Goal: Book appointment/travel/reservation

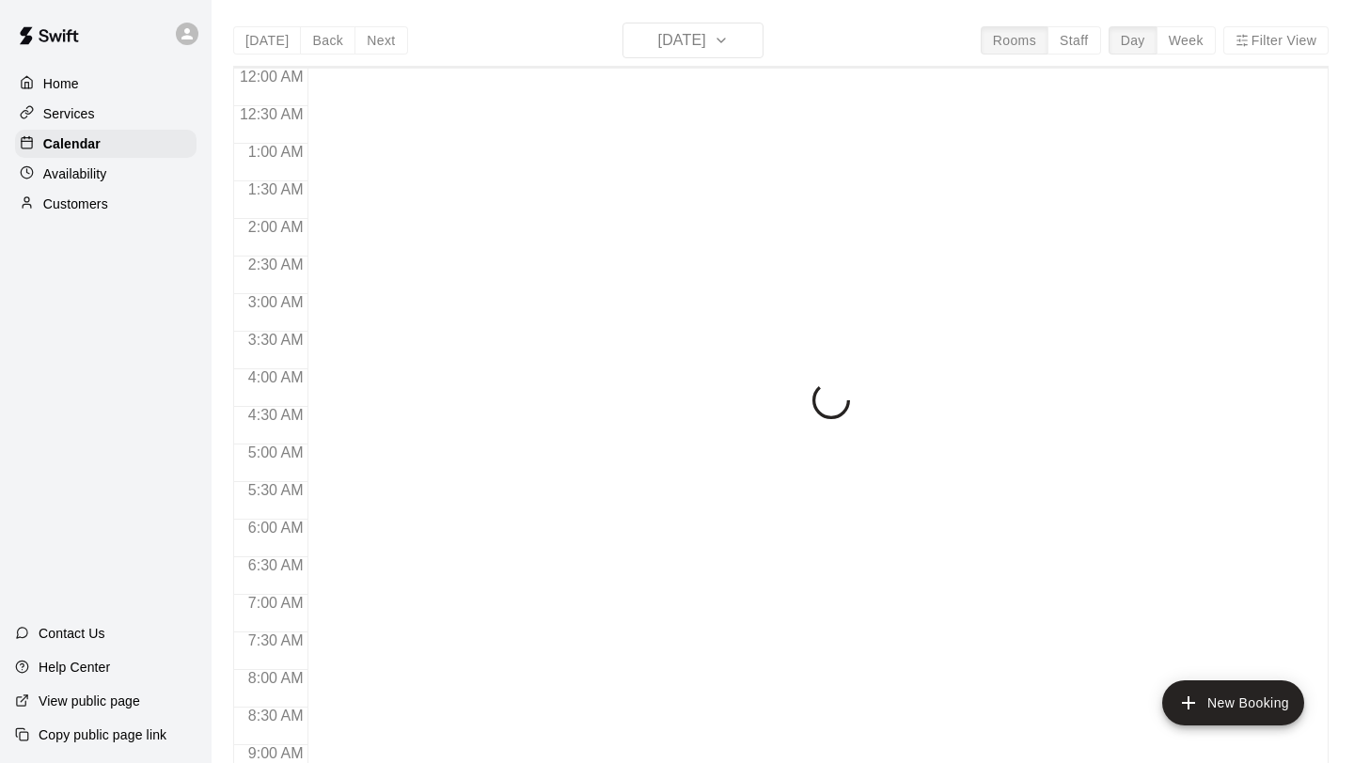
scroll to position [1076, 0]
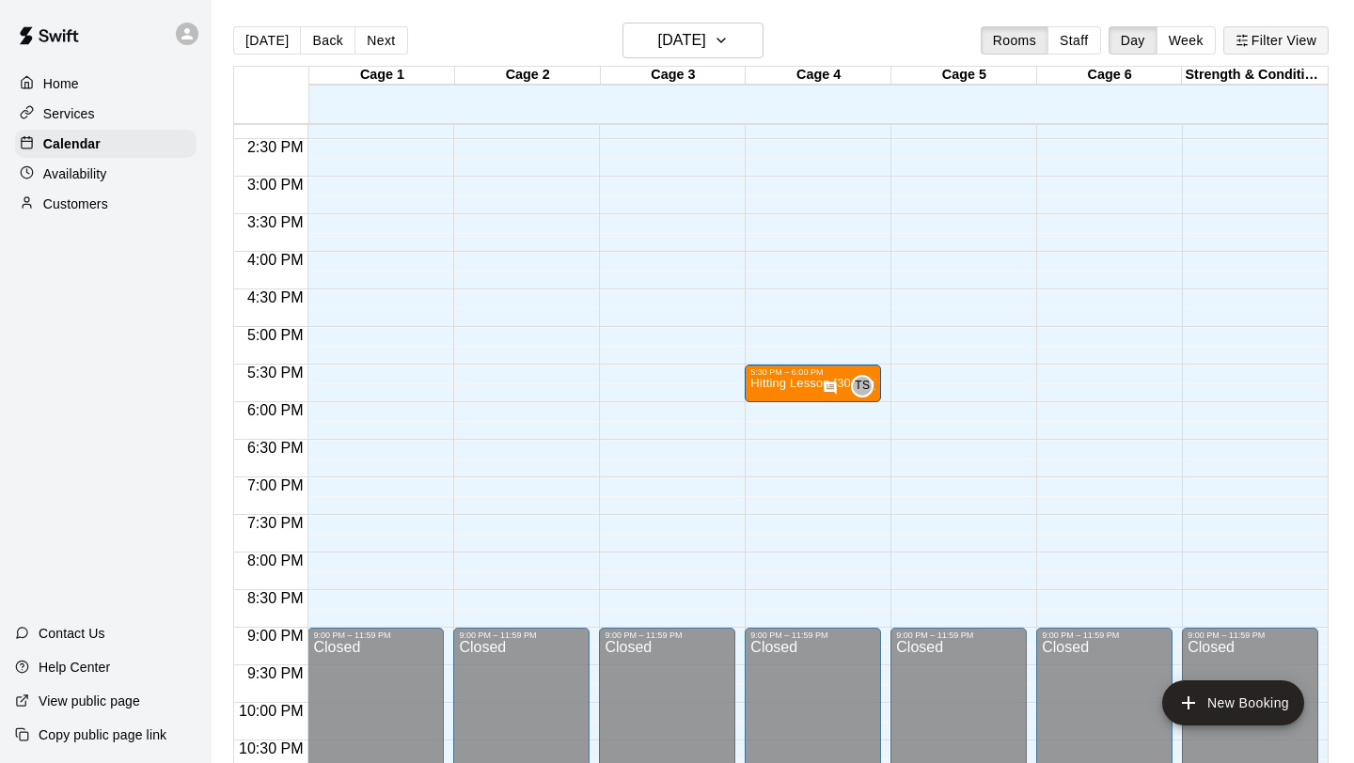
click at [1259, 32] on button "Filter View" at bounding box center [1275, 40] width 105 height 28
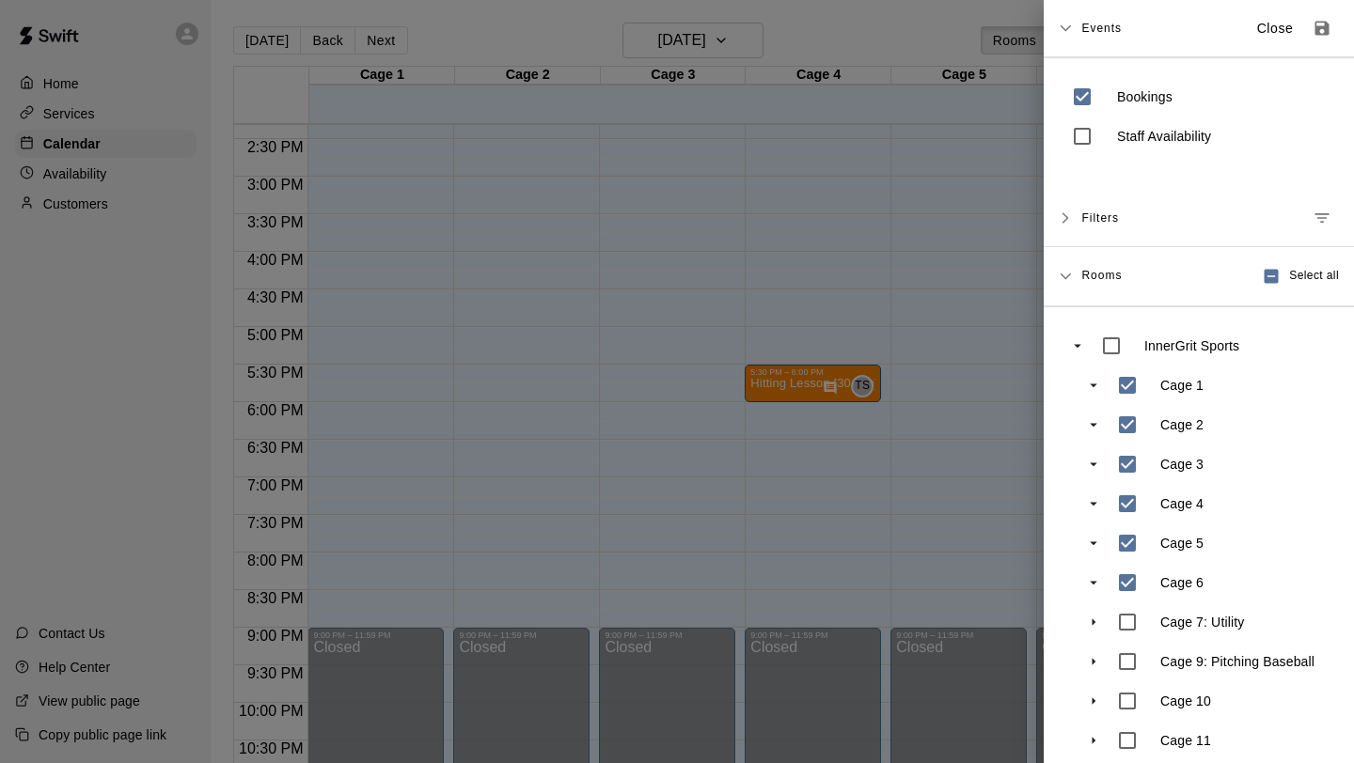
scroll to position [95, 0]
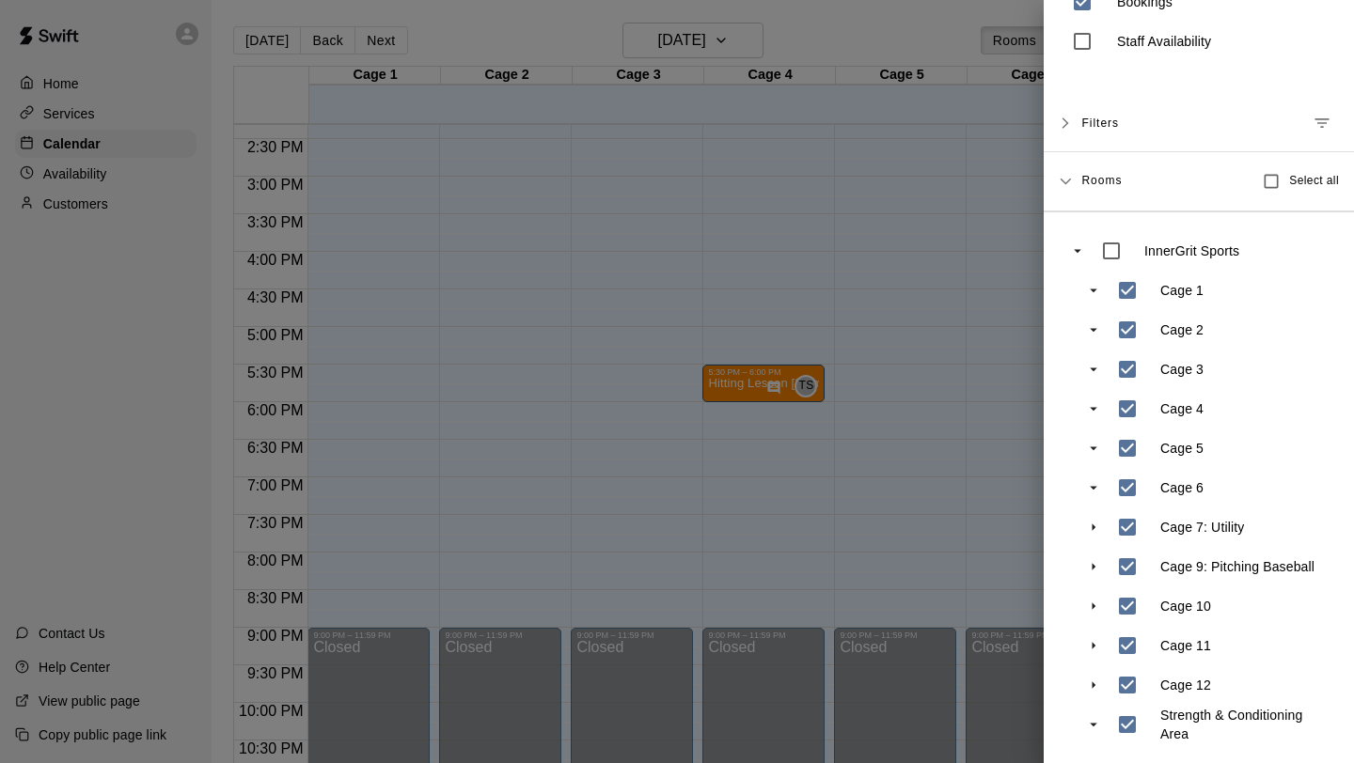
click at [1019, 605] on div at bounding box center [677, 381] width 1354 height 763
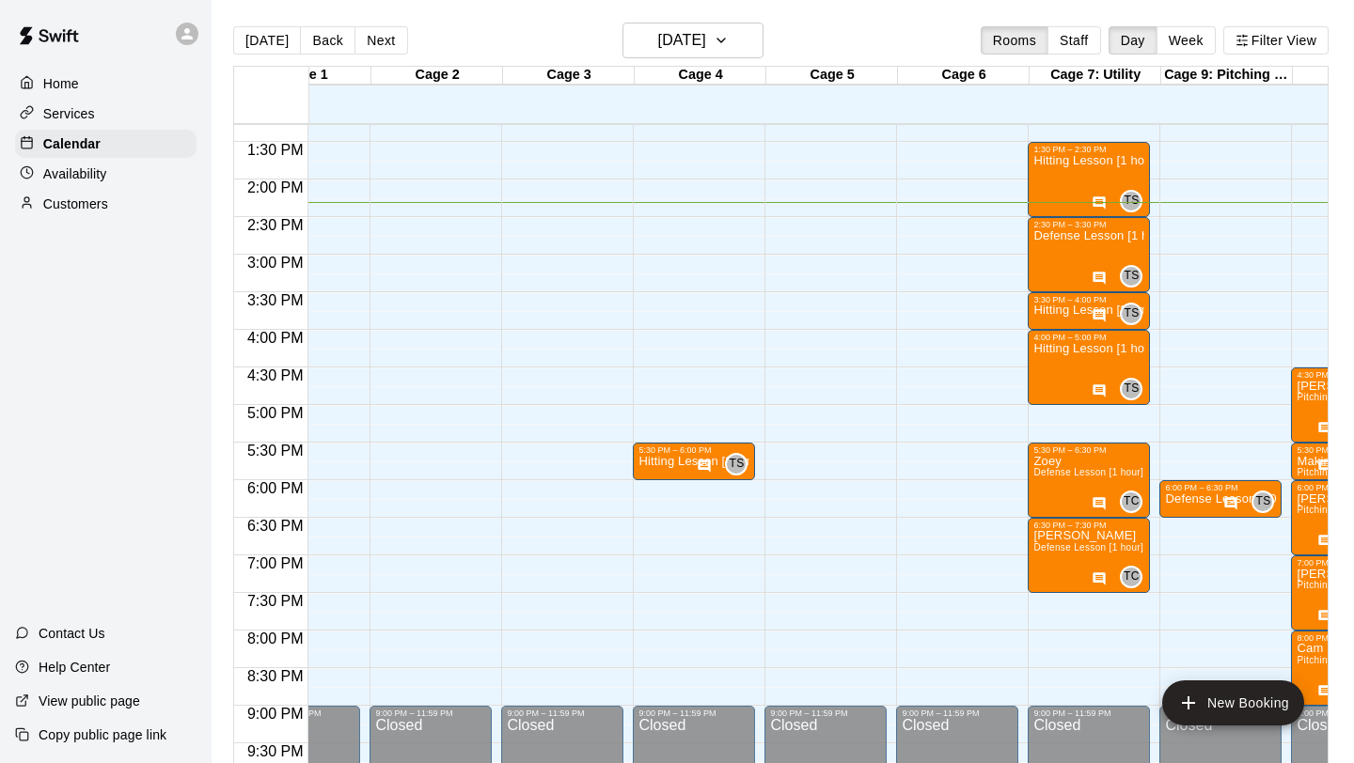
scroll to position [0, 82]
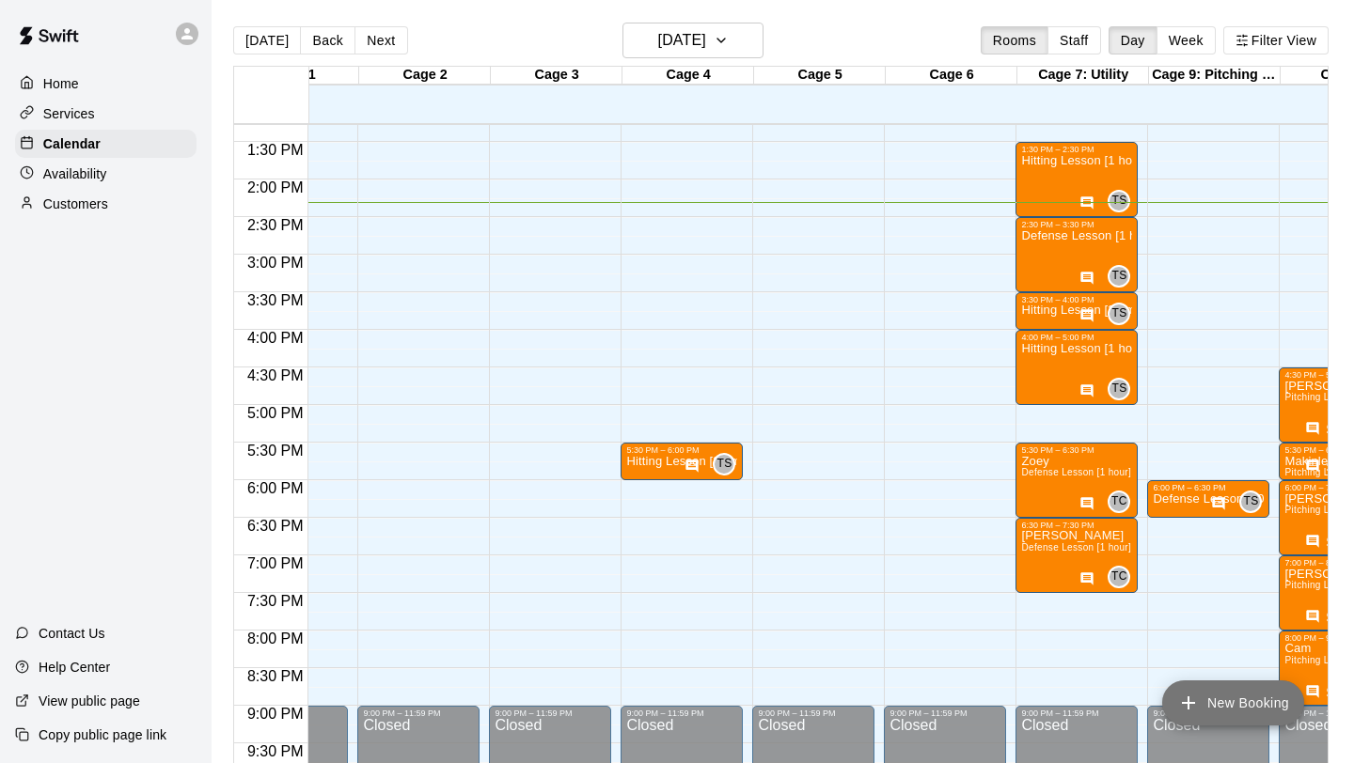
click at [1197, 705] on icon "add" at bounding box center [1188, 703] width 23 height 23
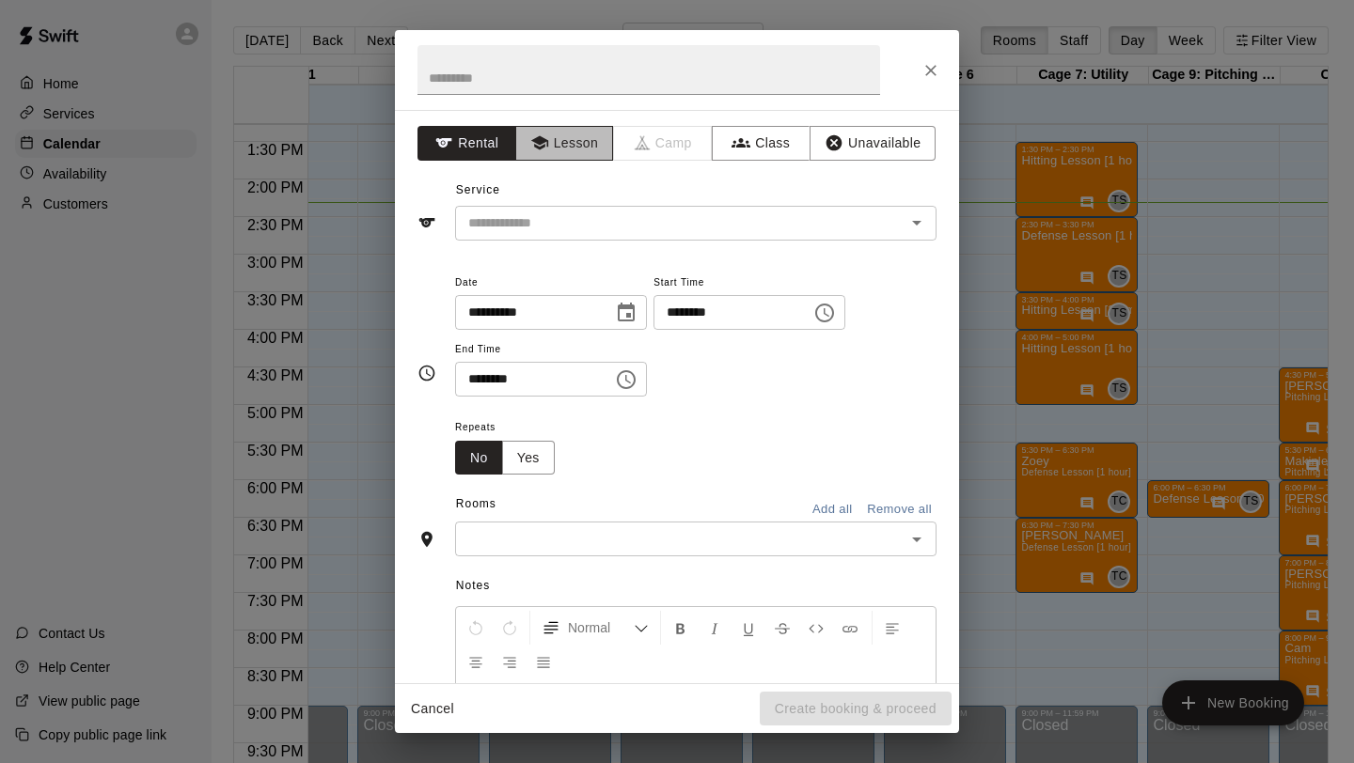
click at [561, 142] on button "Lesson" at bounding box center [564, 143] width 99 height 35
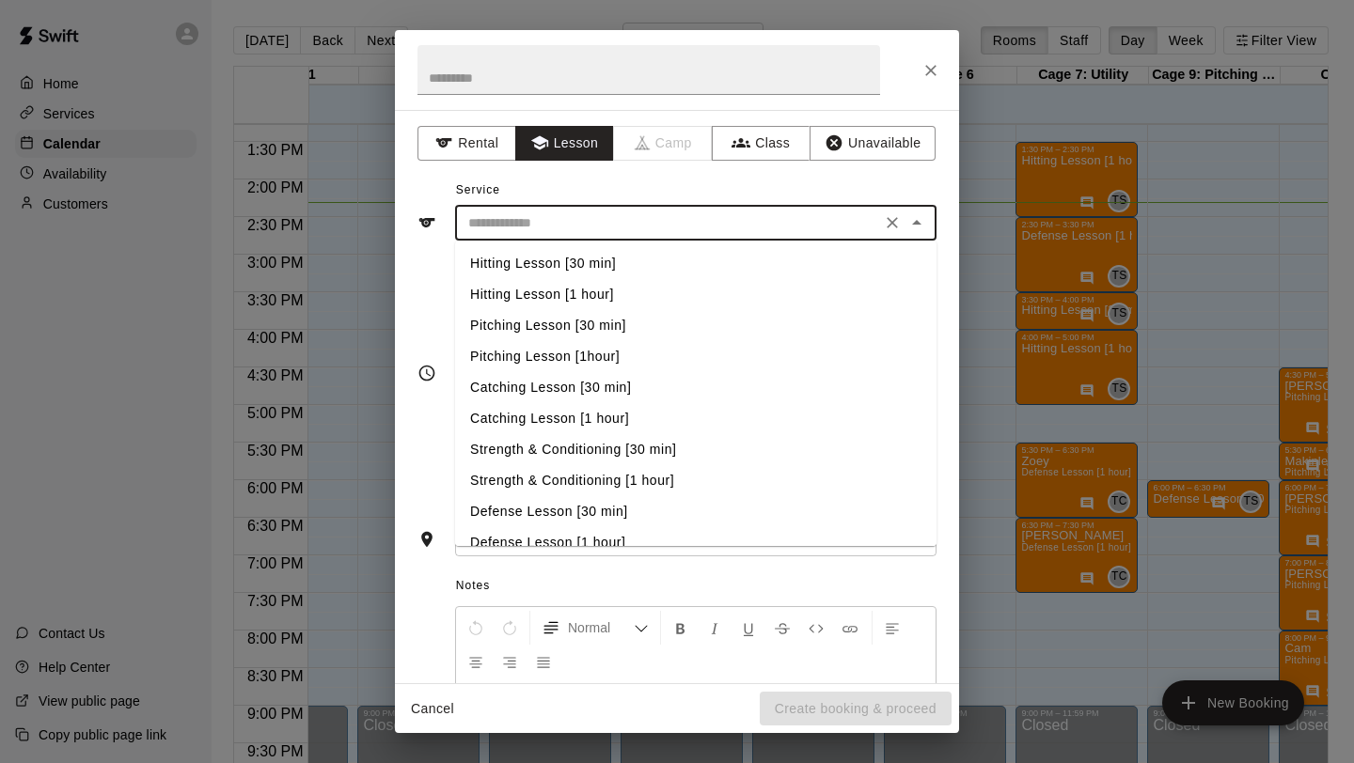
click at [531, 229] on input "text" at bounding box center [668, 224] width 415 height 24
click at [548, 509] on li "Defense Lesson [30 min]" at bounding box center [695, 511] width 481 height 31
type input "**********"
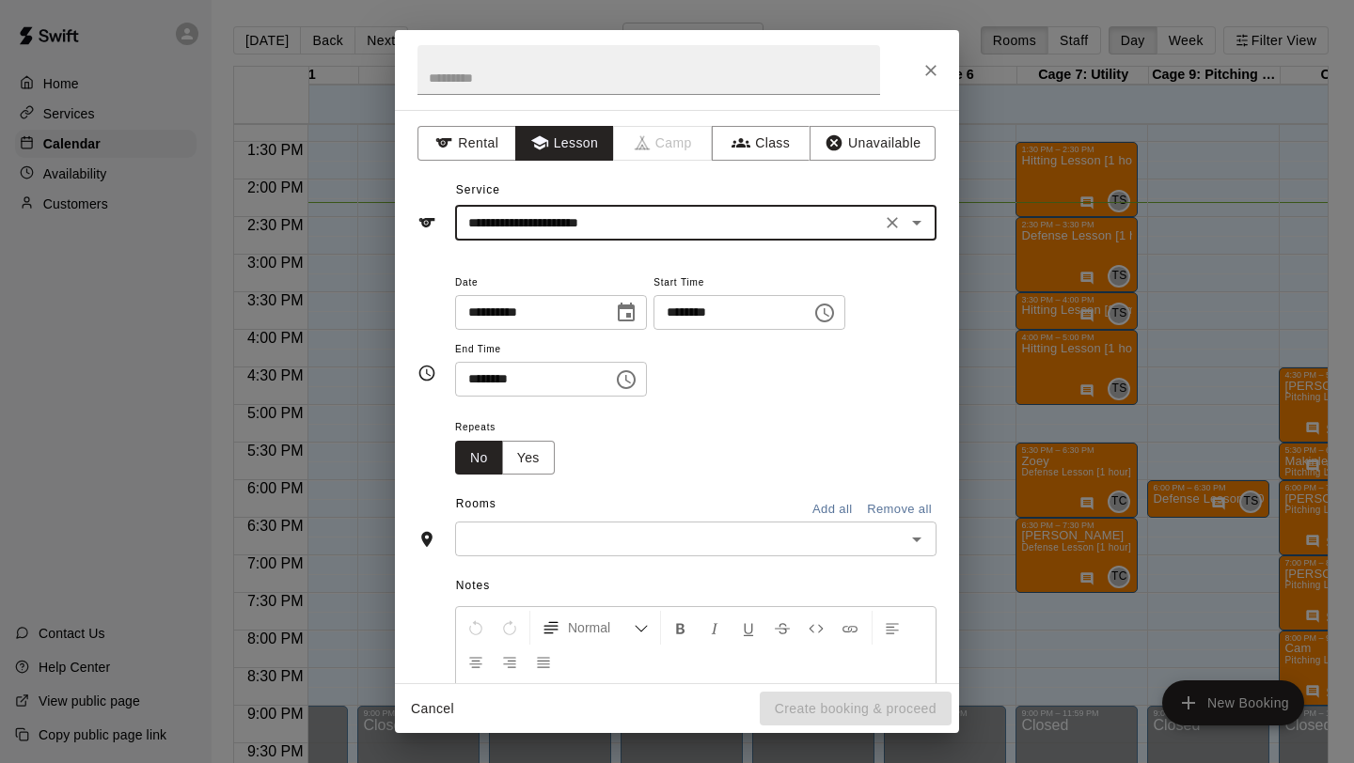
click at [829, 316] on icon "Choose time, selected time is 2:00 PM" at bounding box center [827, 312] width 6 height 8
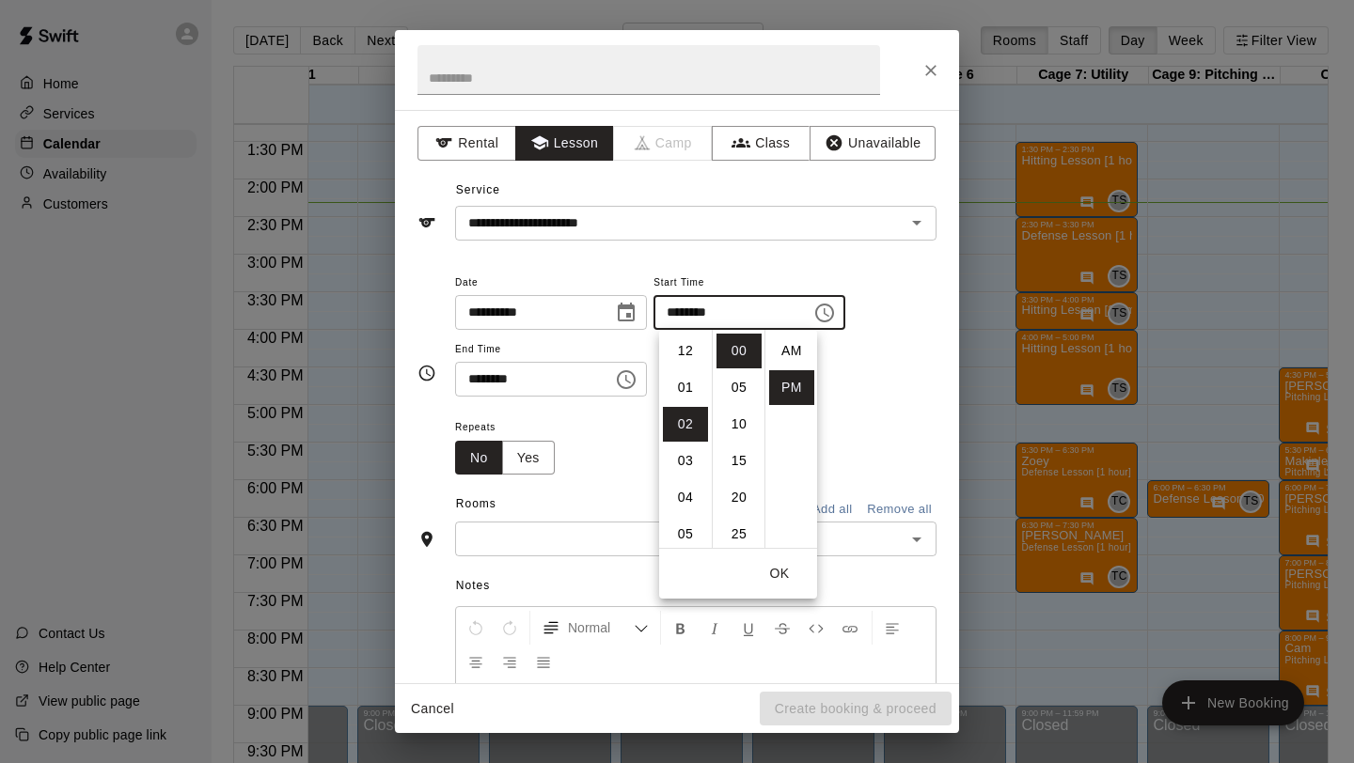
scroll to position [34, 0]
click at [689, 430] on li "04" at bounding box center [685, 424] width 45 height 35
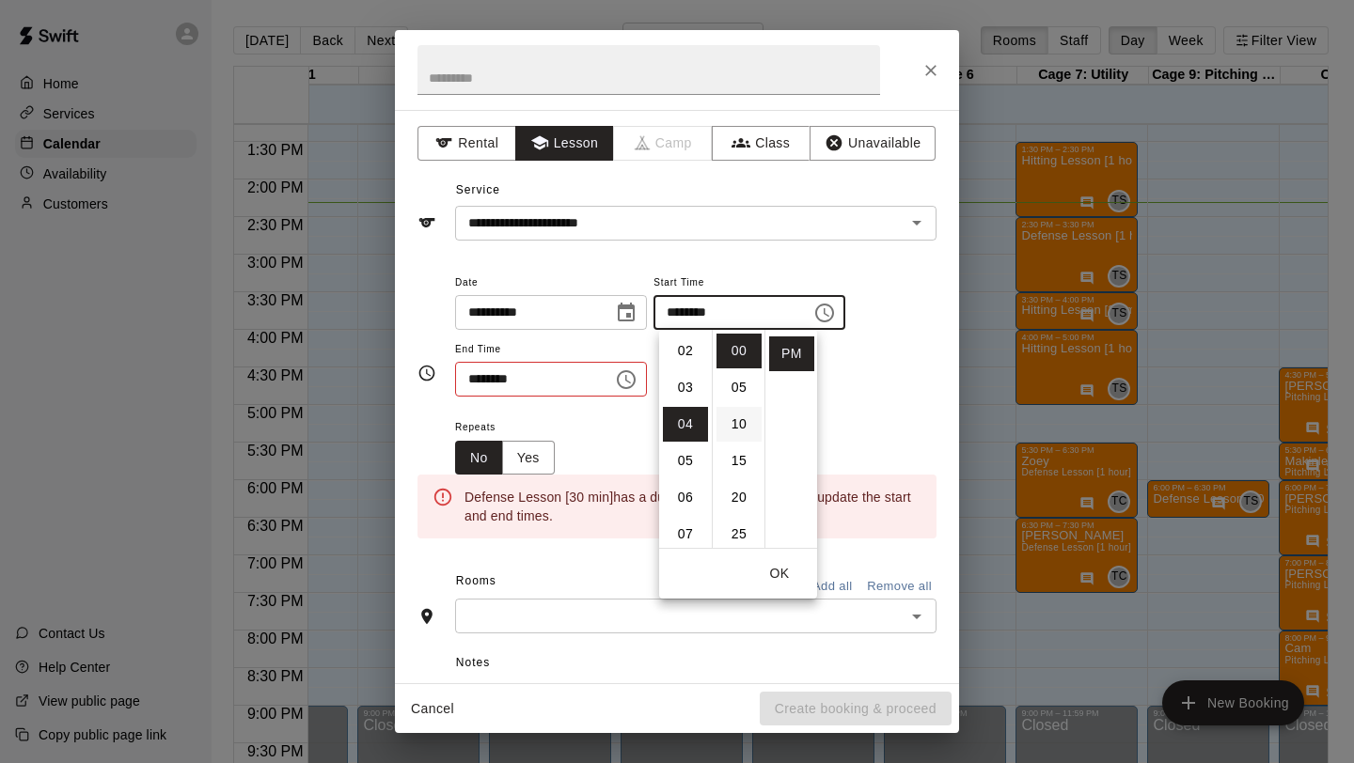
scroll to position [147, 0]
click at [731, 481] on li "30" at bounding box center [738, 489] width 45 height 35
type input "********"
click at [590, 417] on div "Repeats No Yes" at bounding box center [695, 445] width 481 height 59
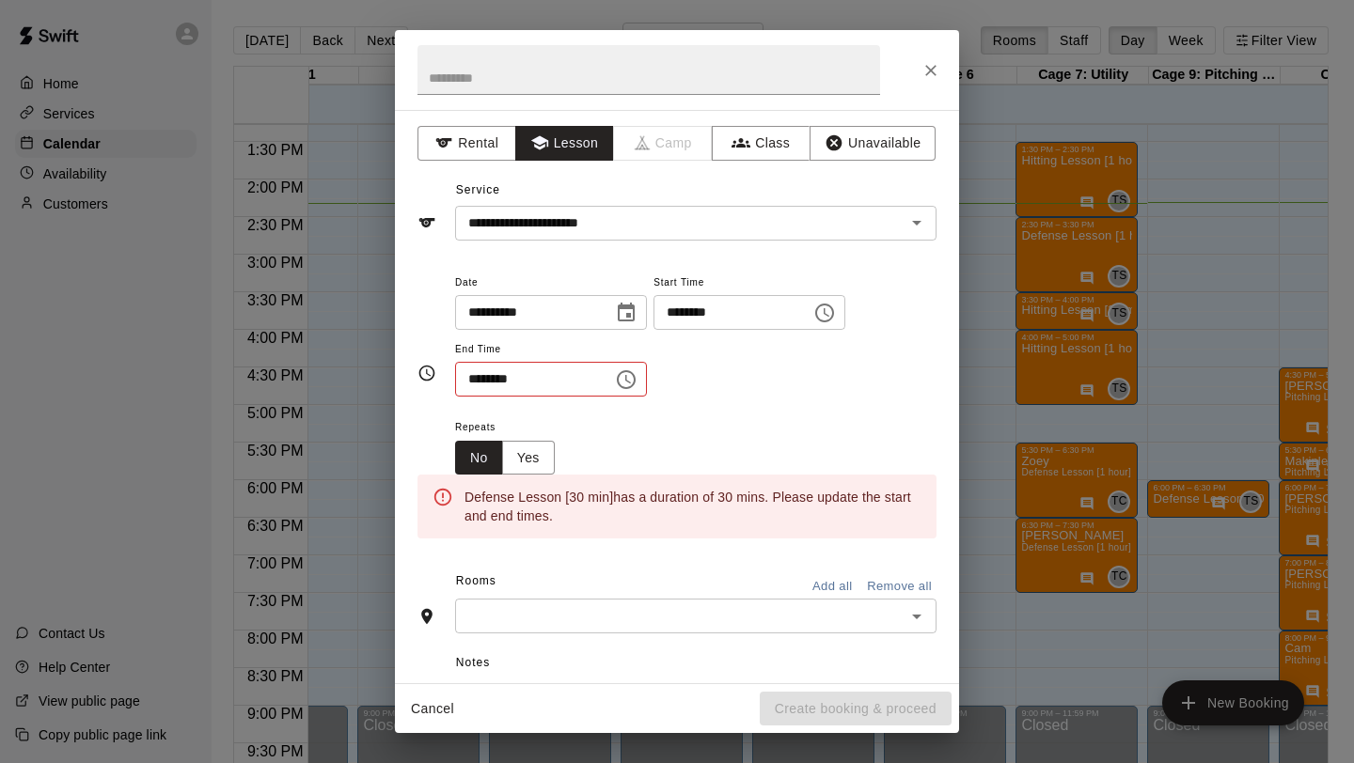
click at [627, 387] on icon "Choose time, selected time is 2:30 PM" at bounding box center [626, 379] width 19 height 19
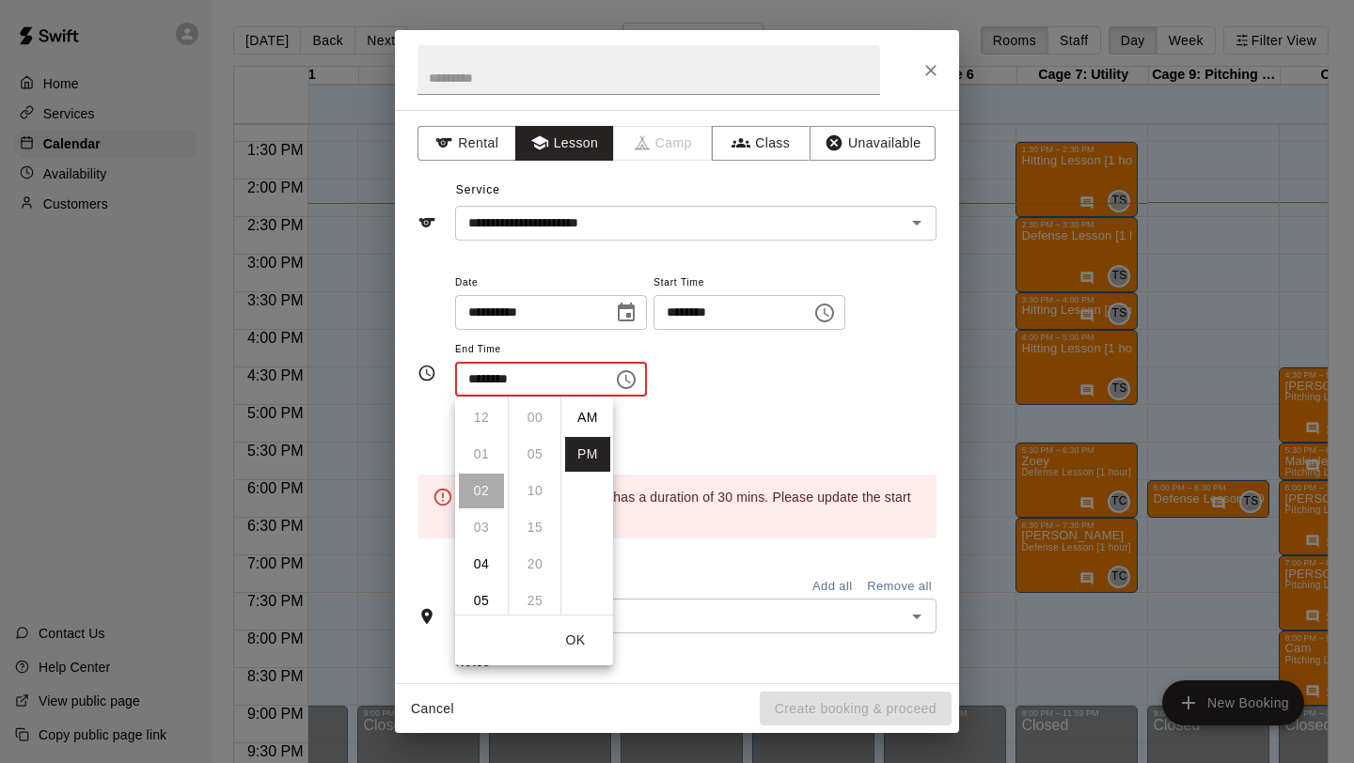
scroll to position [34, 0]
click at [471, 526] on li "05" at bounding box center [481, 528] width 45 height 35
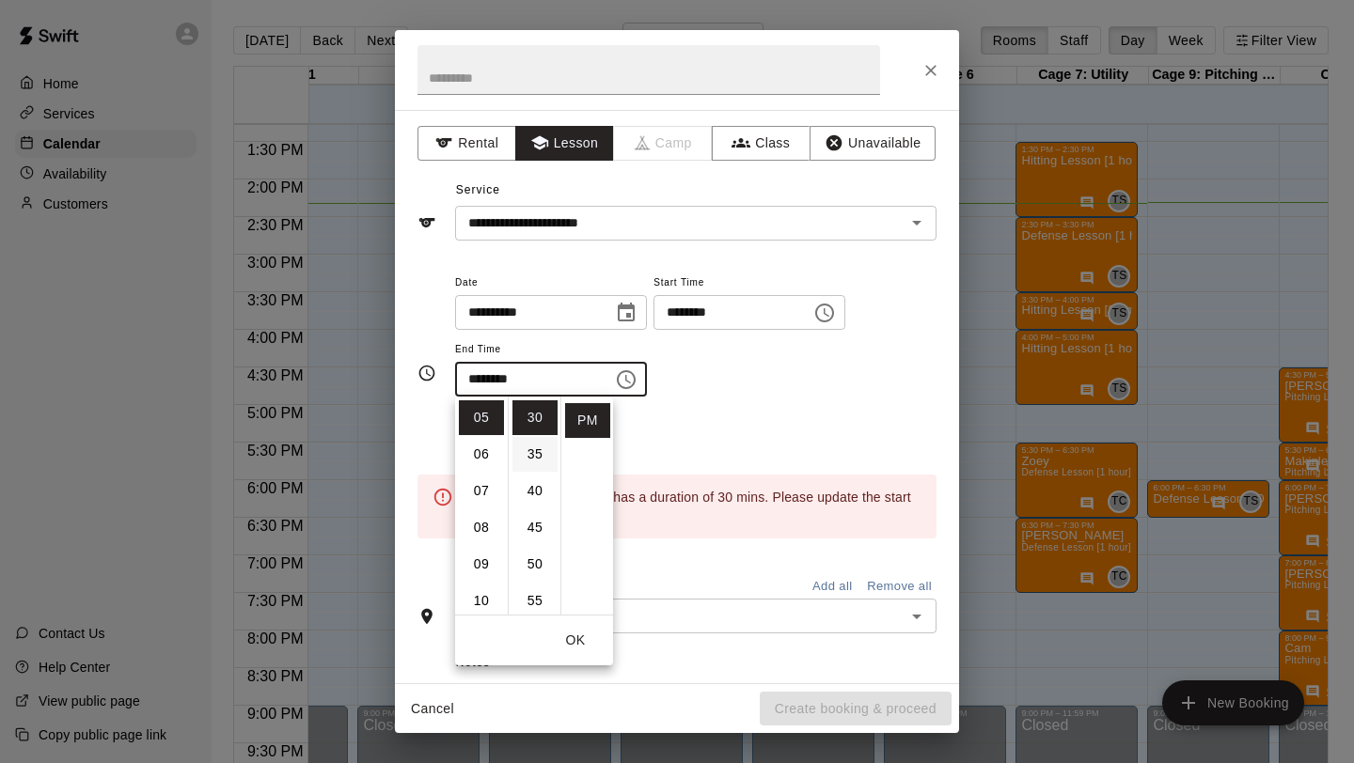
scroll to position [0, 0]
click at [528, 406] on li "00" at bounding box center [534, 418] width 45 height 35
type input "********"
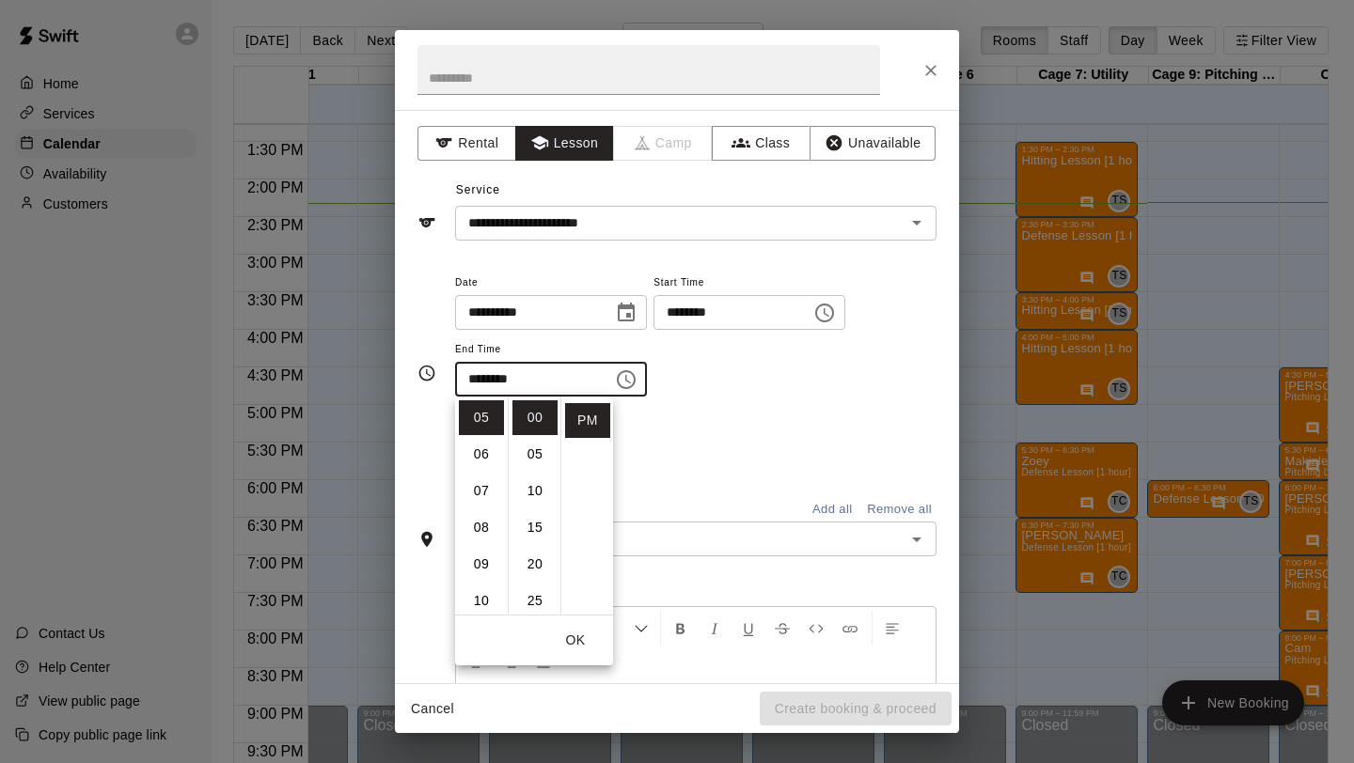
click at [699, 401] on div "**********" at bounding box center [695, 344] width 481 height 146
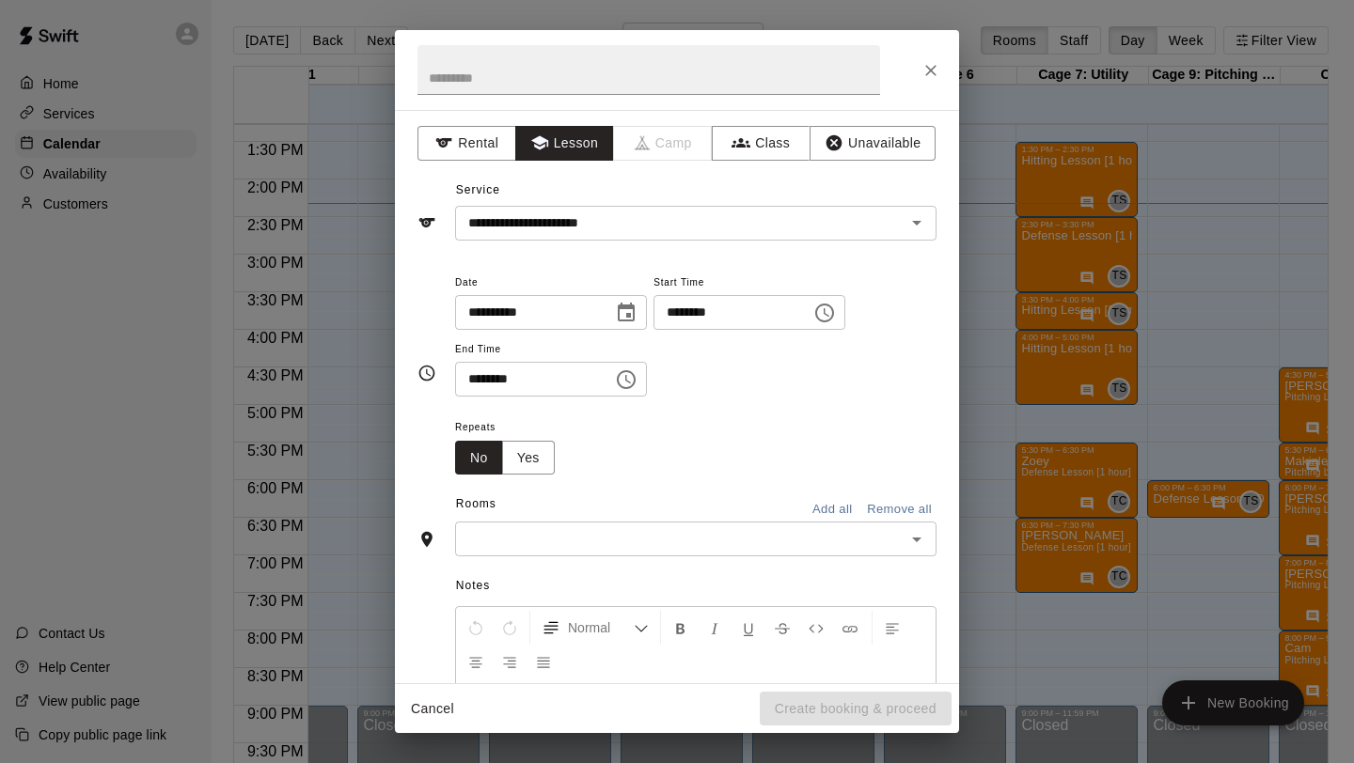
click at [601, 550] on input "text" at bounding box center [680, 539] width 439 height 24
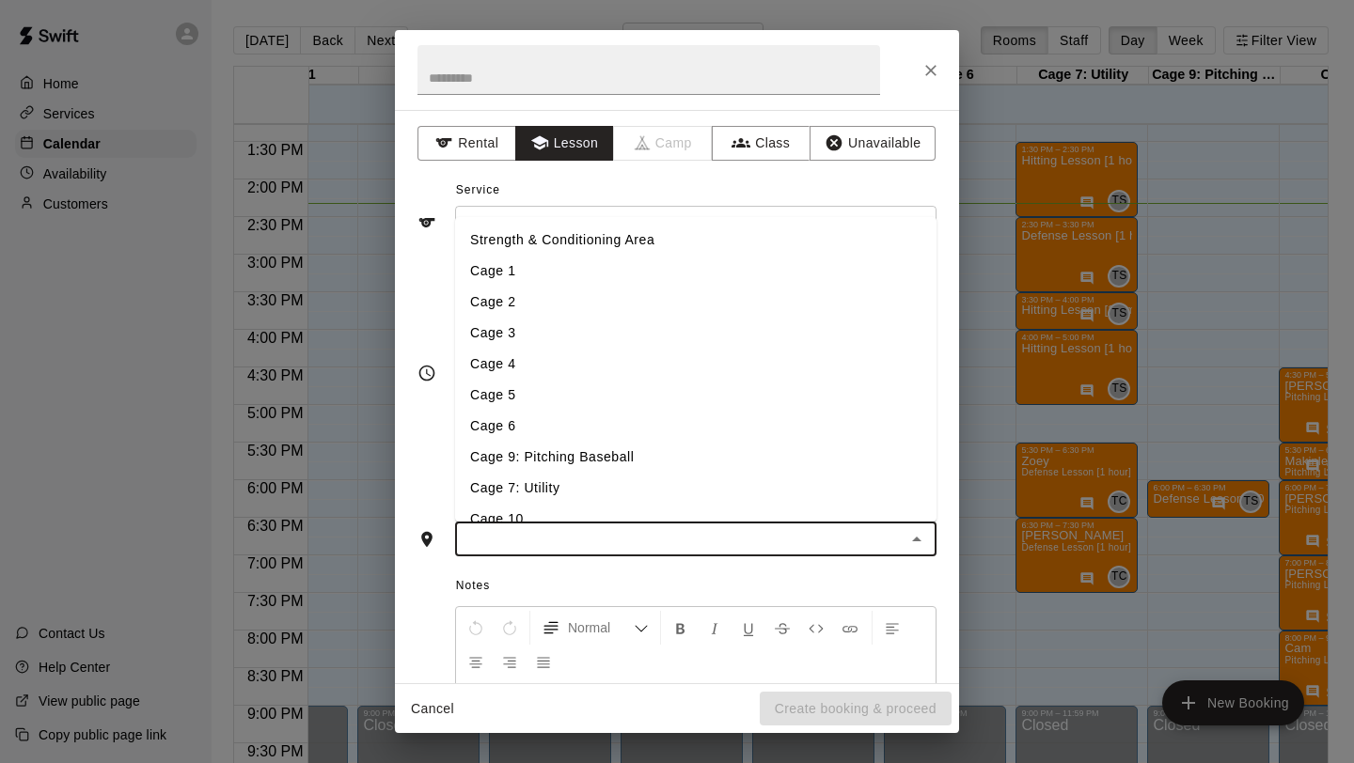
click at [610, 462] on li "Cage 9: Pitching Baseball" at bounding box center [695, 457] width 481 height 31
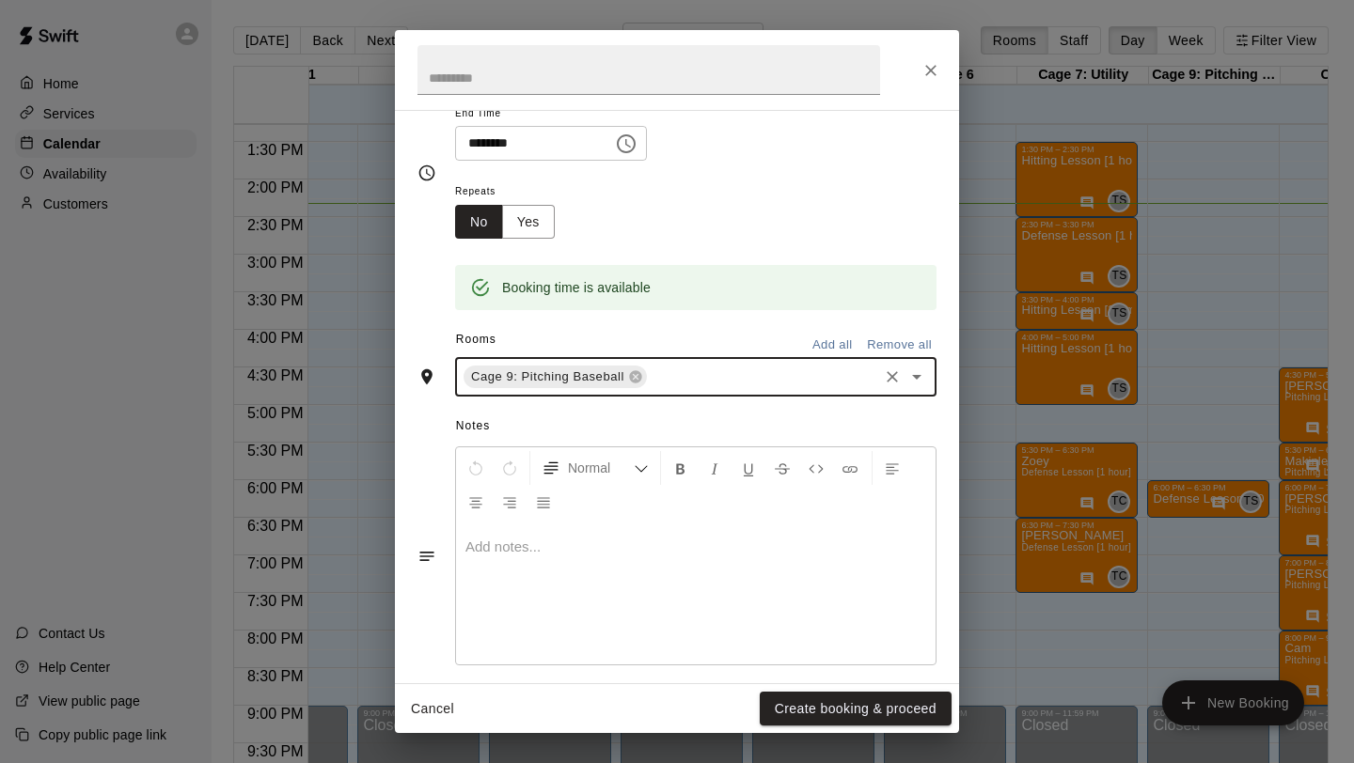
scroll to position [253, 0]
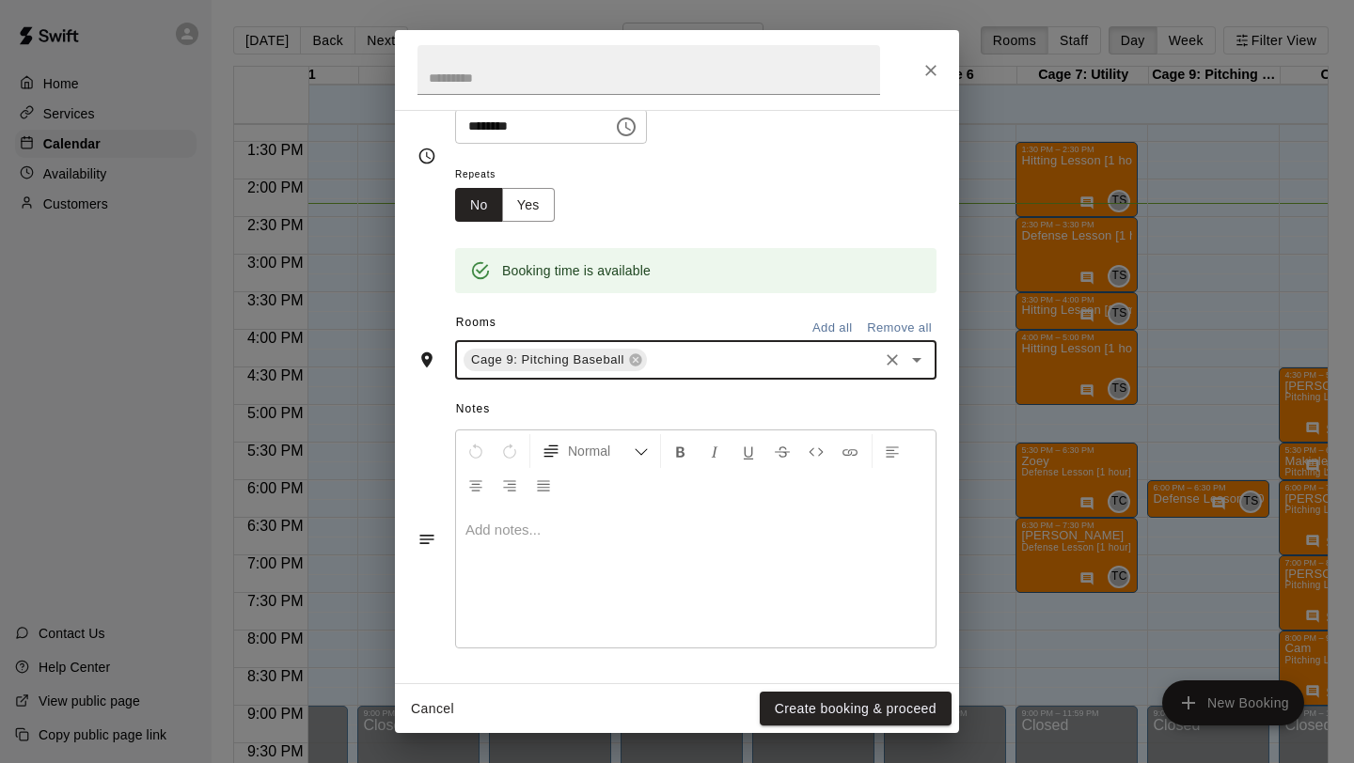
click at [596, 585] on div at bounding box center [695, 577] width 479 height 141
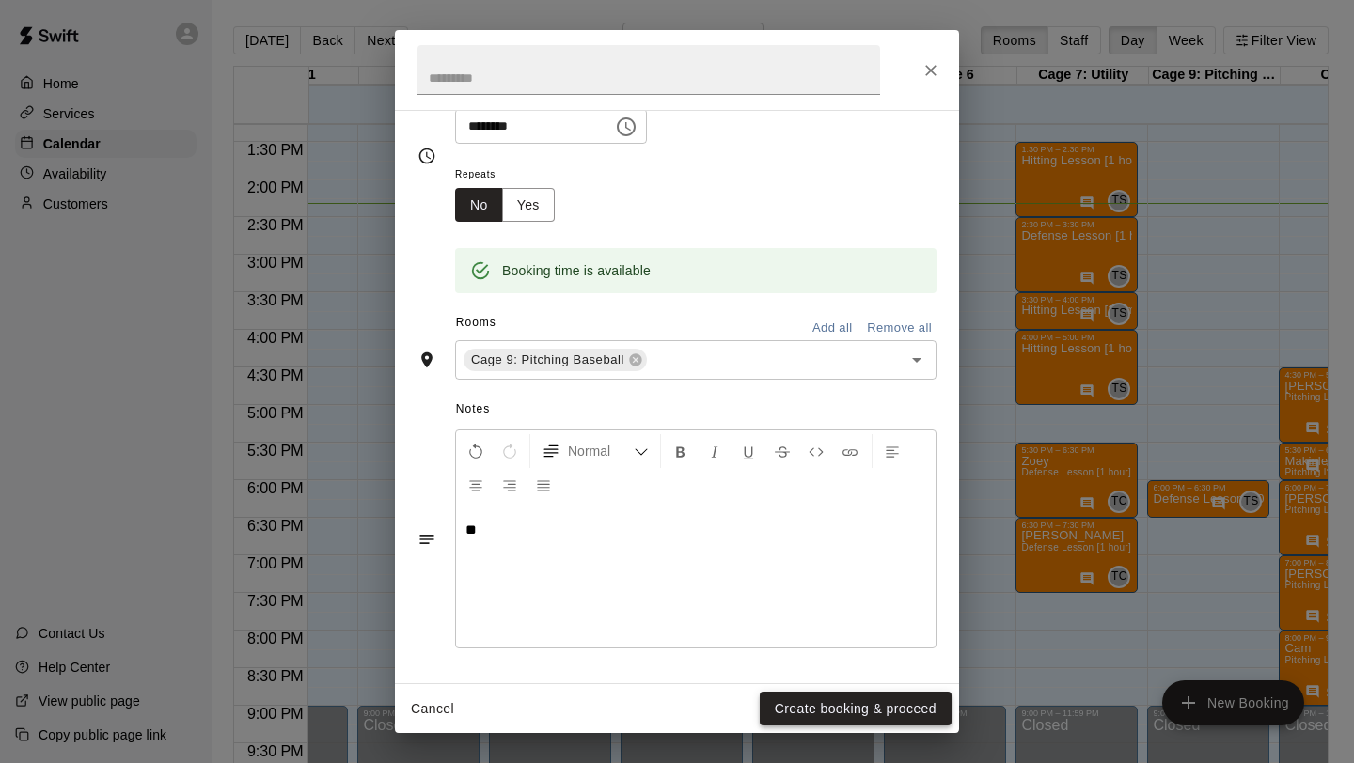
click at [800, 706] on button "Create booking & proceed" at bounding box center [856, 709] width 192 height 35
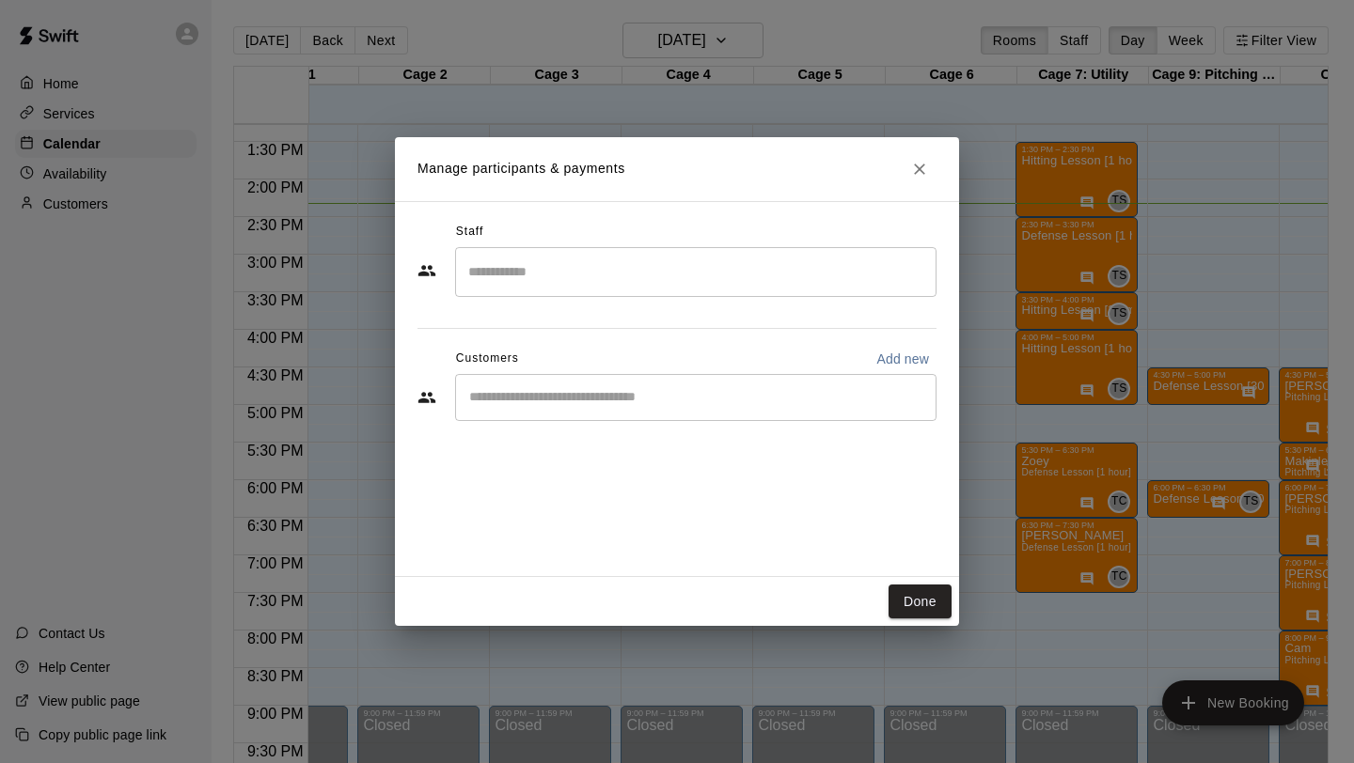
click at [618, 287] on input "Search staff" at bounding box center [696, 272] width 464 height 33
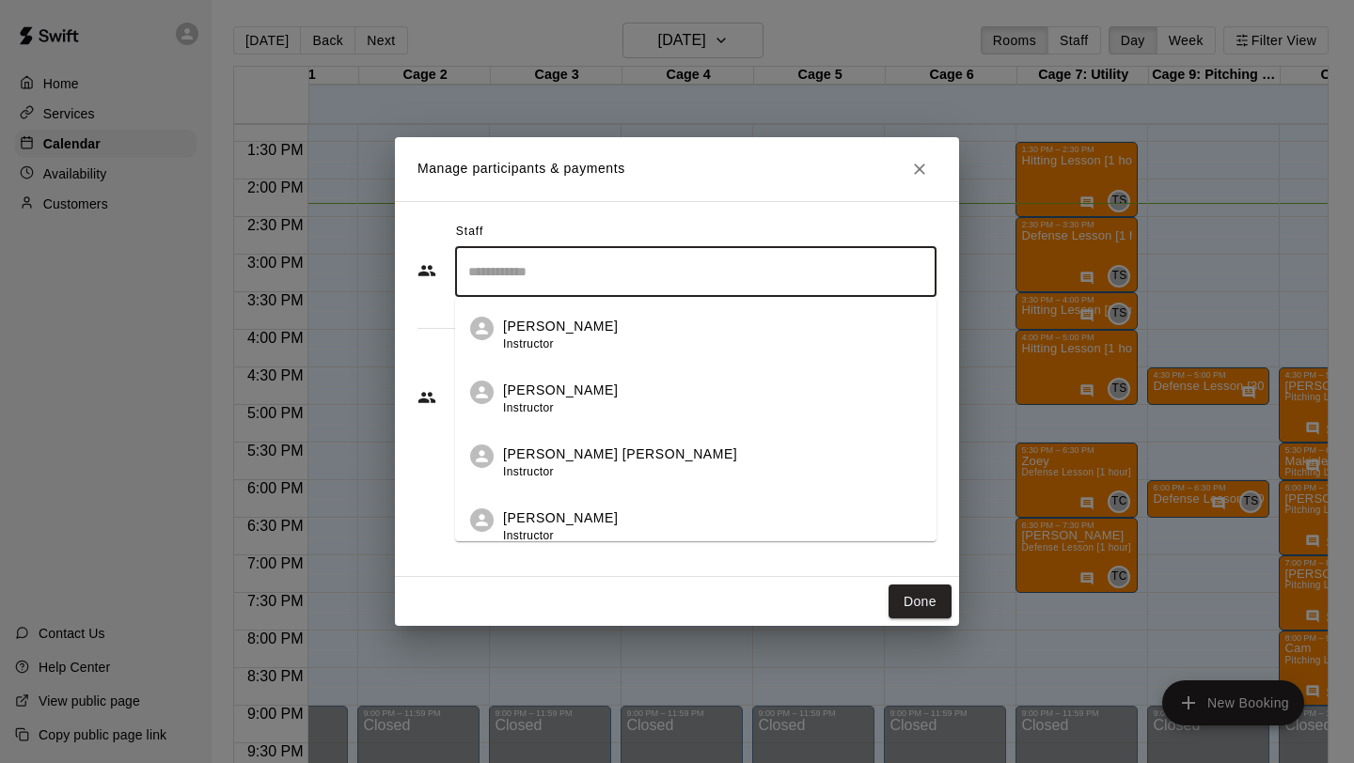
scroll to position [214, 0]
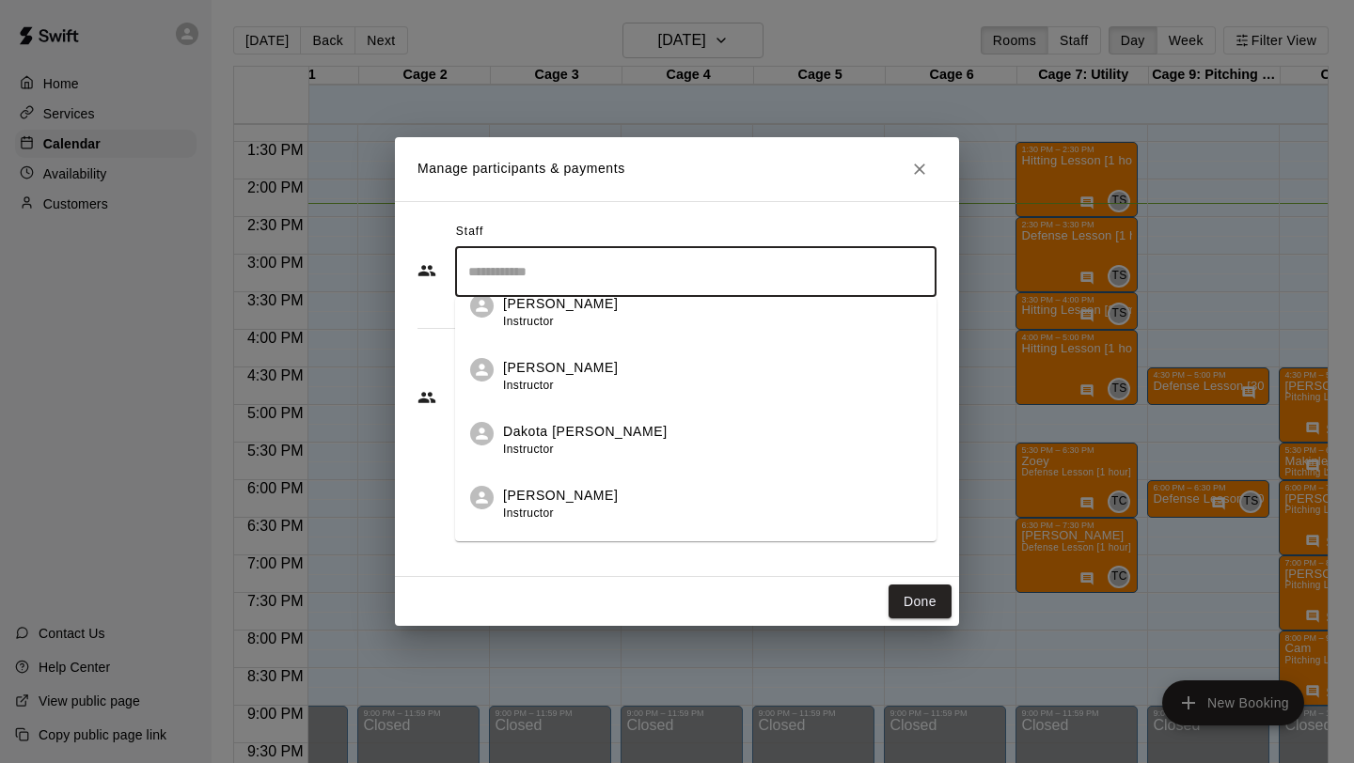
click at [609, 436] on div "Dakota [PERSON_NAME] Instructor" at bounding box center [712, 440] width 418 height 37
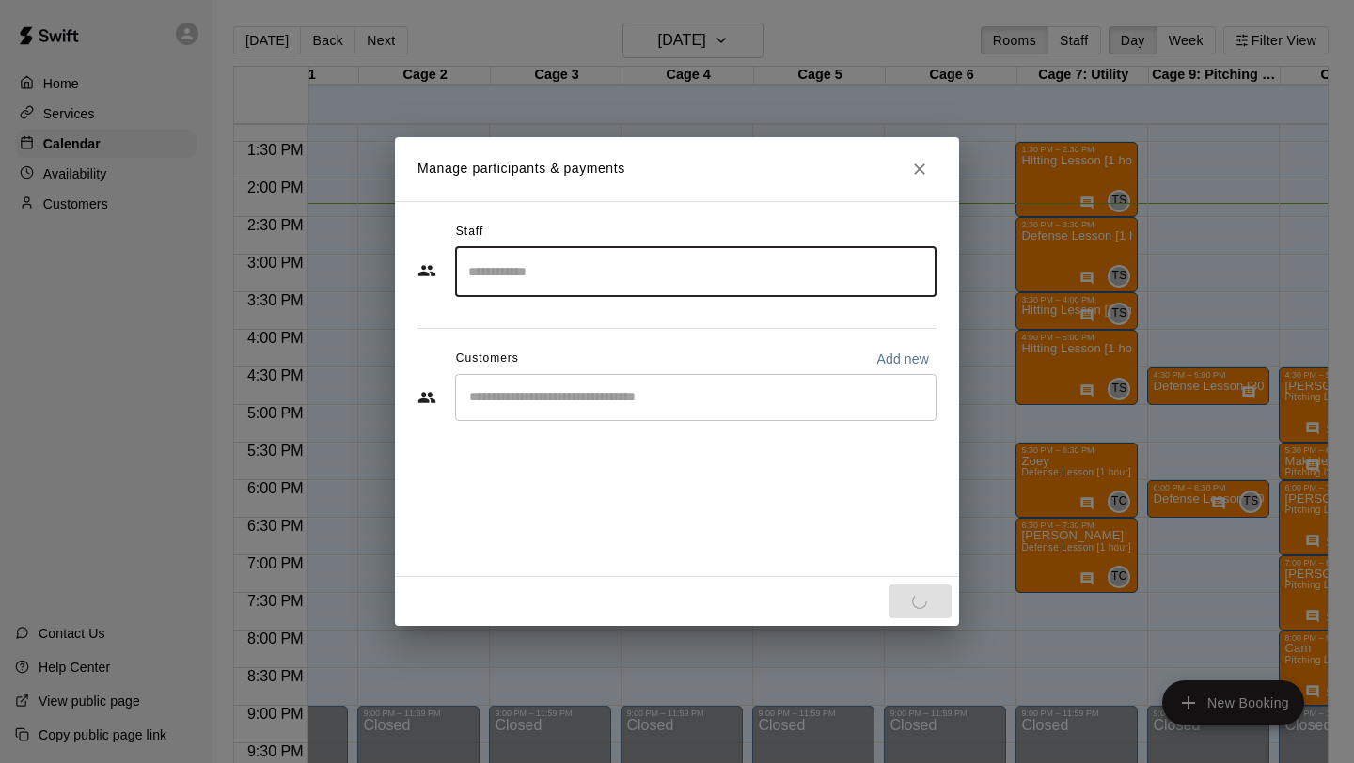
click at [609, 463] on div "Staff ​ Customers Add new ​" at bounding box center [677, 389] width 564 height 376
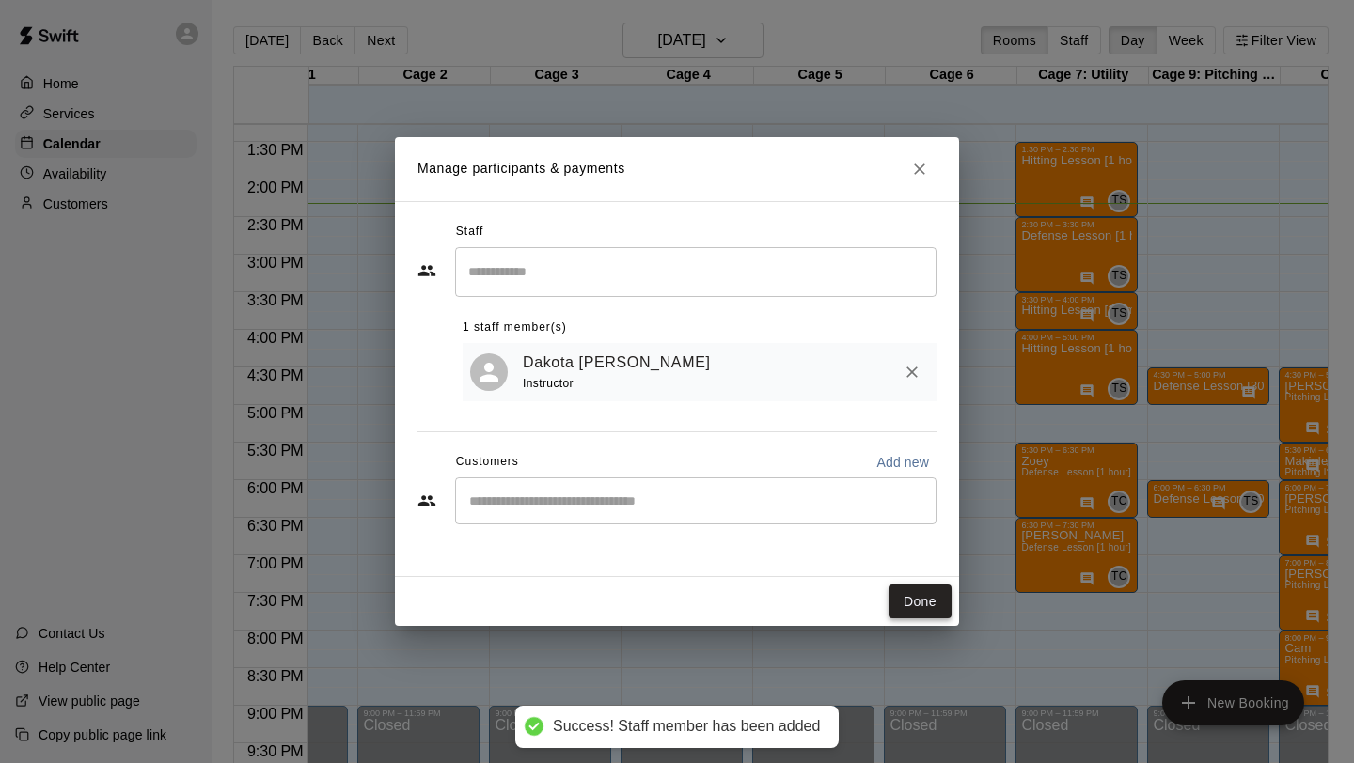
click at [942, 604] on button "Done" at bounding box center [919, 602] width 63 height 35
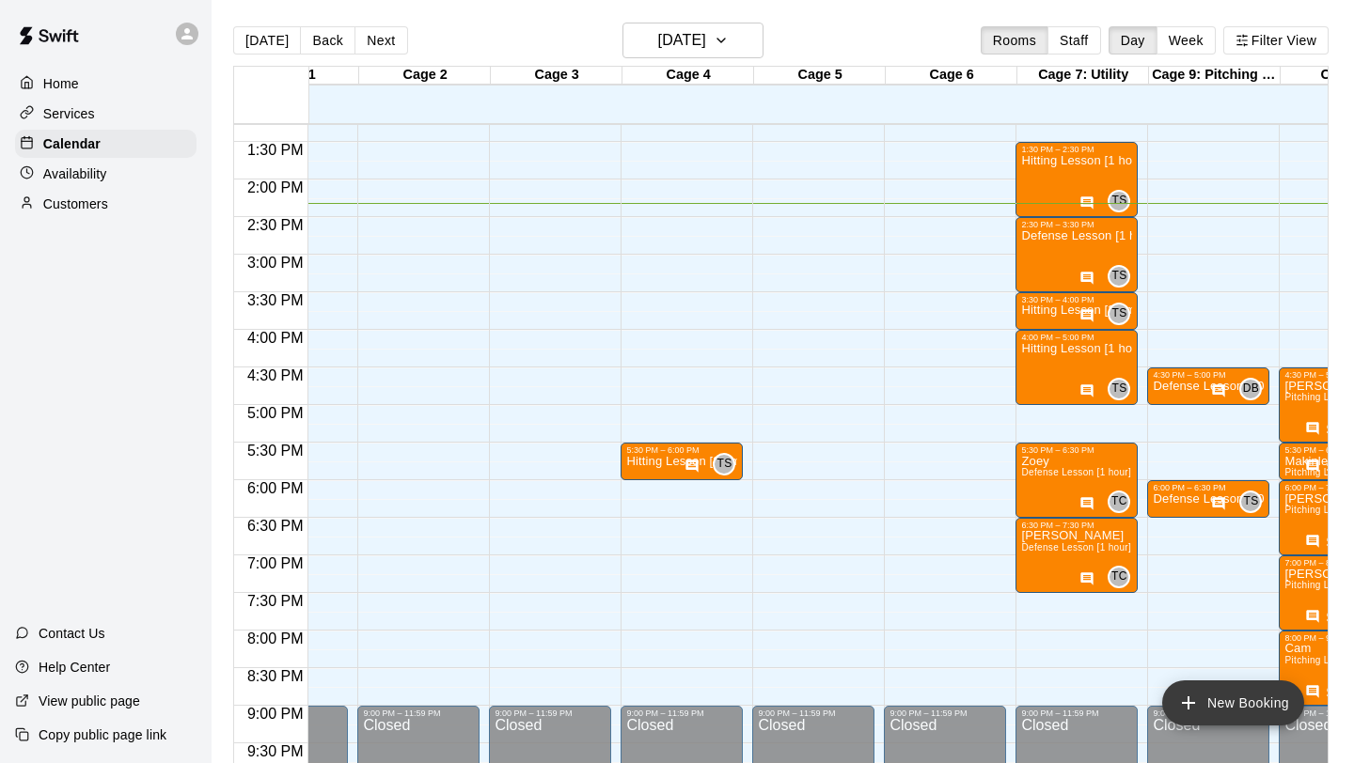
click at [1233, 696] on button "New Booking" at bounding box center [1233, 703] width 142 height 45
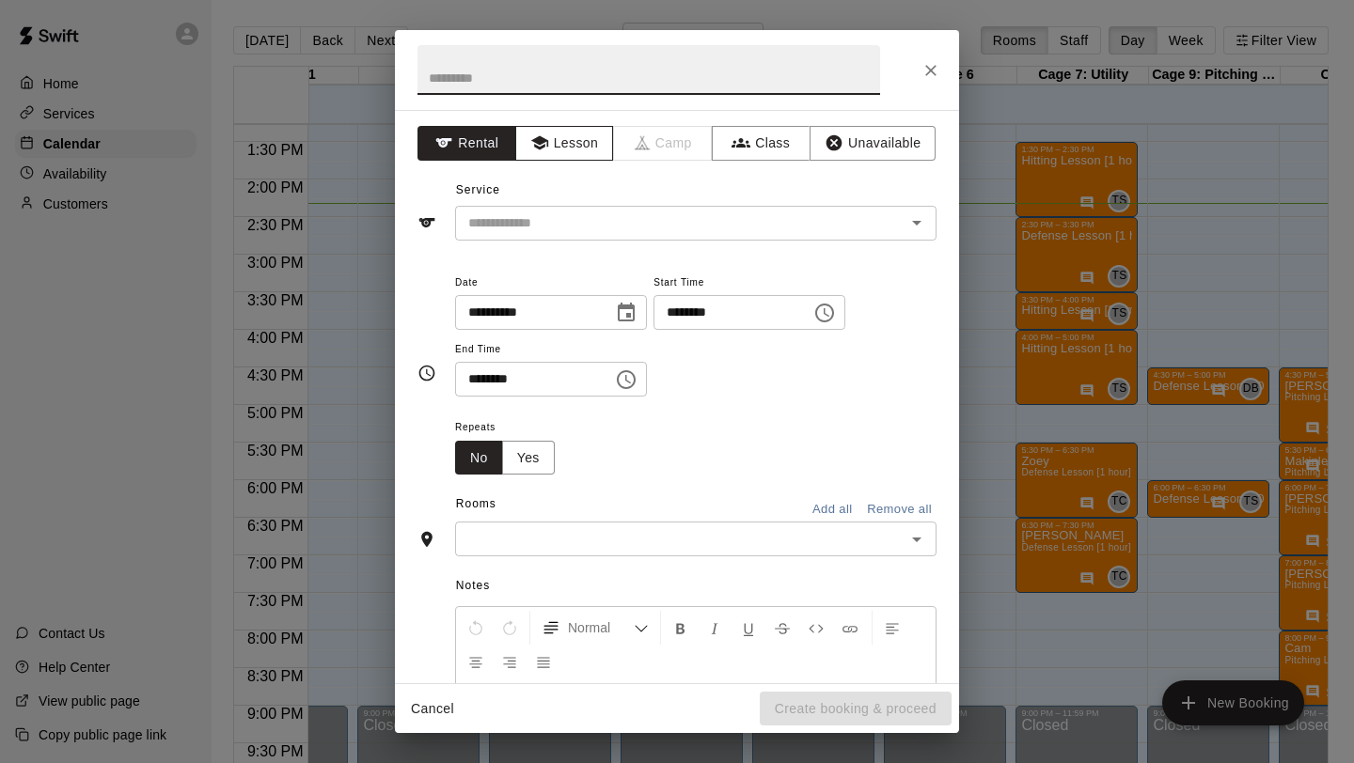
click at [570, 138] on button "Lesson" at bounding box center [564, 143] width 99 height 35
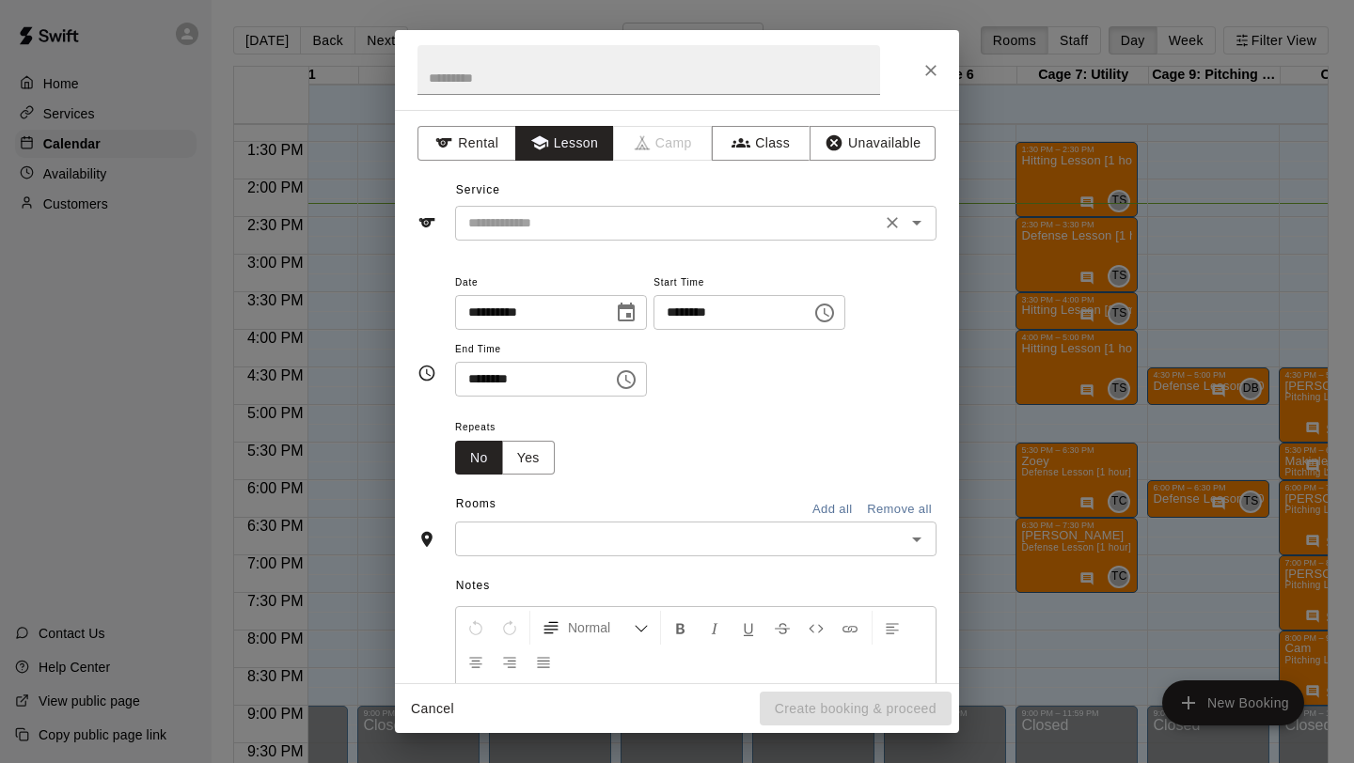
click at [548, 216] on input "text" at bounding box center [668, 224] width 415 height 24
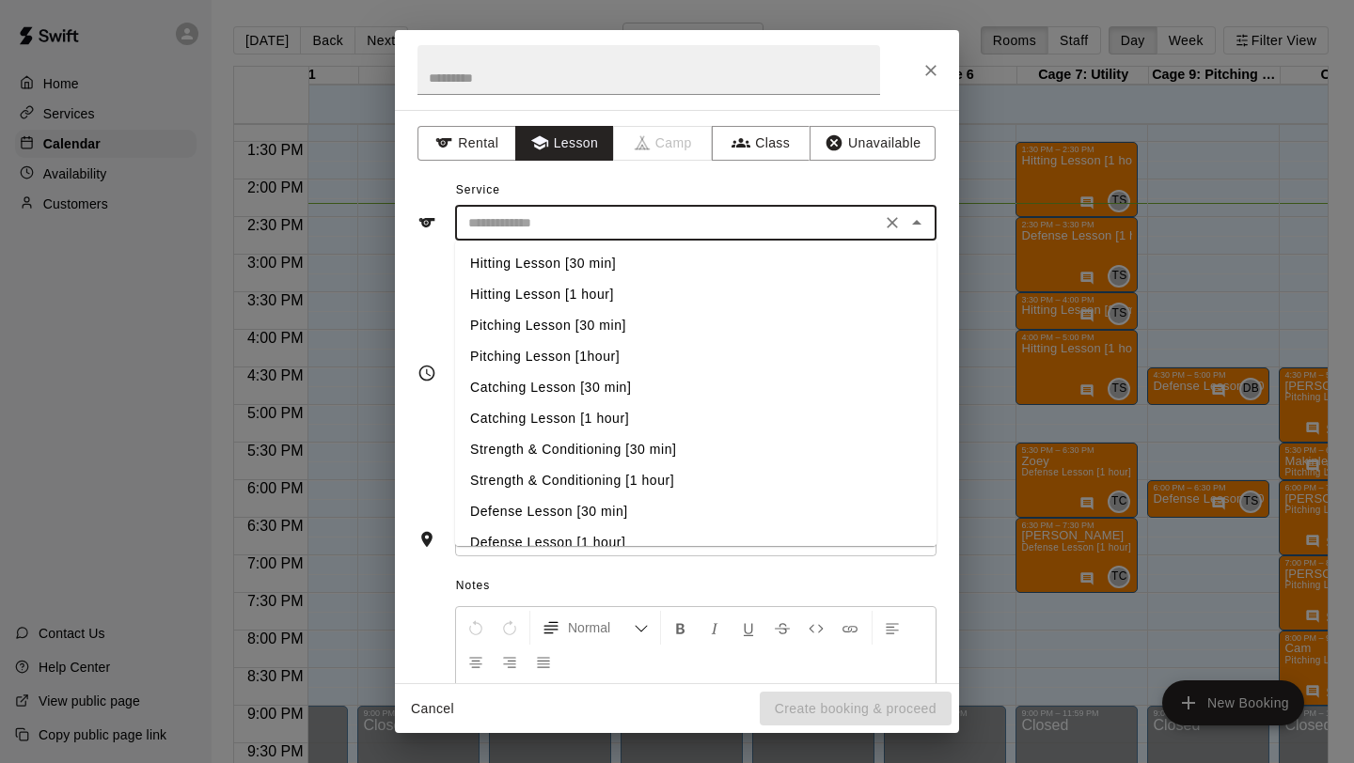
click at [542, 254] on li "Hitting Lesson [30 min]" at bounding box center [695, 263] width 481 height 31
type input "**********"
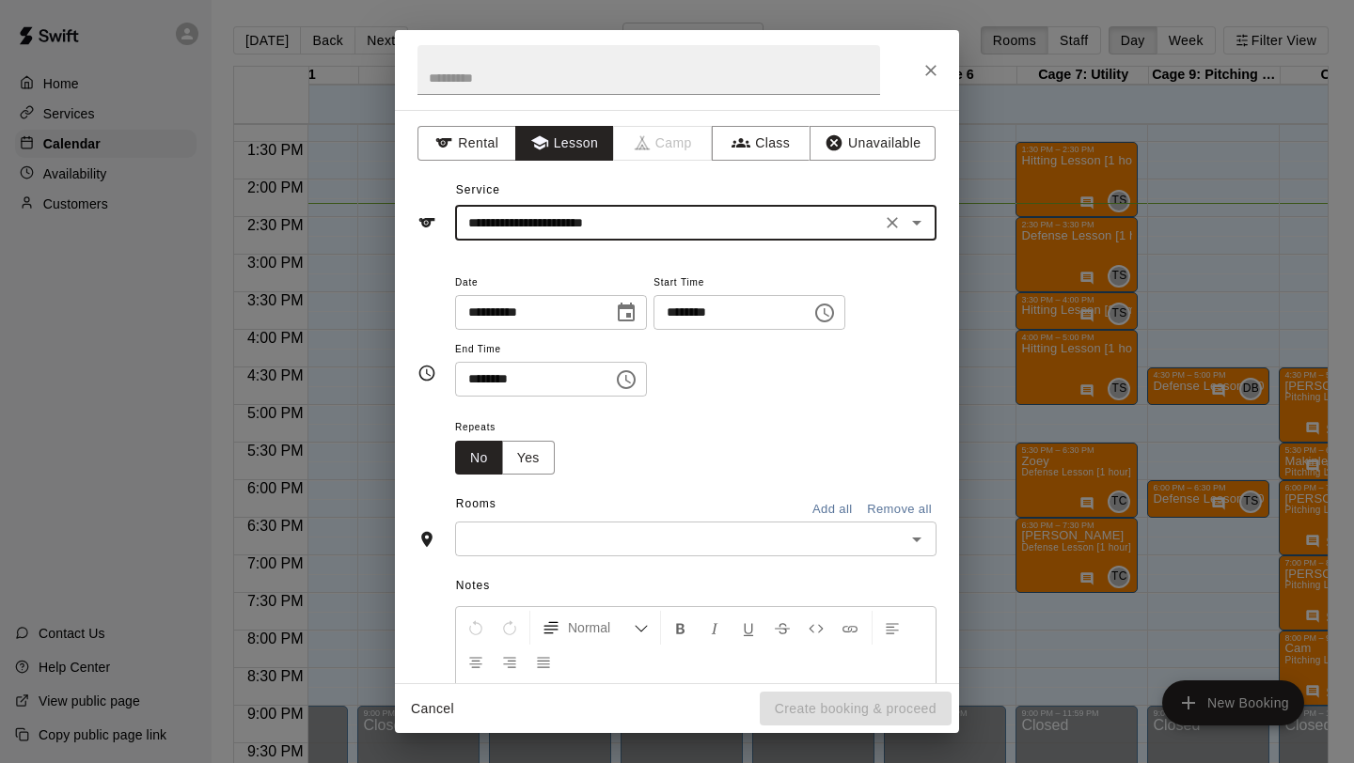
click at [829, 304] on icon "Choose time, selected time is 2:00 PM" at bounding box center [824, 313] width 23 height 23
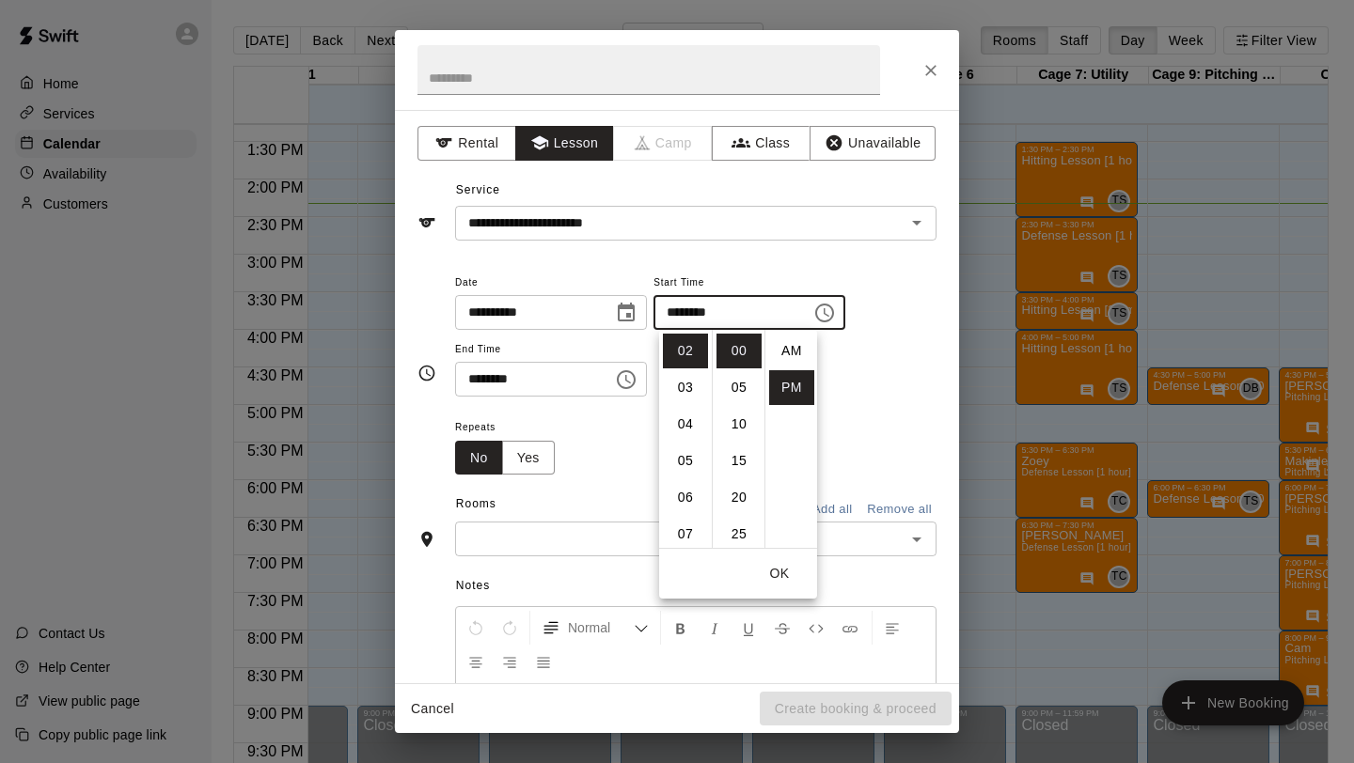
scroll to position [34, 0]
click at [688, 469] on li "05" at bounding box center [685, 461] width 45 height 35
type input "********"
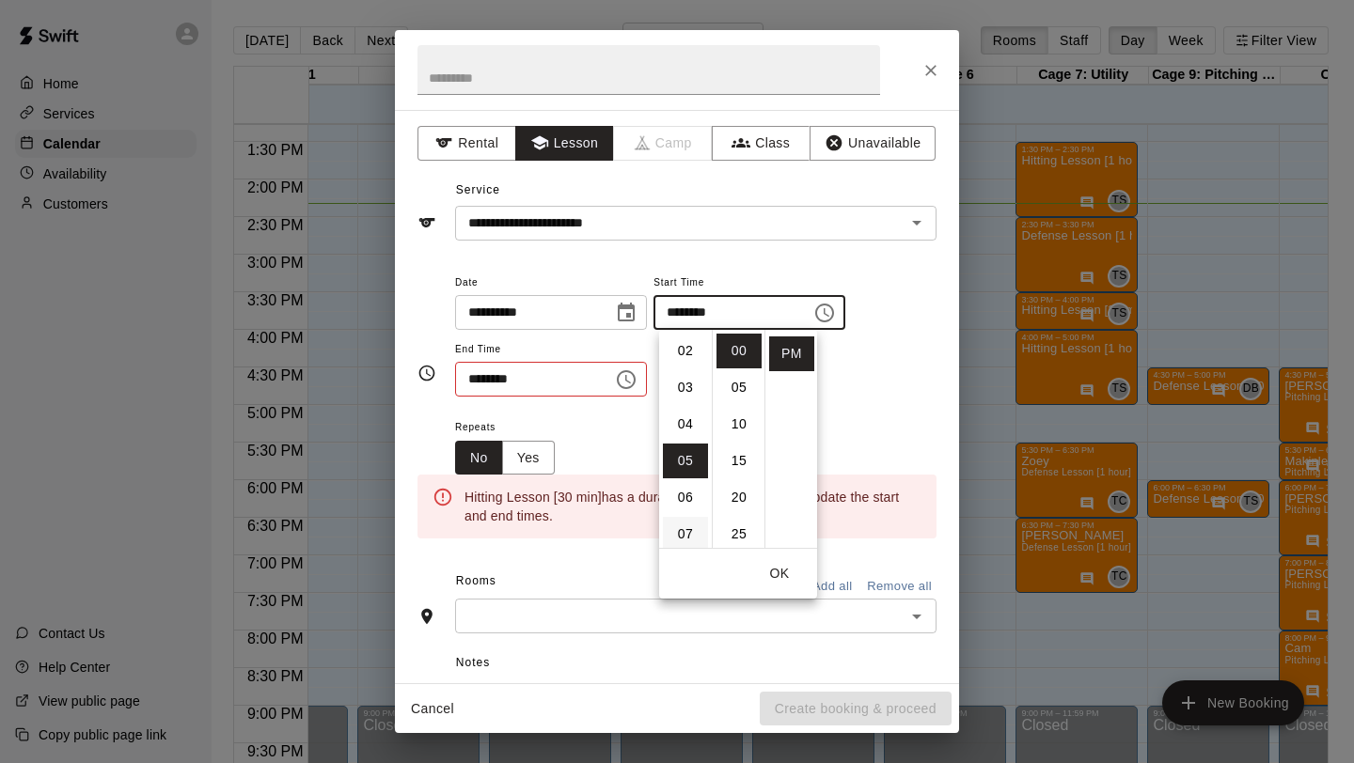
scroll to position [183, 0]
click at [637, 382] on icon "Choose time, selected time is 2:30 PM" at bounding box center [626, 380] width 23 height 23
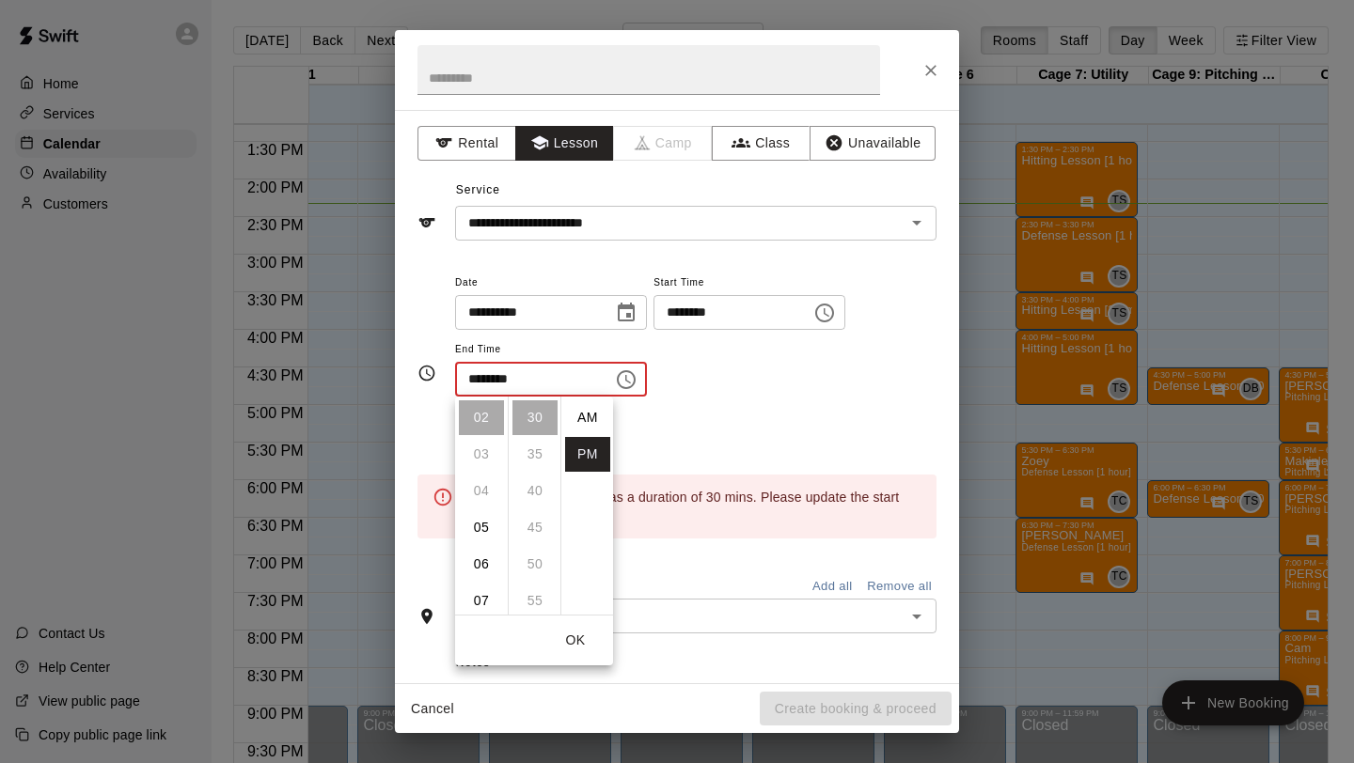
scroll to position [34, 0]
click at [475, 526] on li "05" at bounding box center [481, 528] width 45 height 35
type input "********"
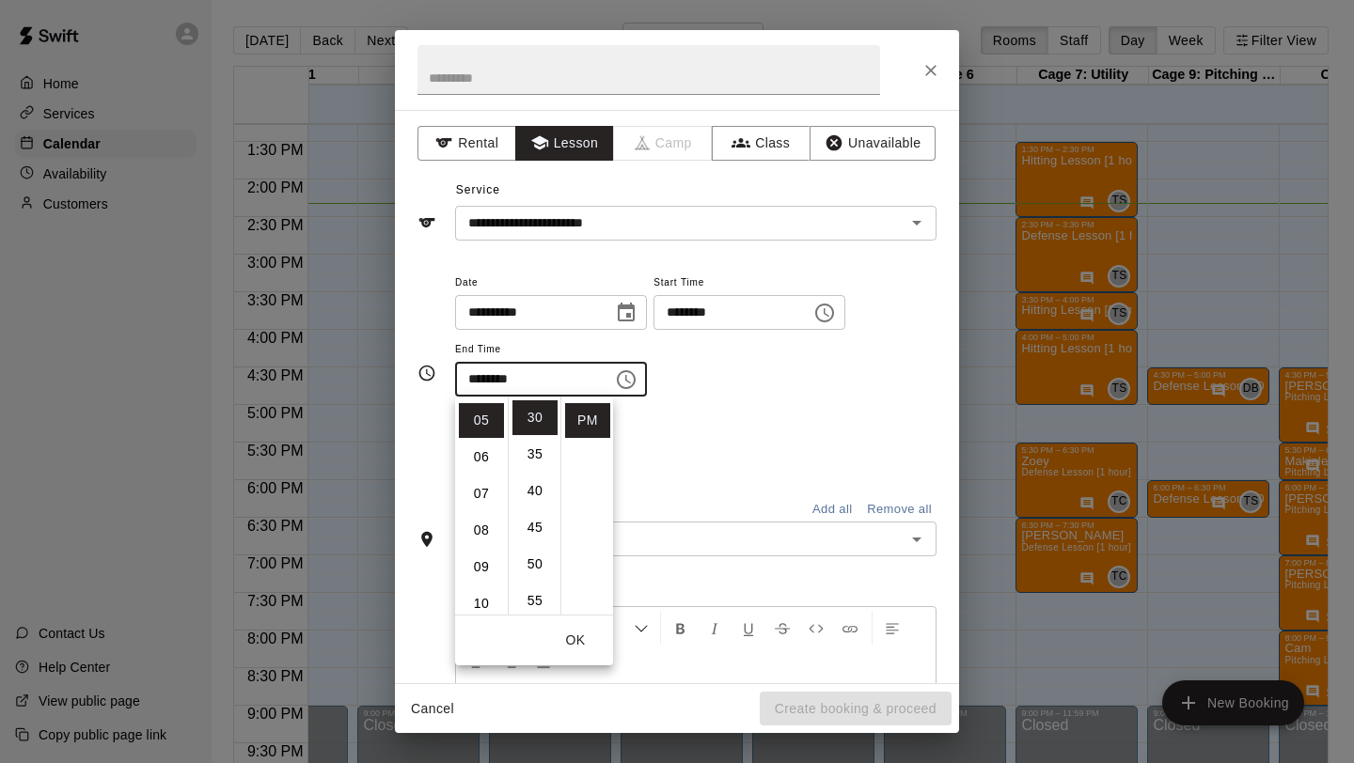
scroll to position [183, 0]
click at [668, 434] on div "Repeats No Yes" at bounding box center [695, 445] width 481 height 59
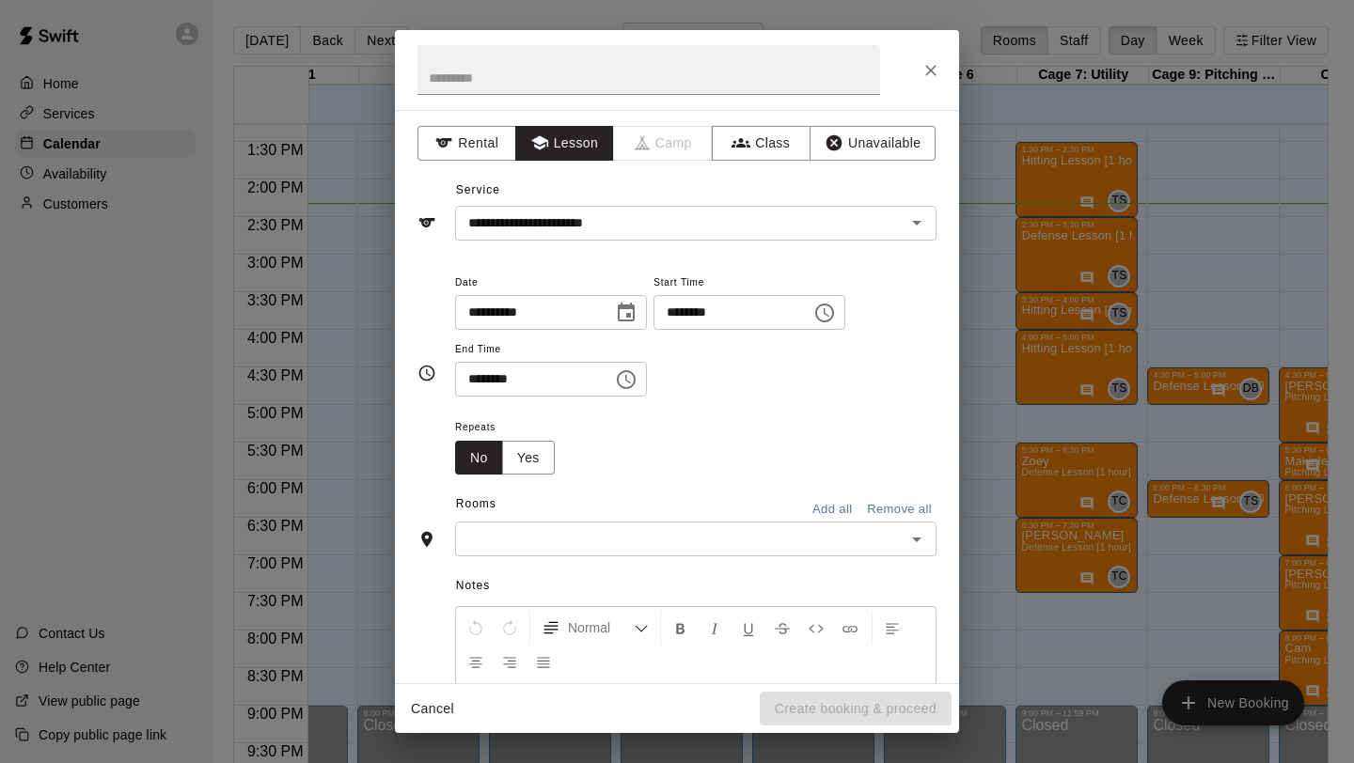
click at [562, 548] on input "text" at bounding box center [680, 539] width 439 height 24
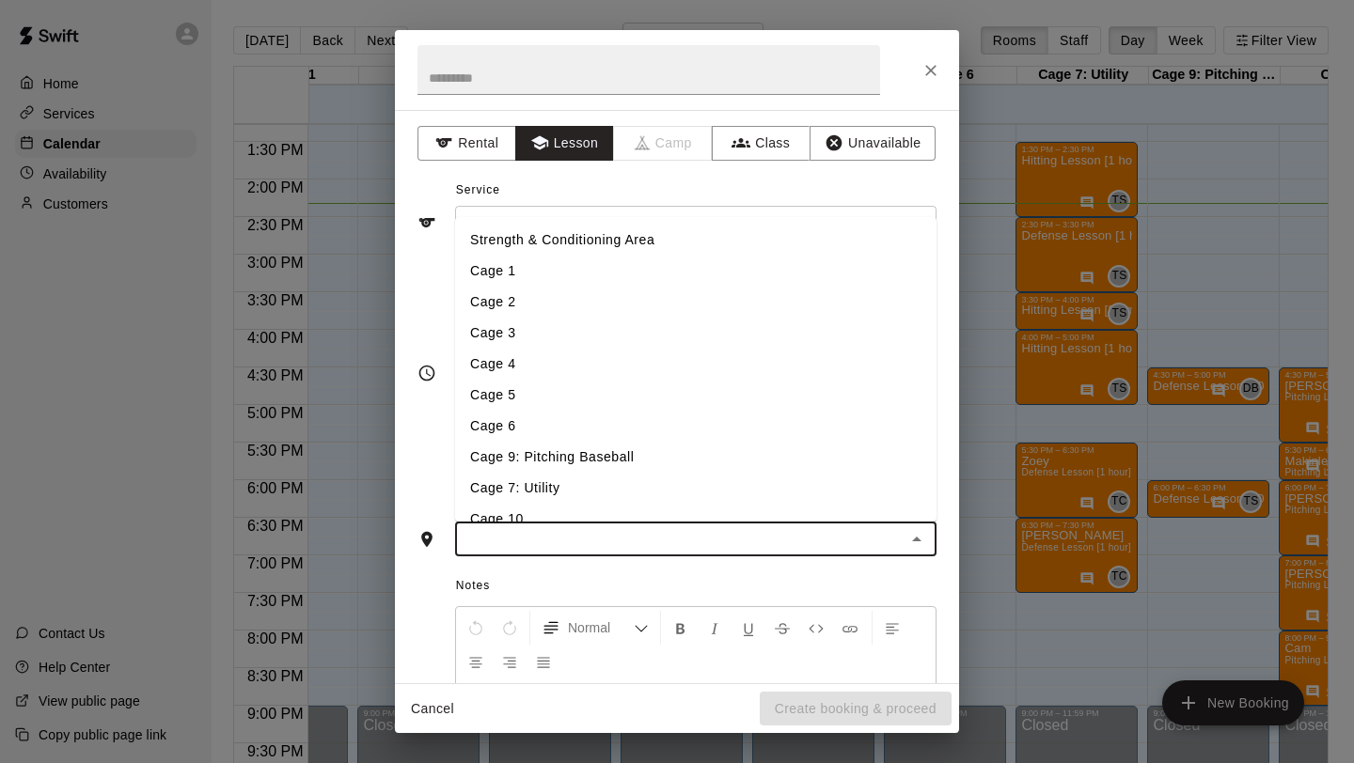
click at [531, 404] on li "Cage 5" at bounding box center [695, 395] width 481 height 31
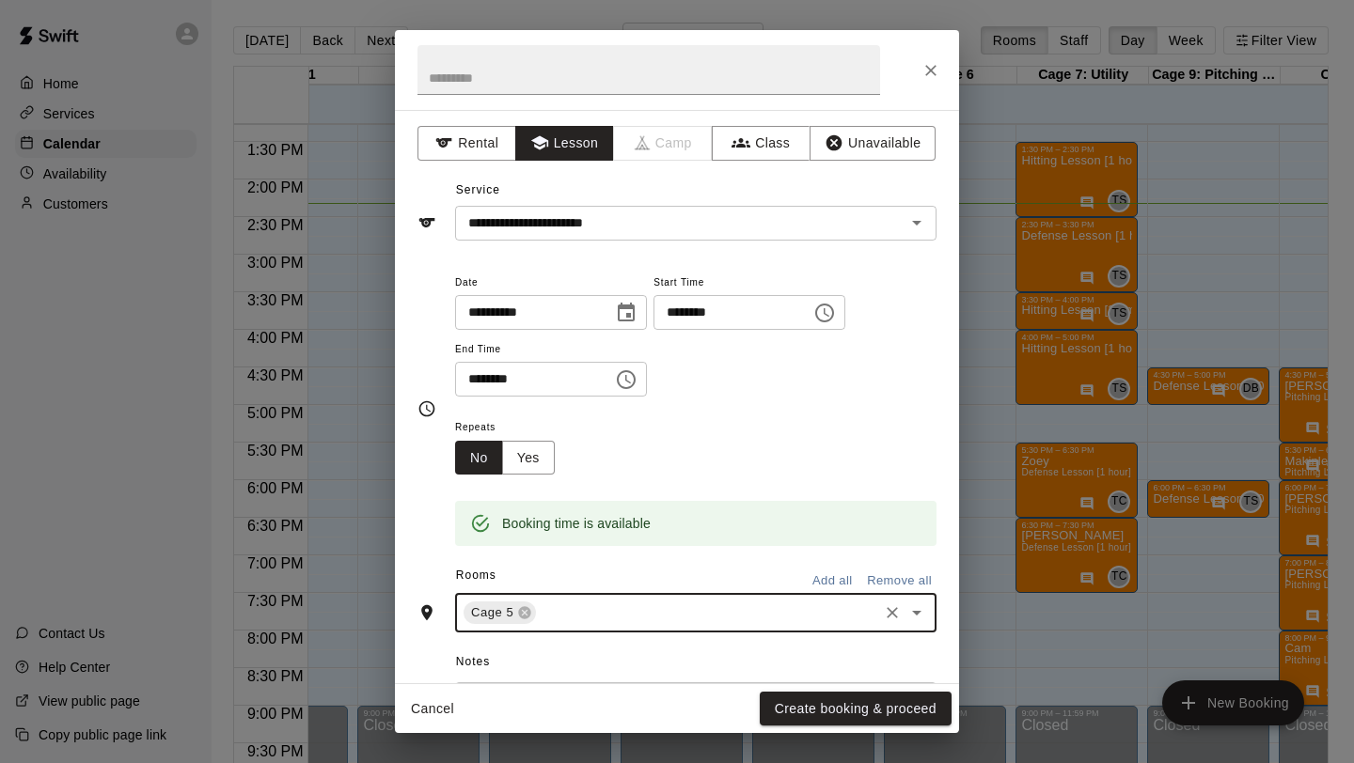
scroll to position [253, 0]
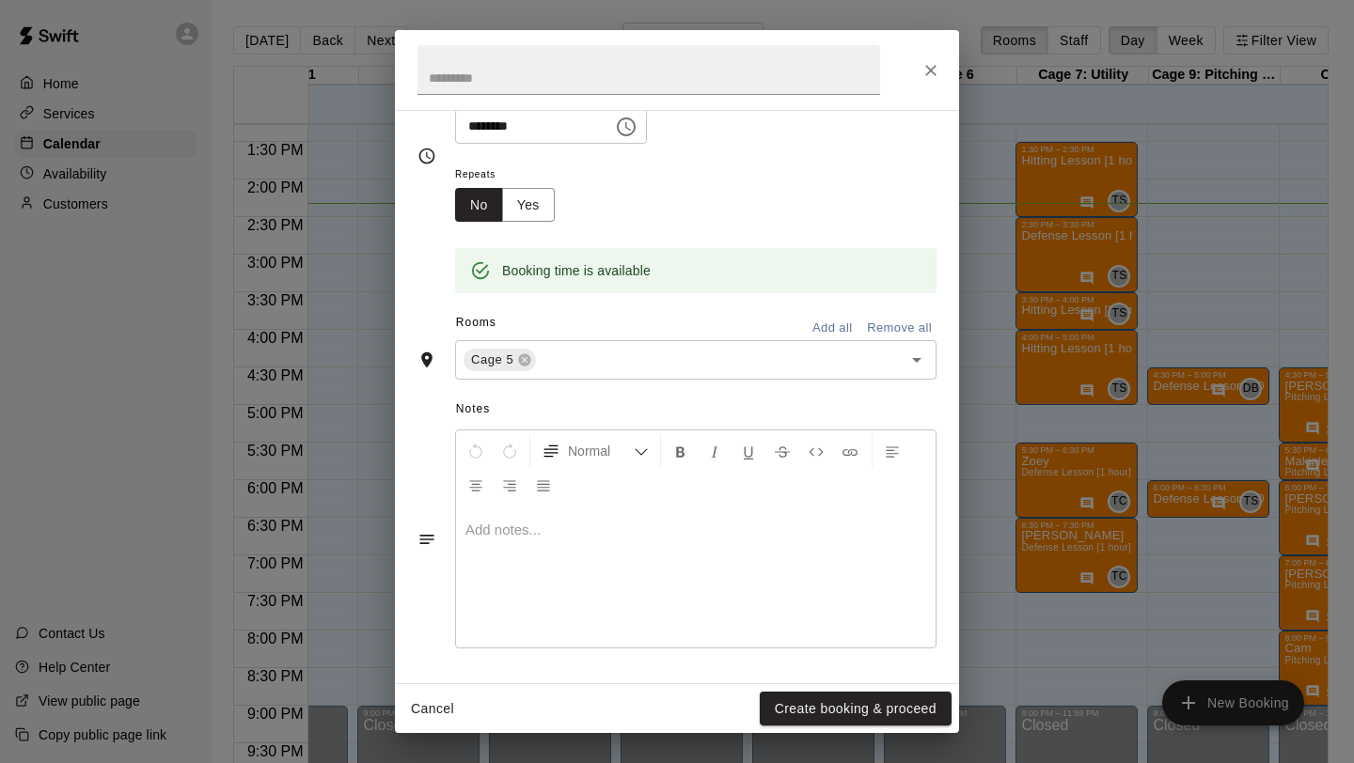
click at [558, 557] on div at bounding box center [695, 577] width 479 height 141
click at [822, 715] on button "Create booking & proceed" at bounding box center [856, 709] width 192 height 35
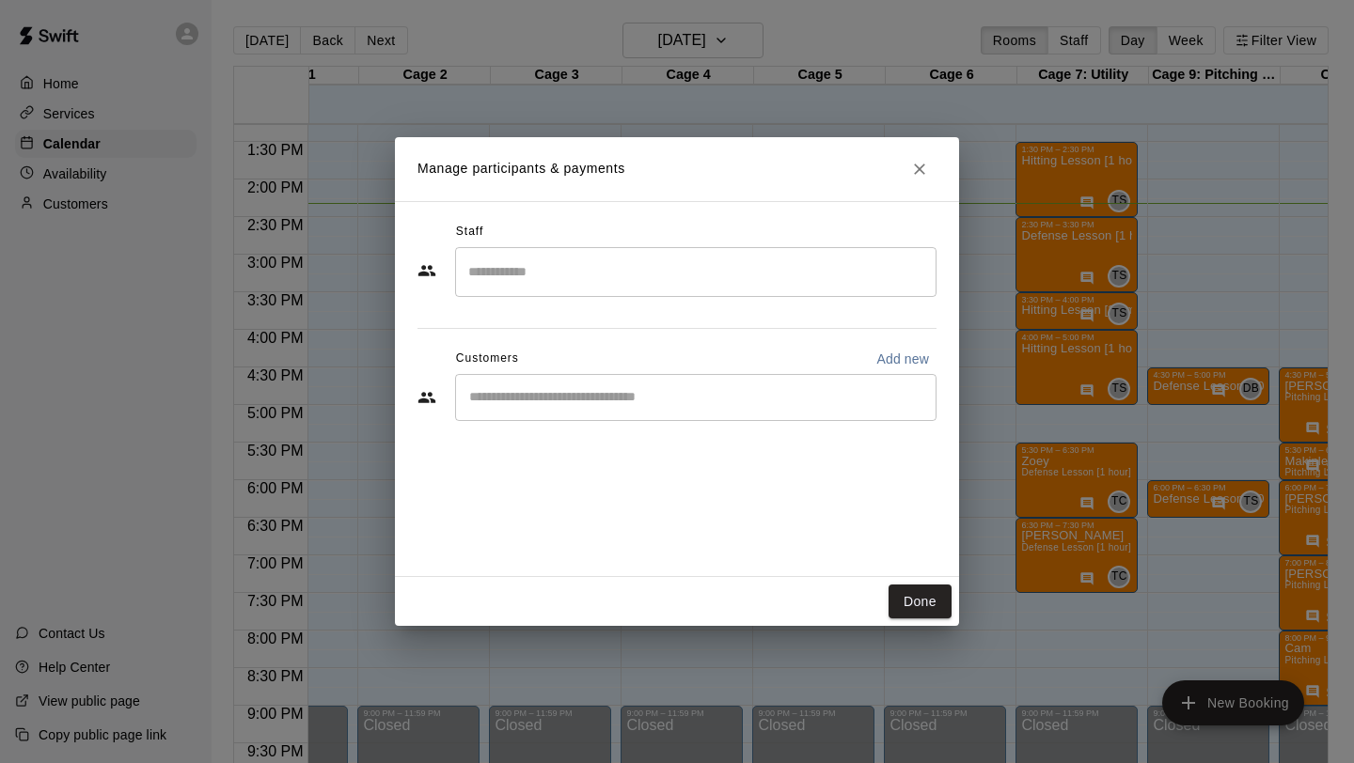
click at [477, 266] on input "Search staff" at bounding box center [696, 272] width 464 height 33
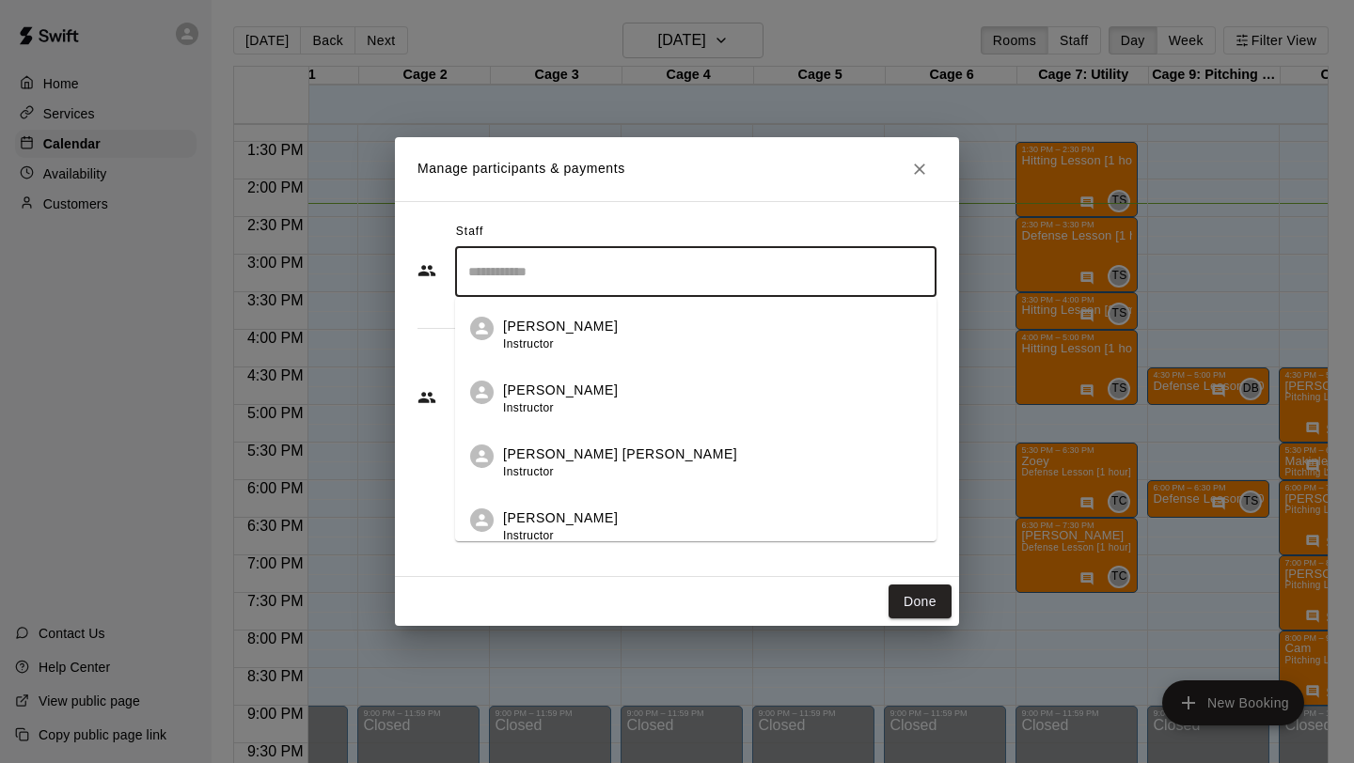
scroll to position [174, 0]
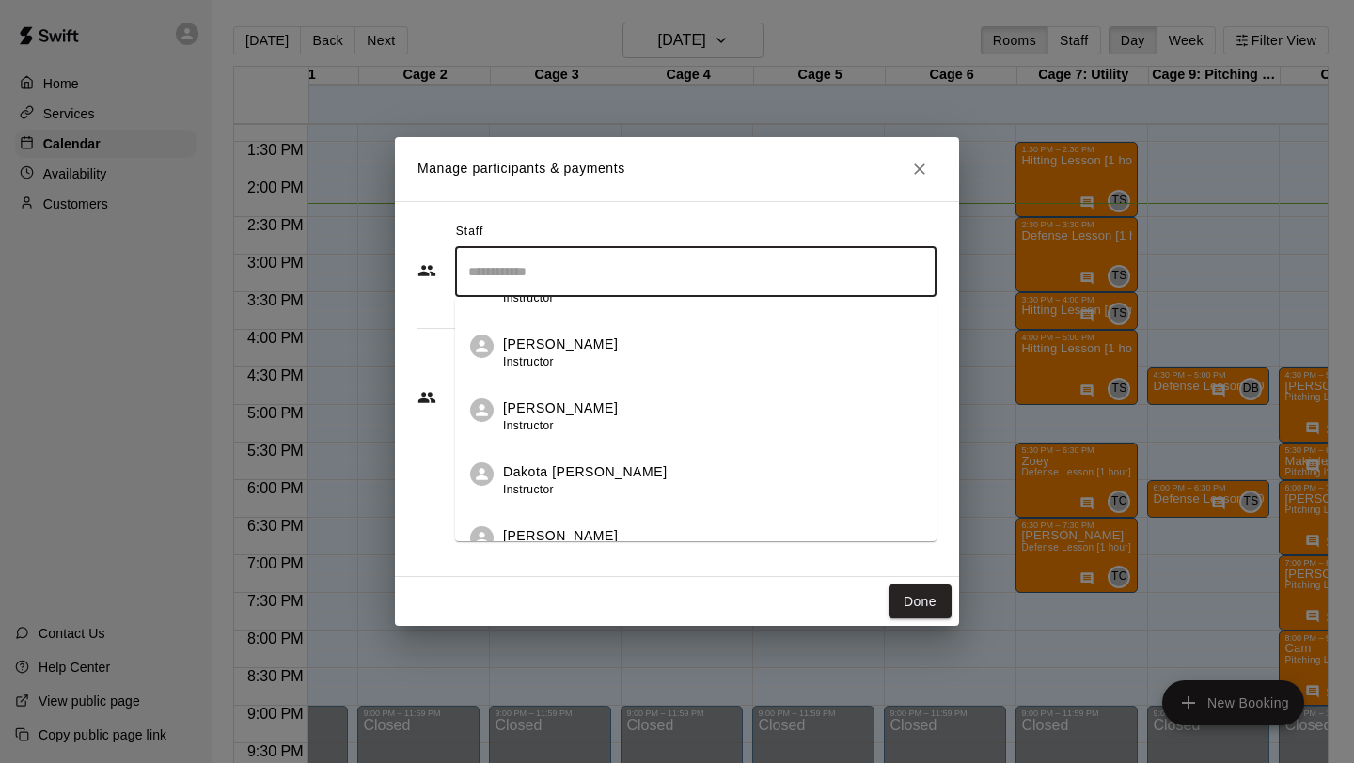
click at [558, 476] on p "Dakota [PERSON_NAME]" at bounding box center [585, 473] width 165 height 20
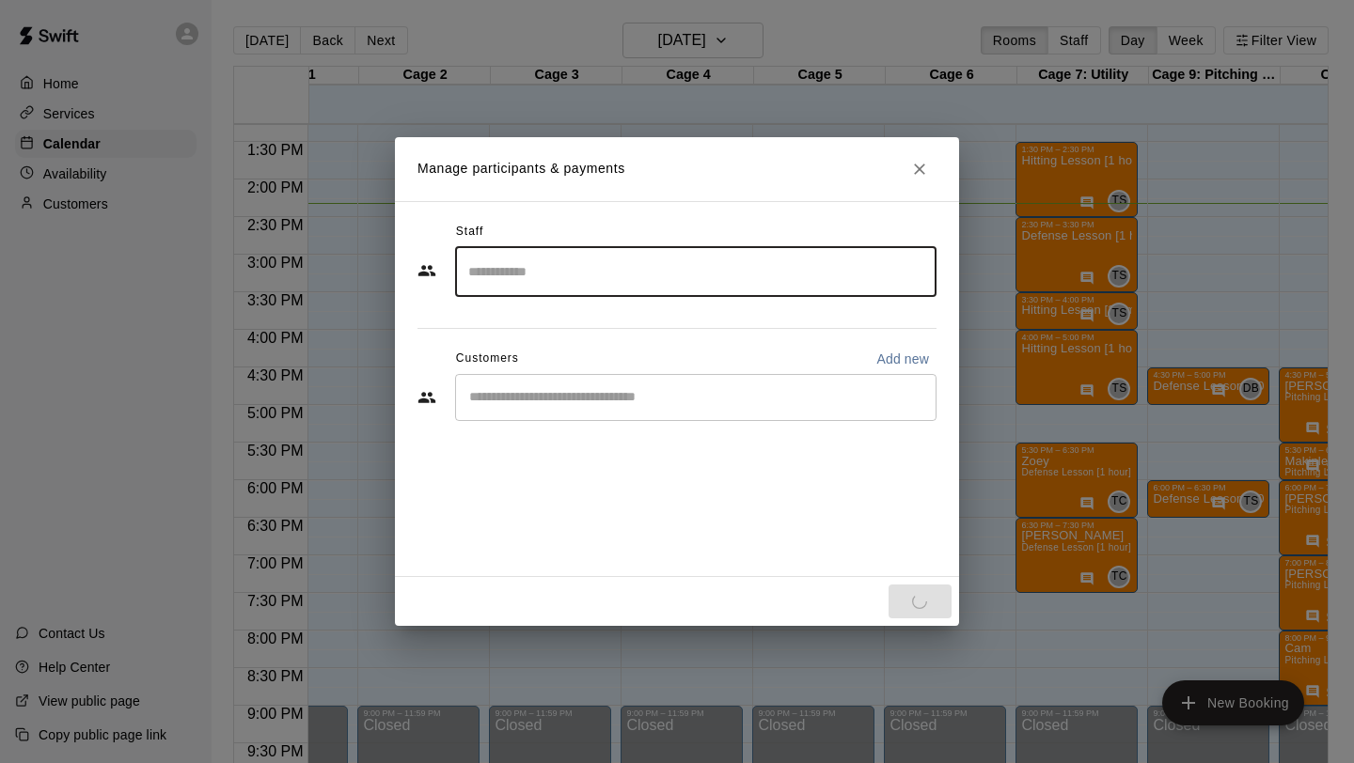
click at [575, 492] on div "Staff ​ Customers Add new ​" at bounding box center [677, 389] width 564 height 376
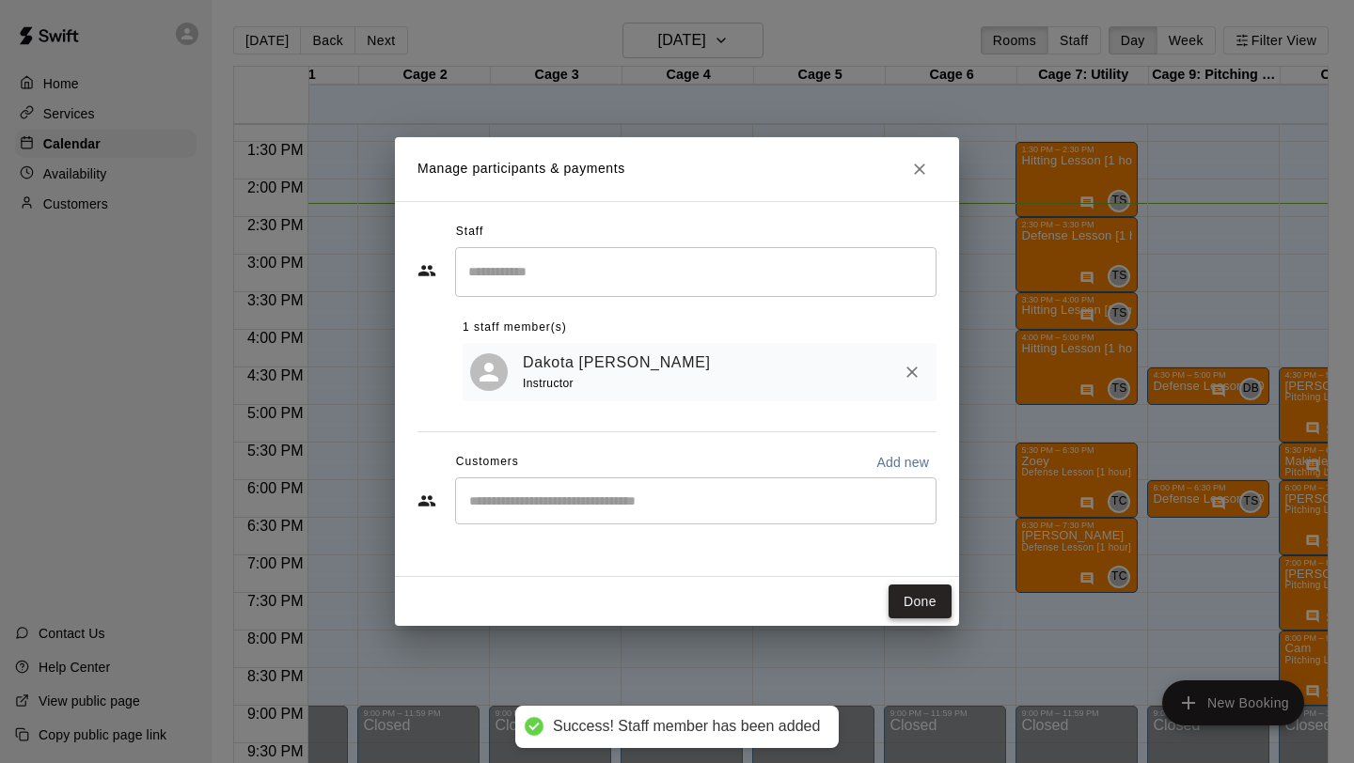
click at [935, 611] on button "Done" at bounding box center [919, 602] width 63 height 35
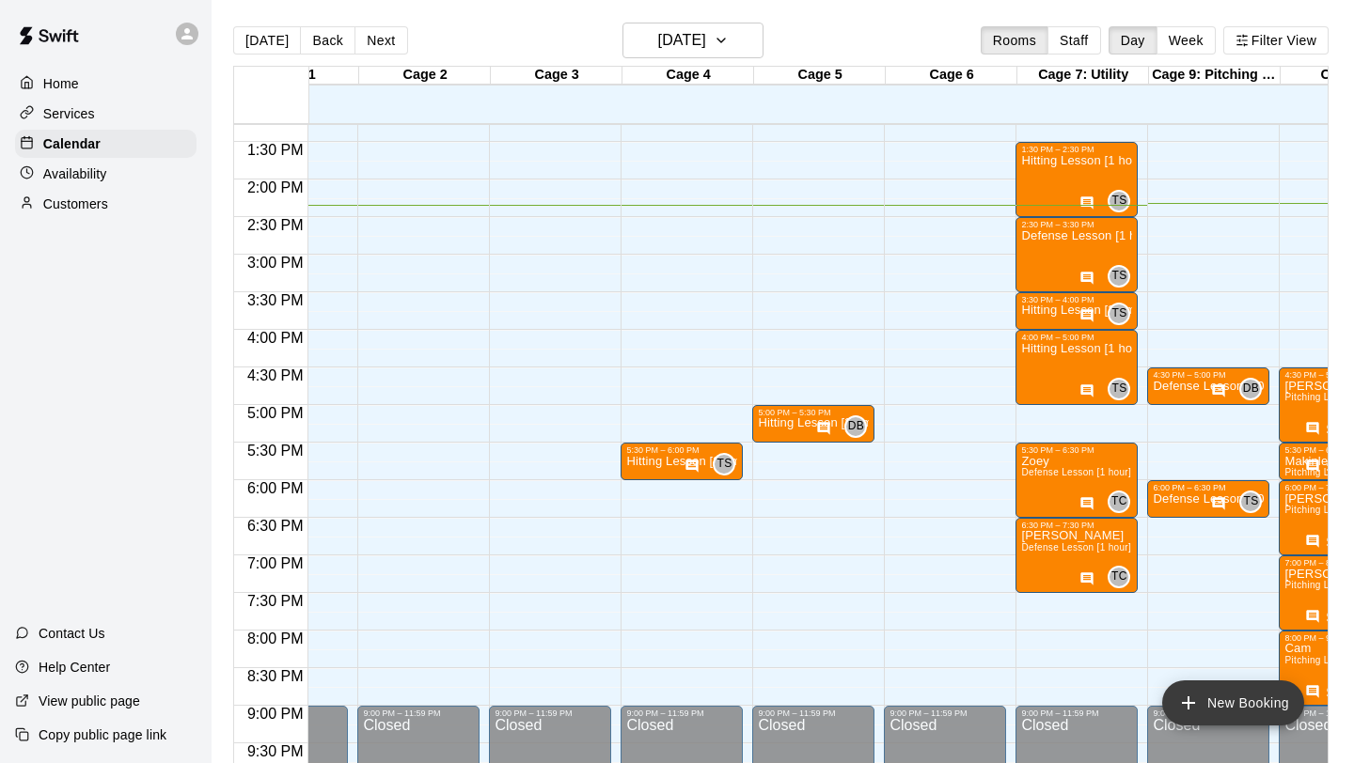
click at [1200, 702] on button "New Booking" at bounding box center [1233, 703] width 142 height 45
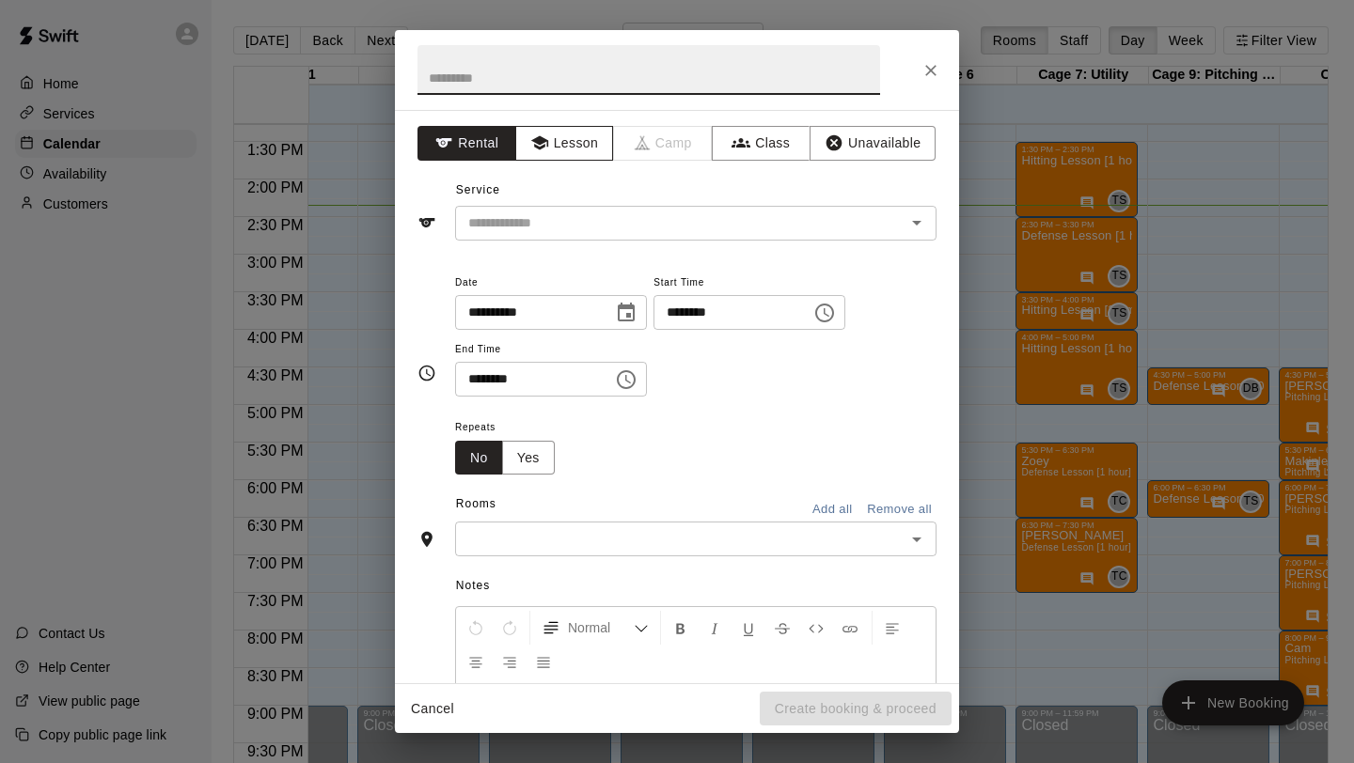
click at [568, 139] on button "Lesson" at bounding box center [564, 143] width 99 height 35
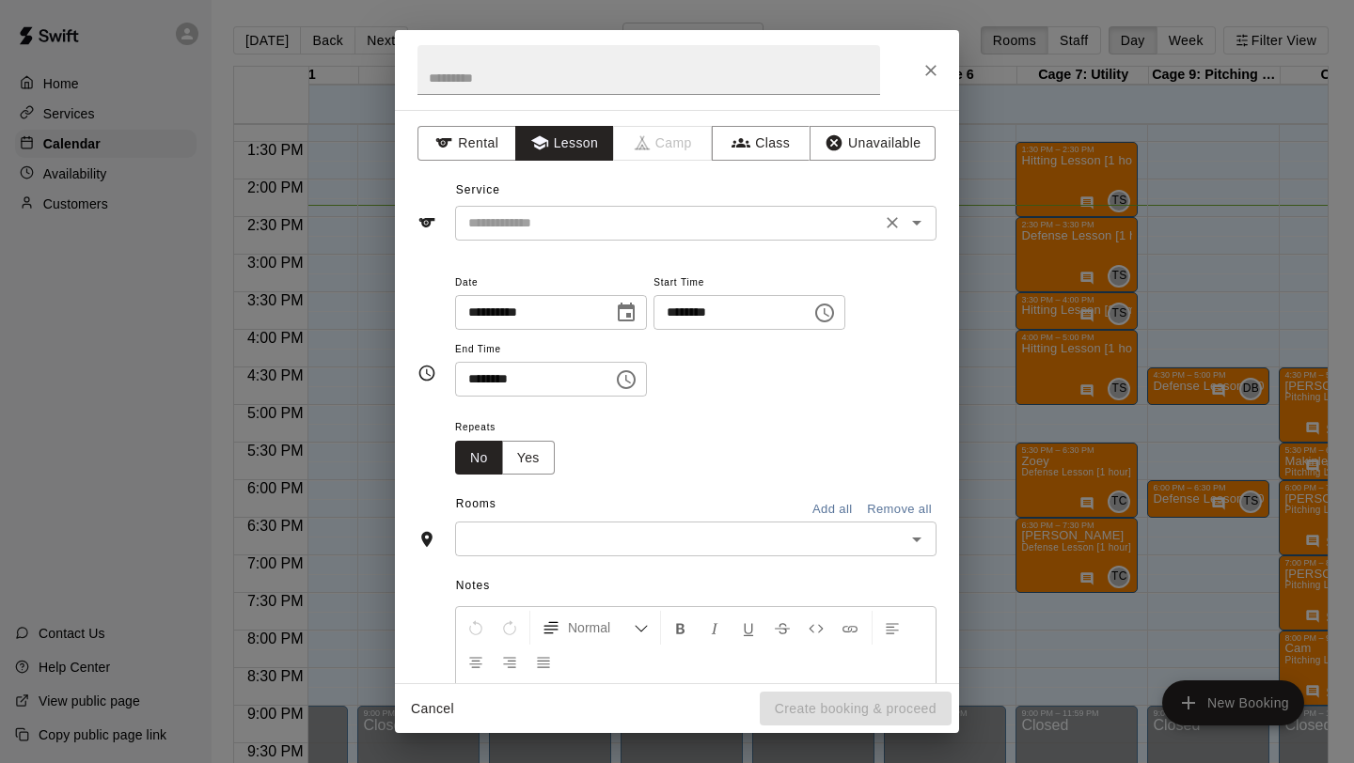
click at [564, 220] on input "text" at bounding box center [668, 224] width 415 height 24
click at [944, 69] on button "Close" at bounding box center [931, 71] width 34 height 34
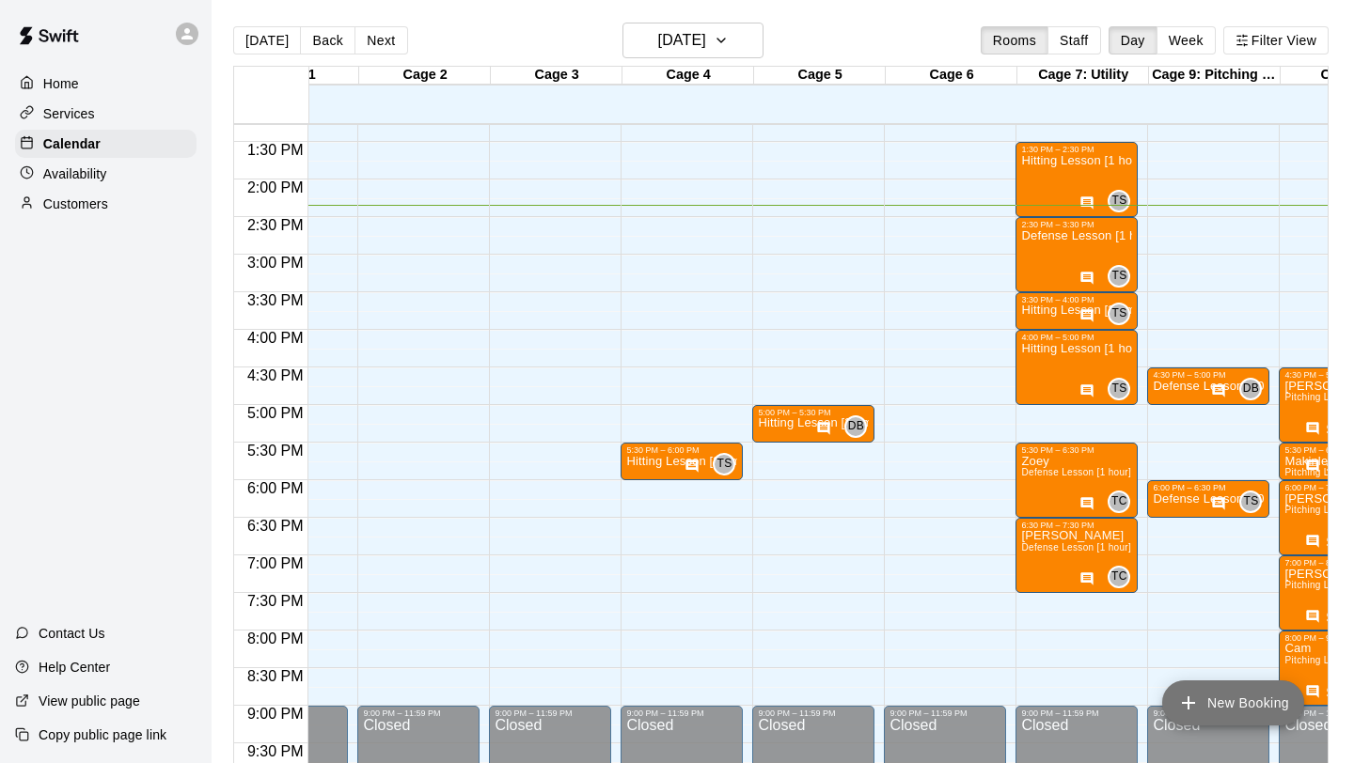
click at [1193, 701] on icon "add" at bounding box center [1188, 703] width 23 height 23
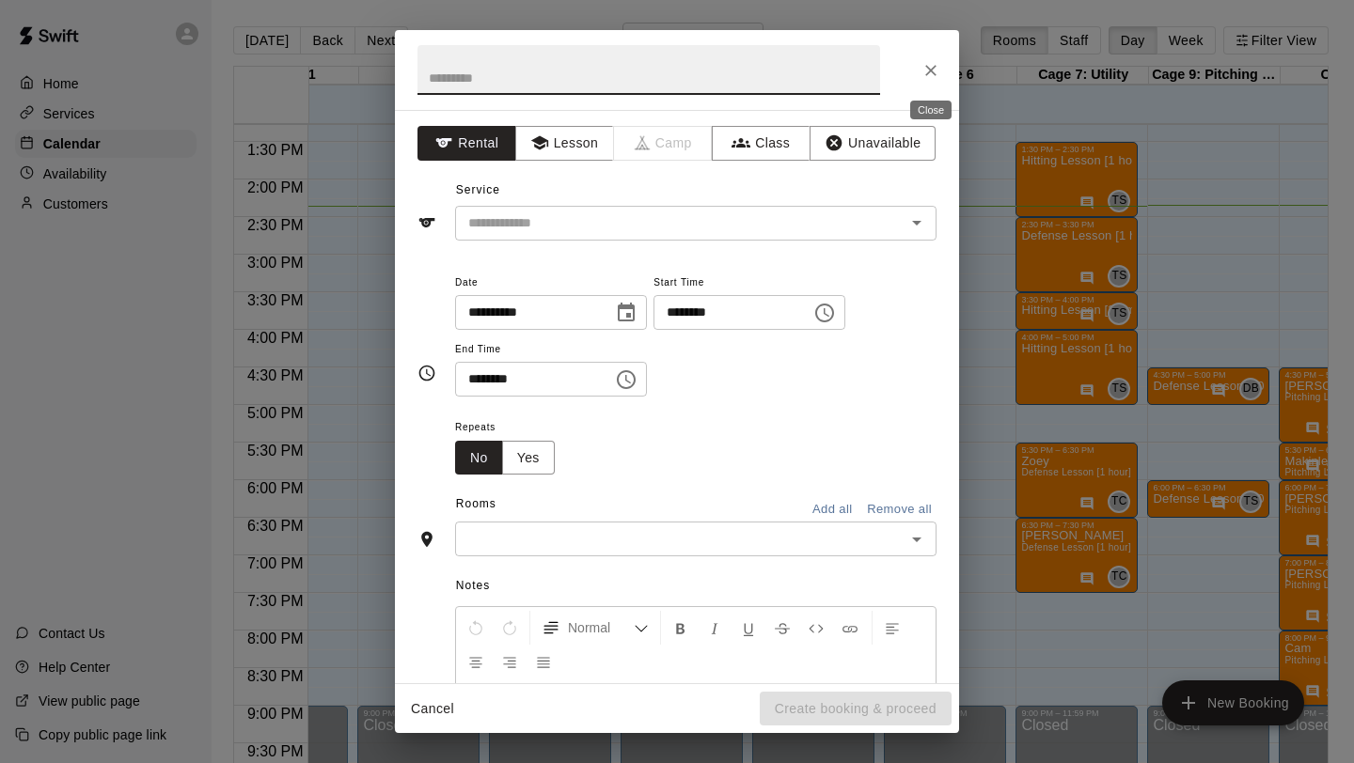
click at [935, 76] on icon "Close" at bounding box center [930, 70] width 19 height 19
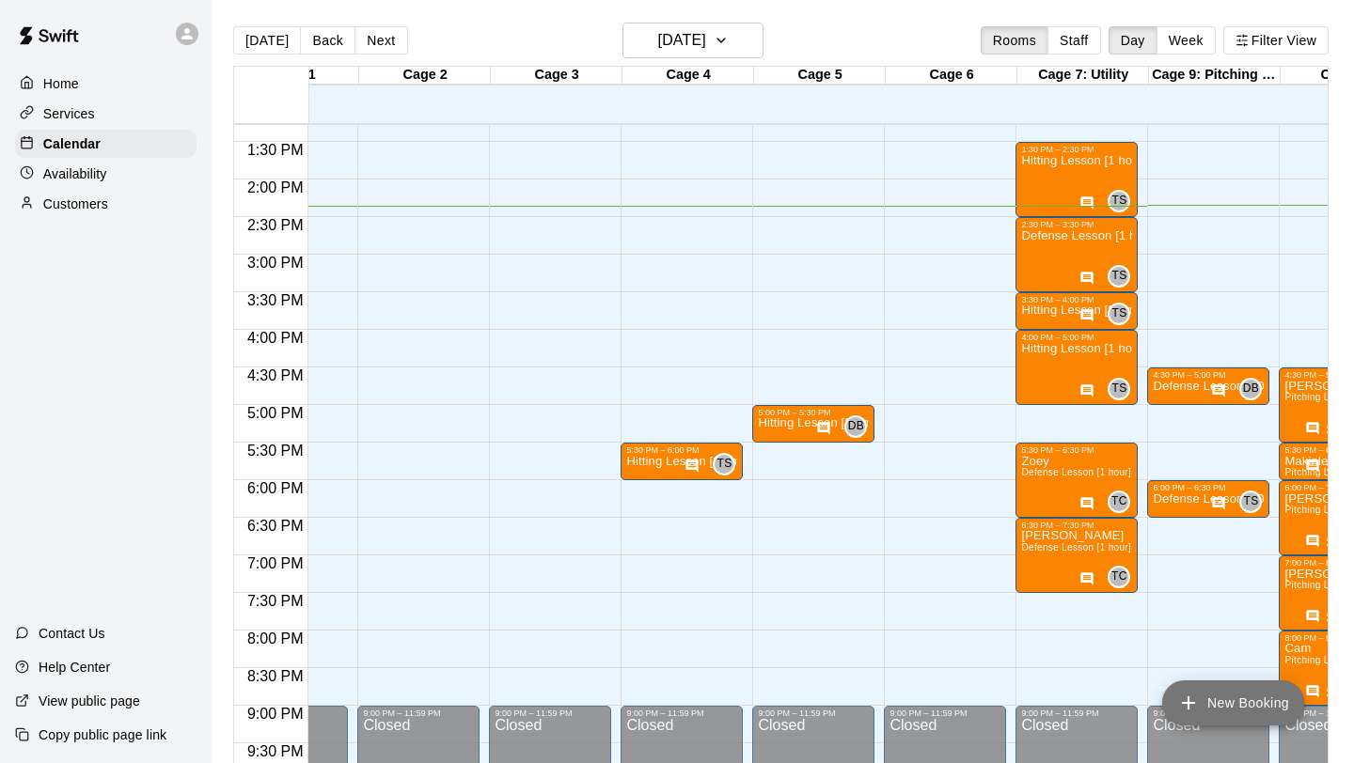
click at [1206, 687] on button "New Booking" at bounding box center [1233, 703] width 142 height 45
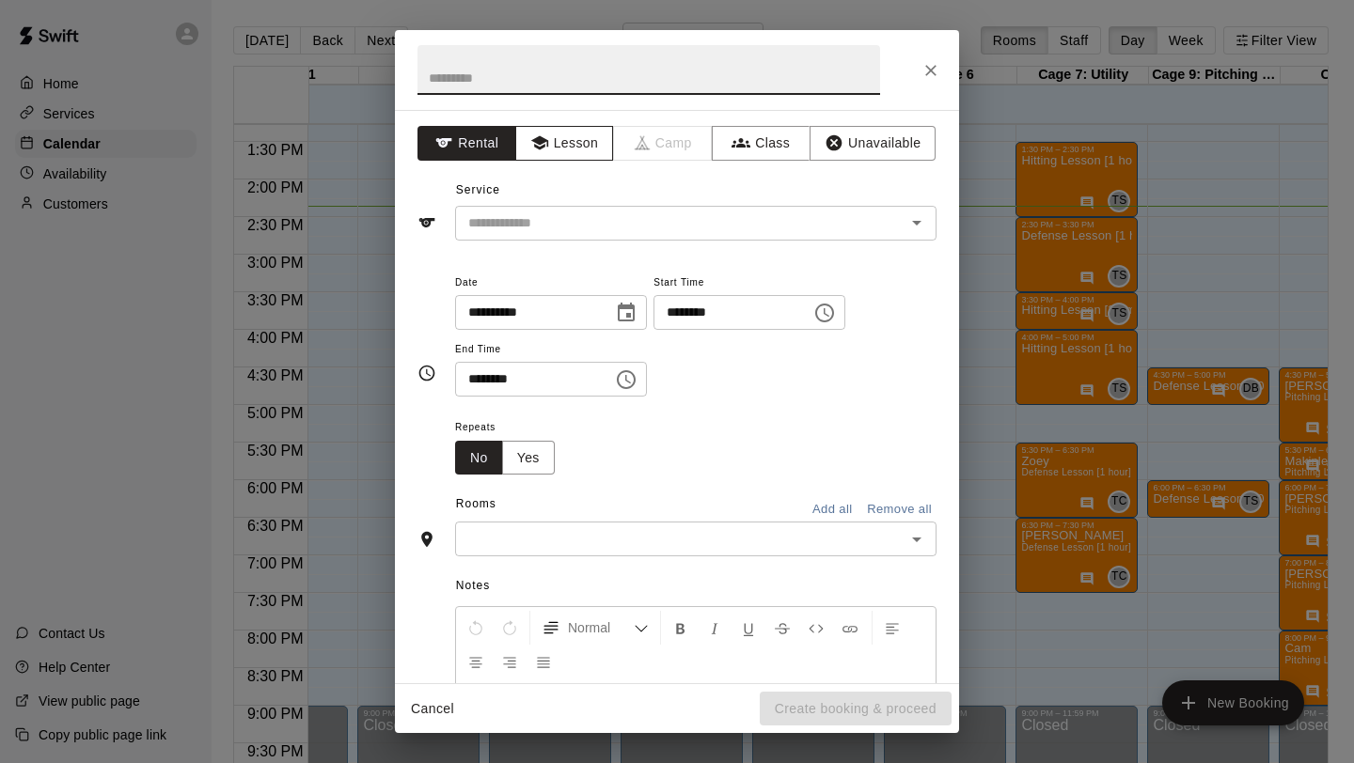
click at [571, 134] on button "Lesson" at bounding box center [564, 143] width 99 height 35
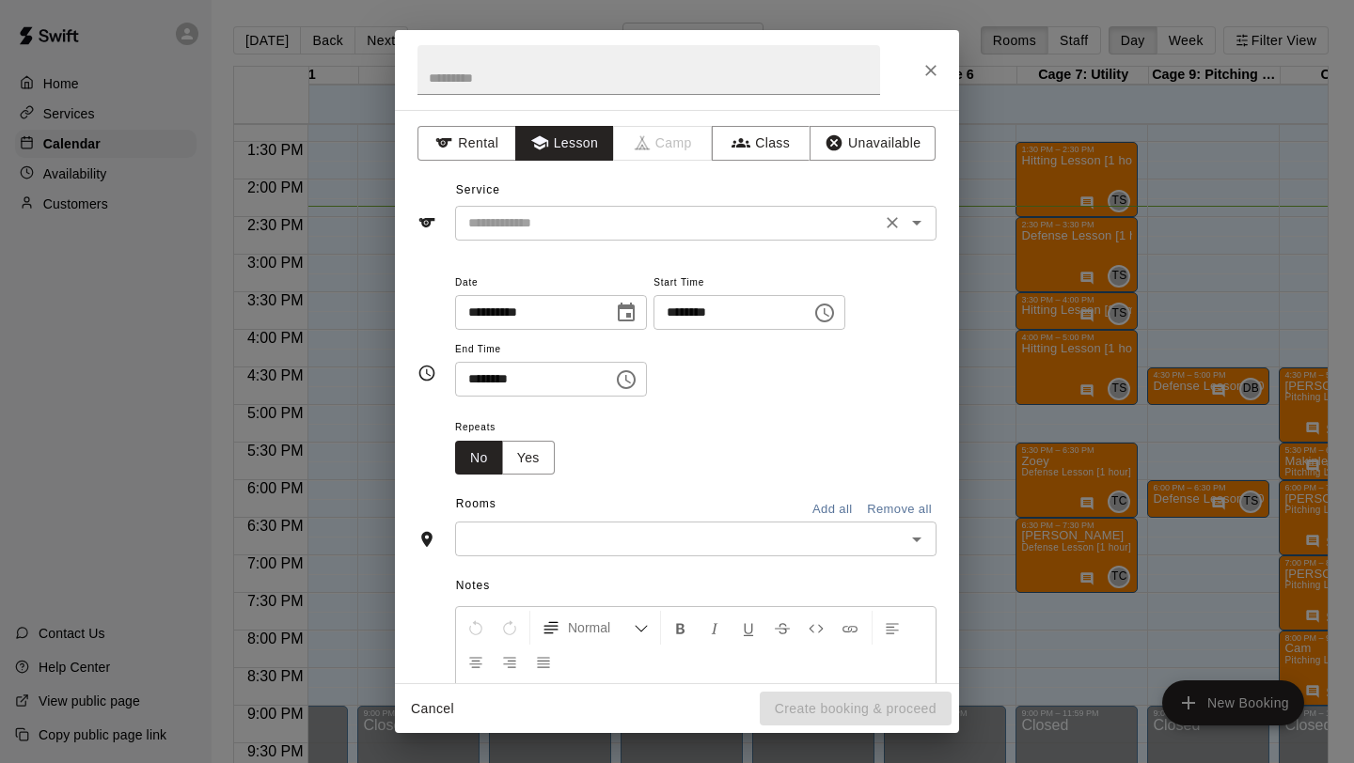
click at [563, 228] on input "text" at bounding box center [668, 224] width 415 height 24
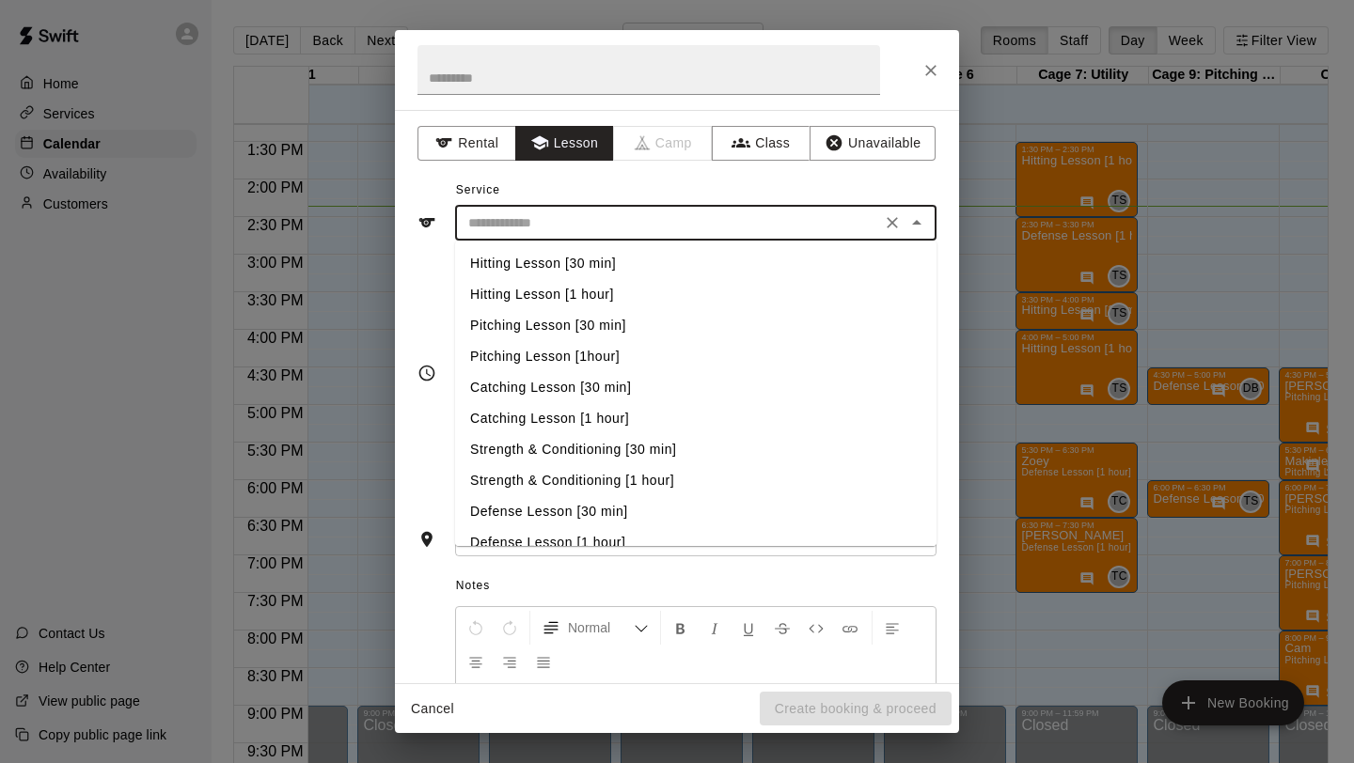
click at [557, 321] on li "Pitching Lesson [30 min]" at bounding box center [695, 325] width 481 height 31
type input "**********"
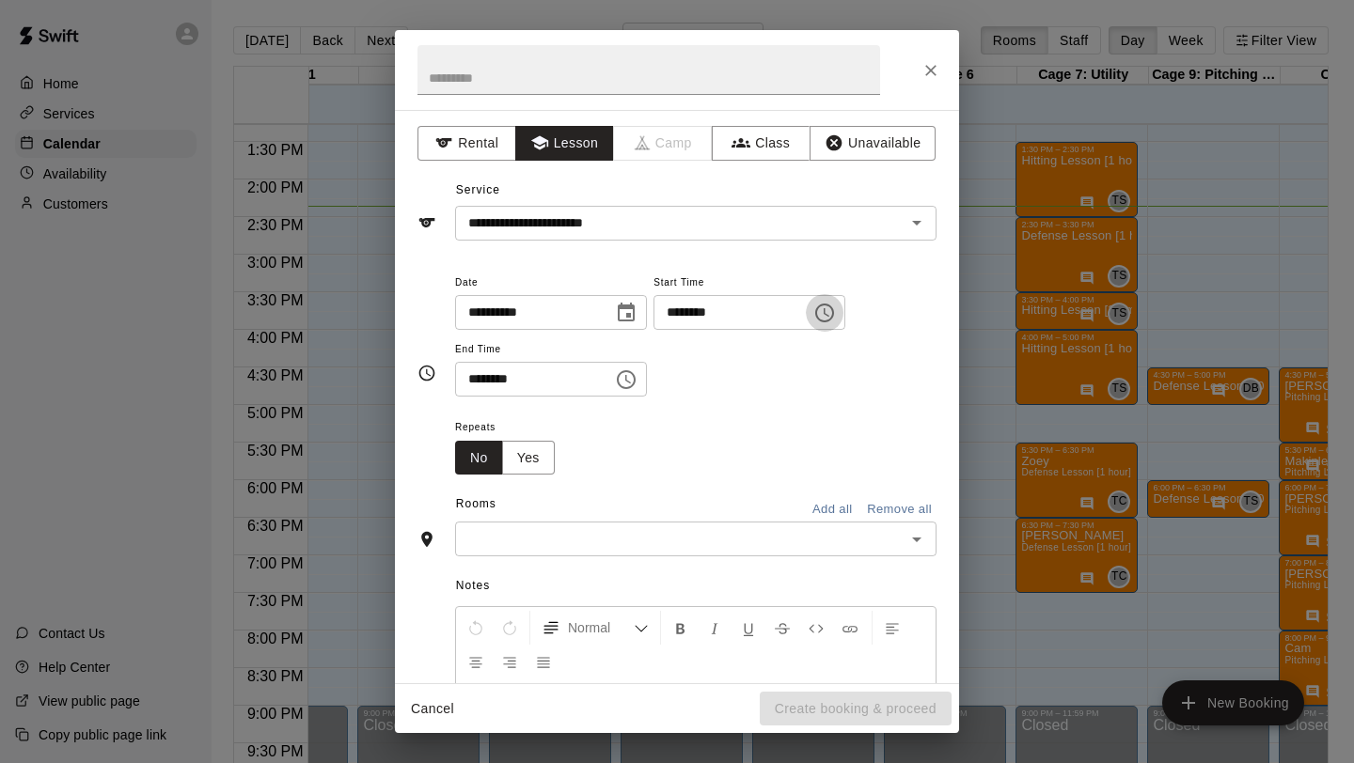
click at [836, 316] on icon "Choose time, selected time is 2:00 PM" at bounding box center [824, 313] width 23 height 23
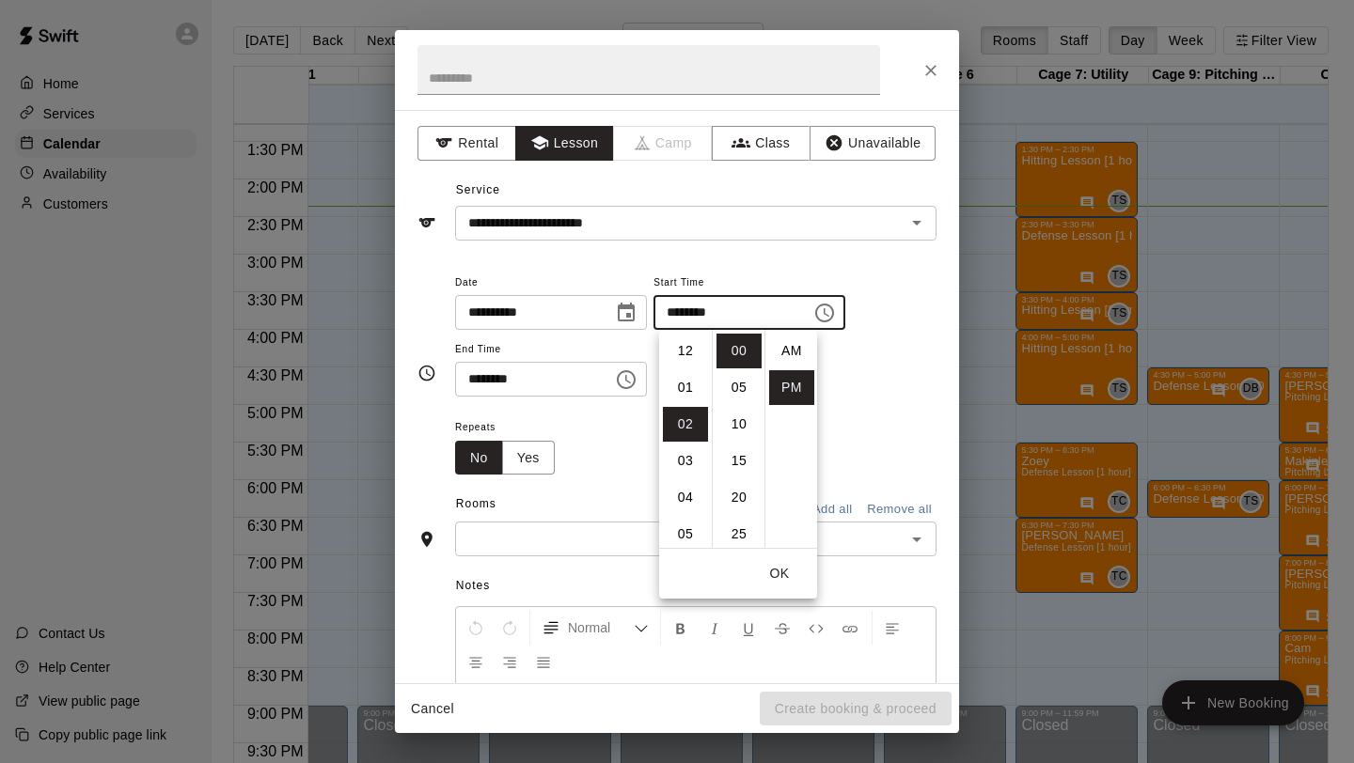
scroll to position [34, 0]
click at [690, 466] on li "05" at bounding box center [685, 461] width 45 height 35
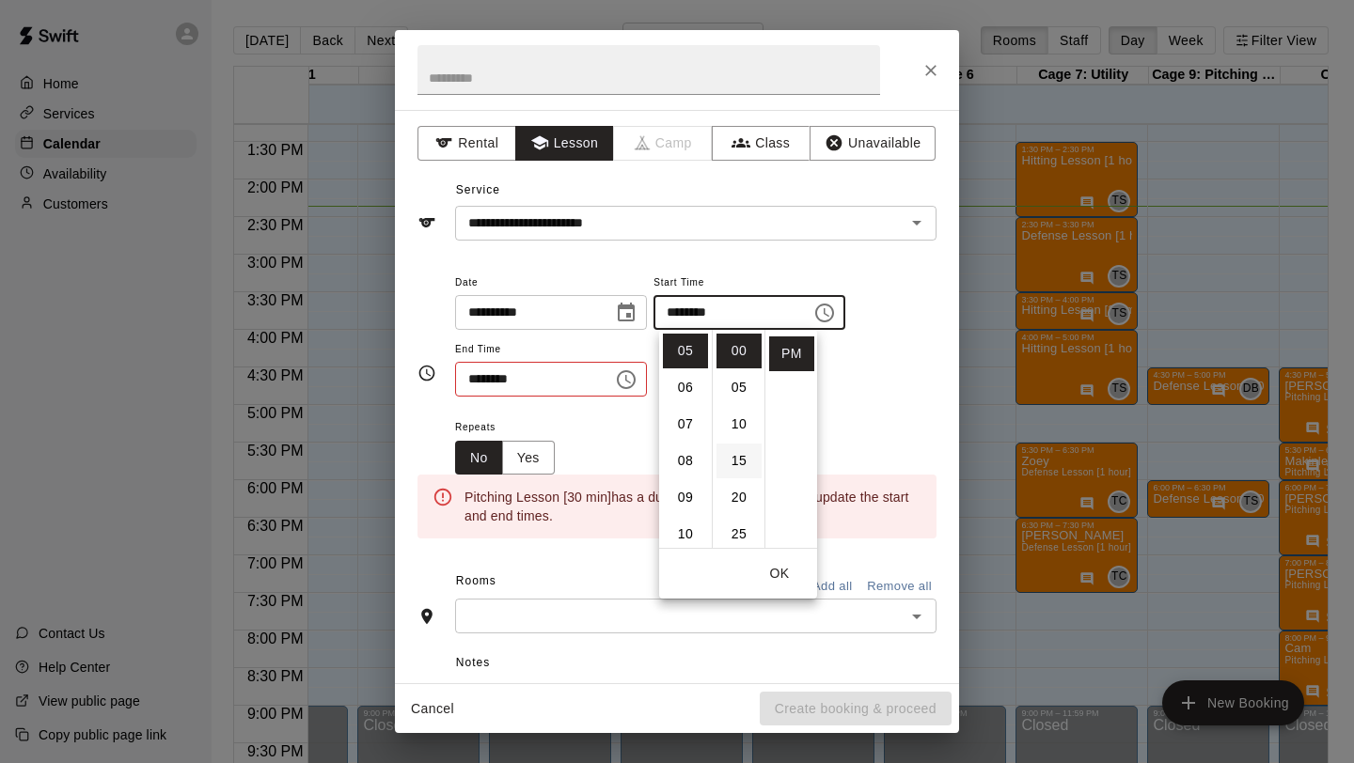
scroll to position [124, 0]
click at [742, 450] on li "30" at bounding box center [738, 447] width 45 height 35
type input "********"
click at [627, 378] on icon "Choose time, selected time is 2:30 PM" at bounding box center [626, 380] width 23 height 23
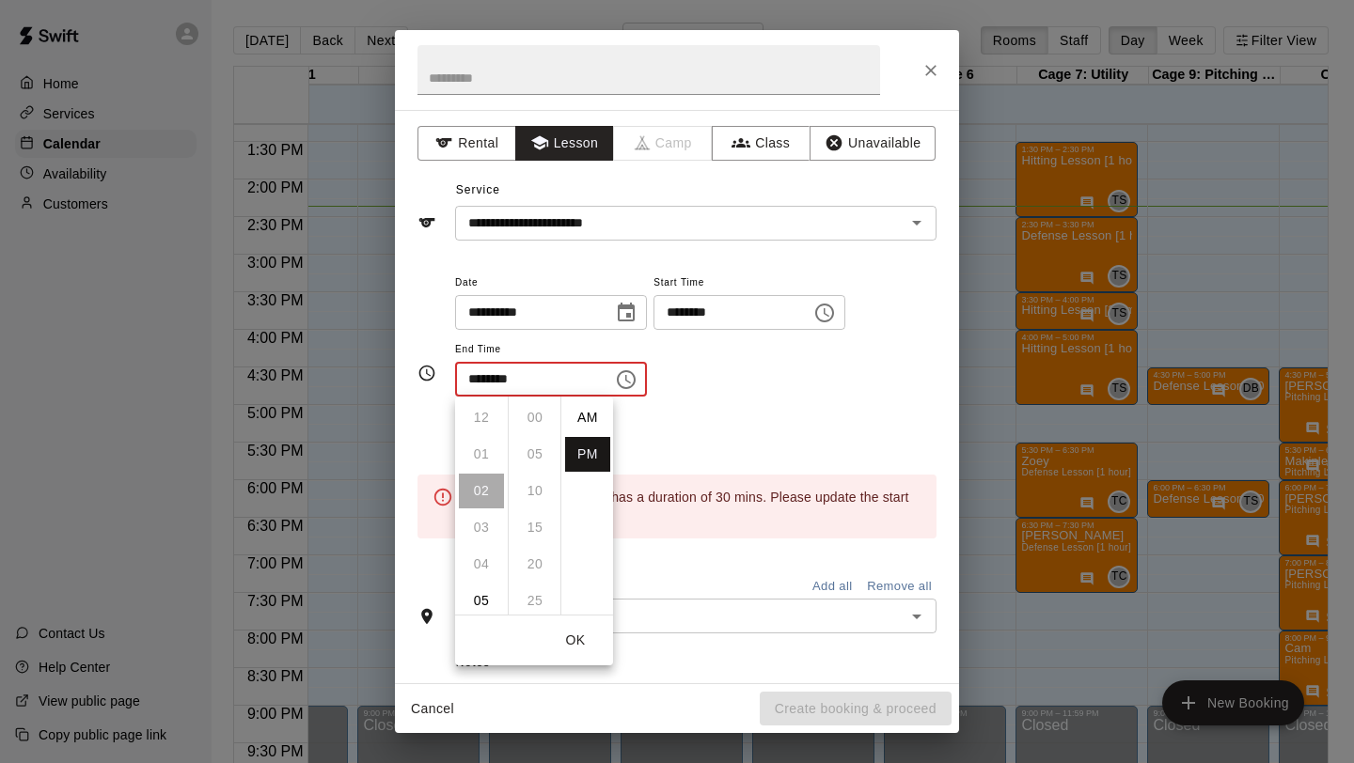
scroll to position [34, 0]
click at [479, 559] on li "06" at bounding box center [481, 564] width 45 height 35
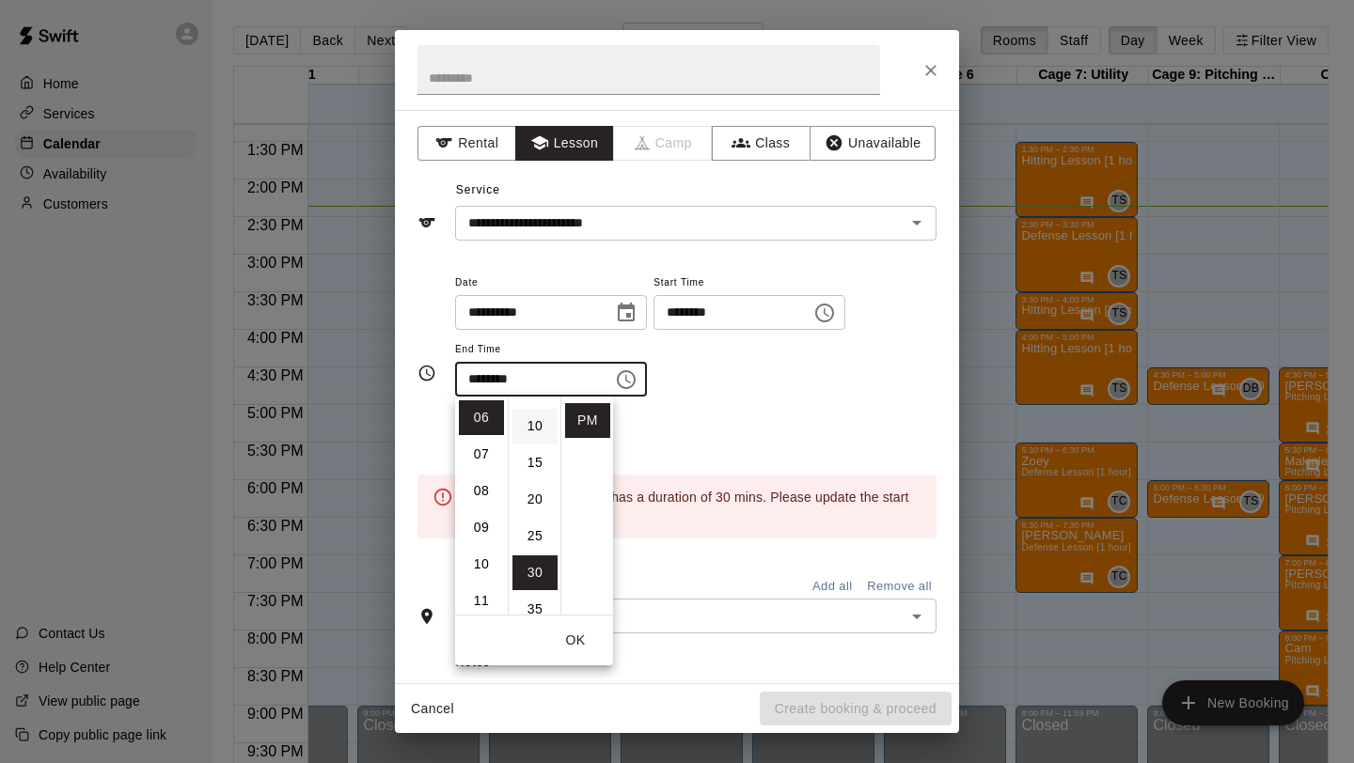
scroll to position [0, 0]
click at [542, 413] on li "00" at bounding box center [534, 418] width 45 height 35
type input "********"
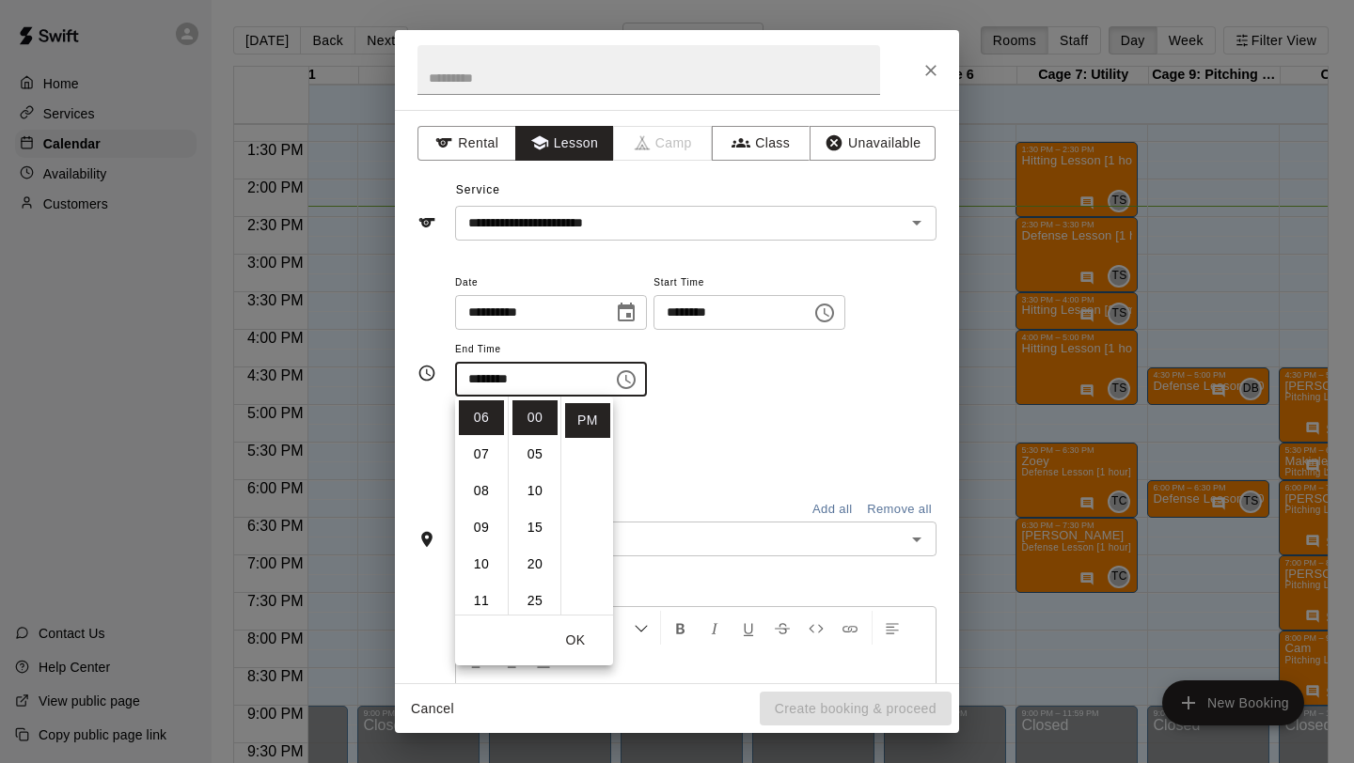
click at [655, 414] on div "**********" at bounding box center [695, 344] width 481 height 146
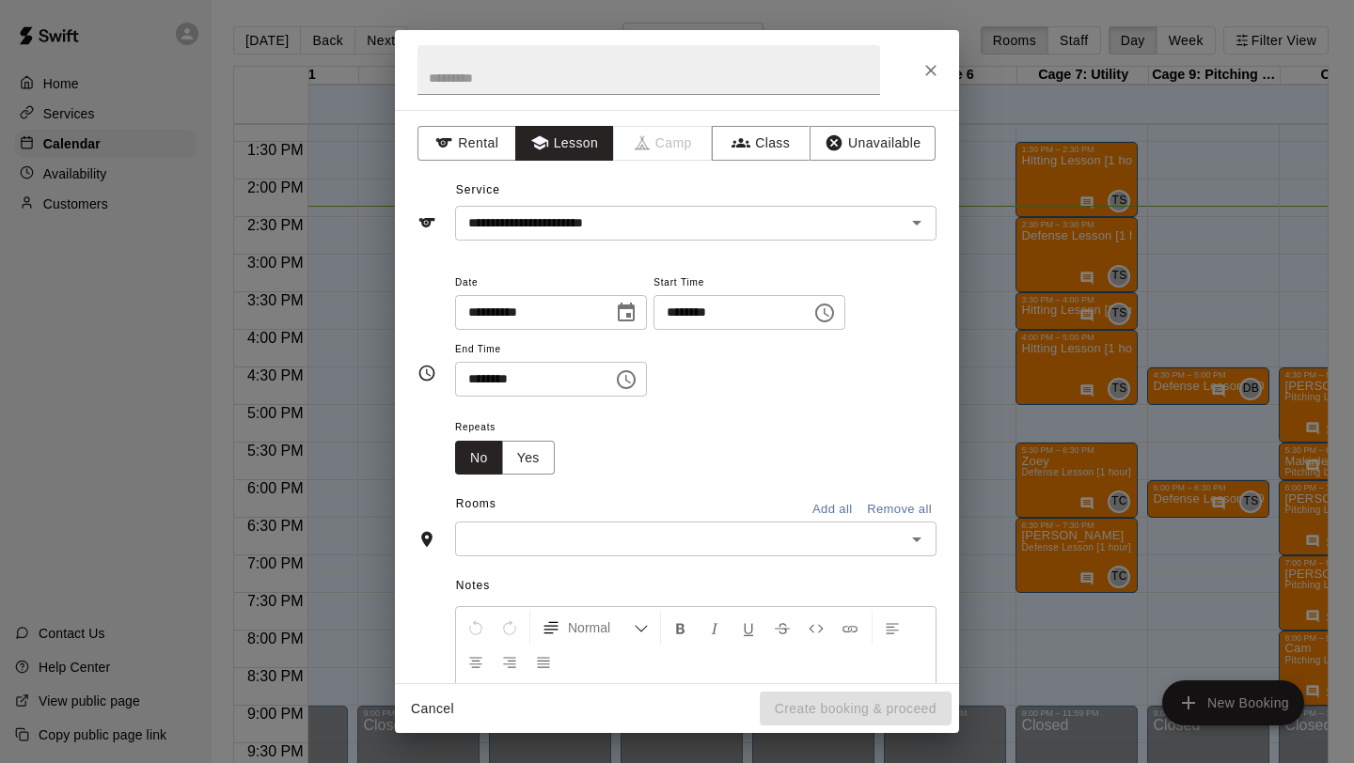
click at [597, 530] on input "text" at bounding box center [680, 539] width 439 height 24
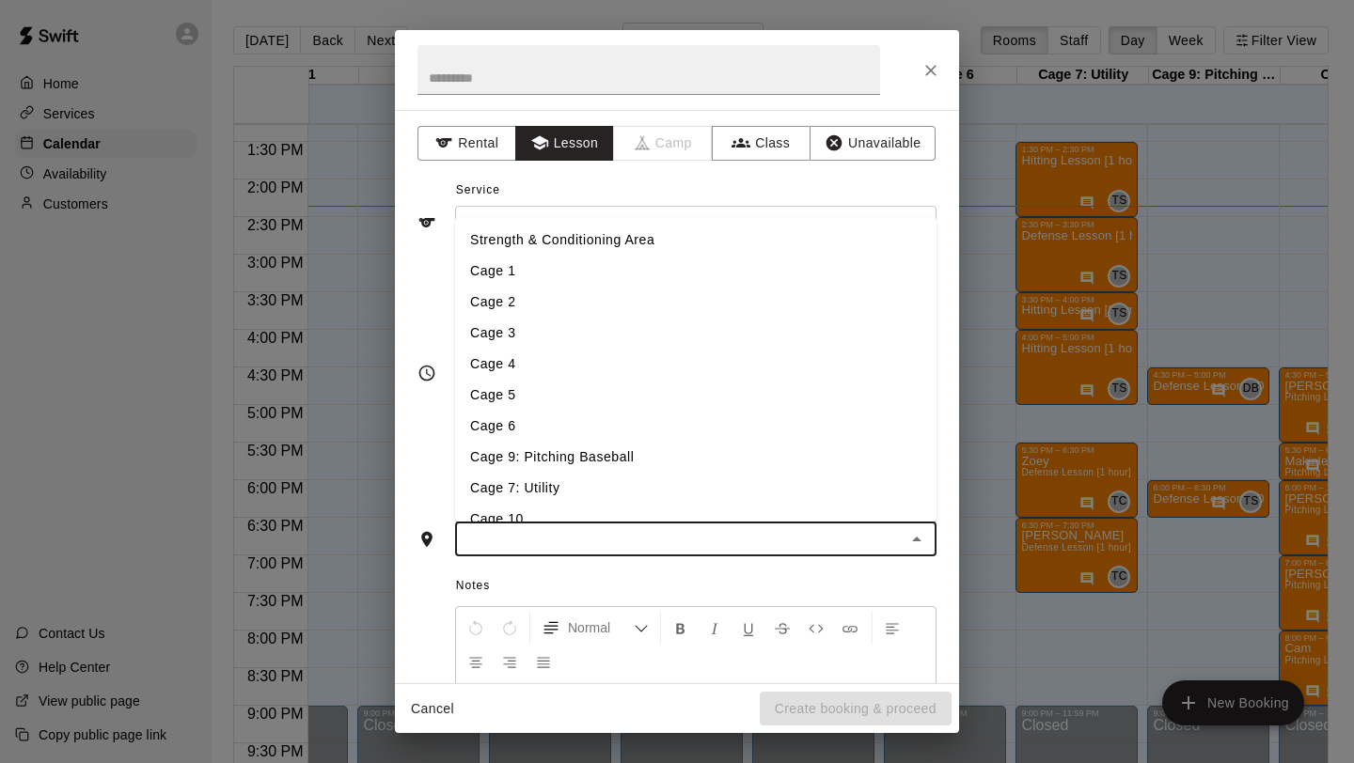
click at [543, 464] on li "Cage 9: Pitching Baseball" at bounding box center [695, 457] width 481 height 31
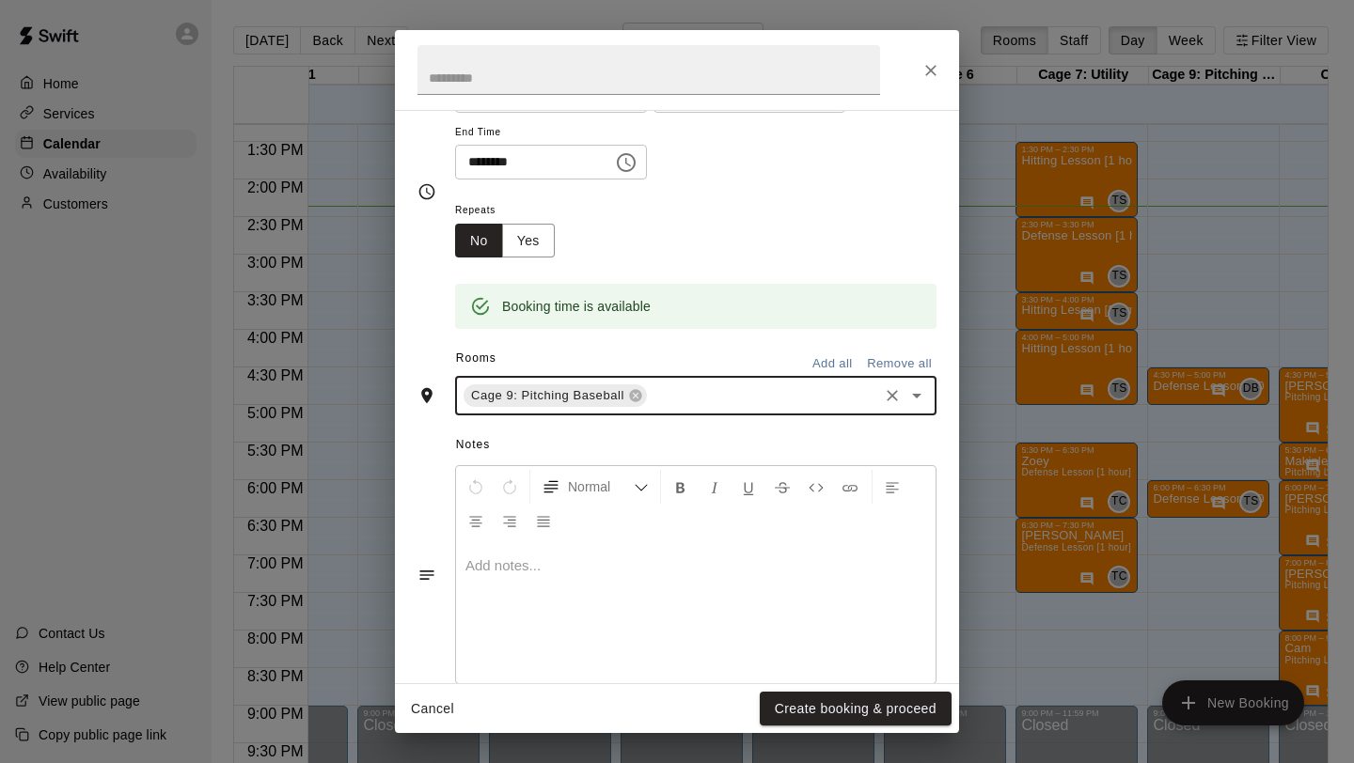
scroll to position [253, 0]
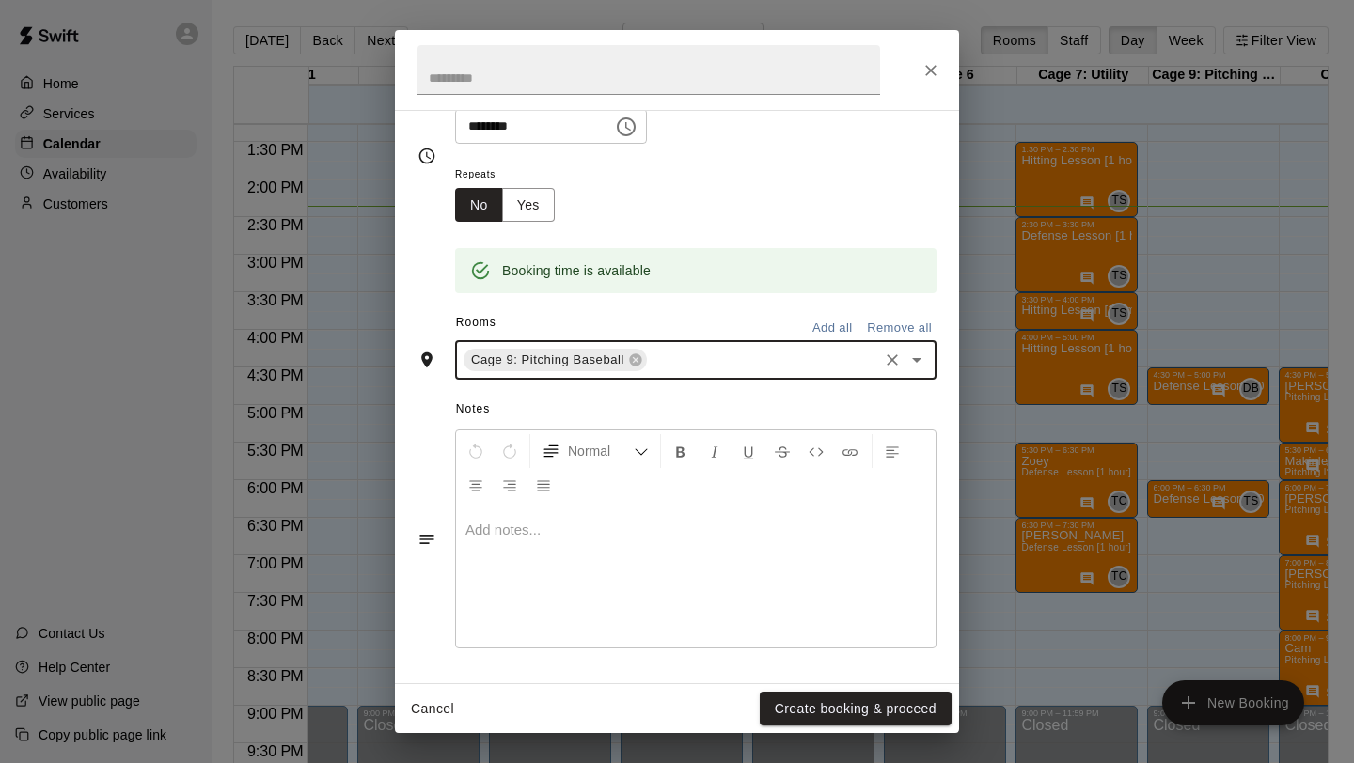
click at [563, 575] on div at bounding box center [695, 577] width 479 height 141
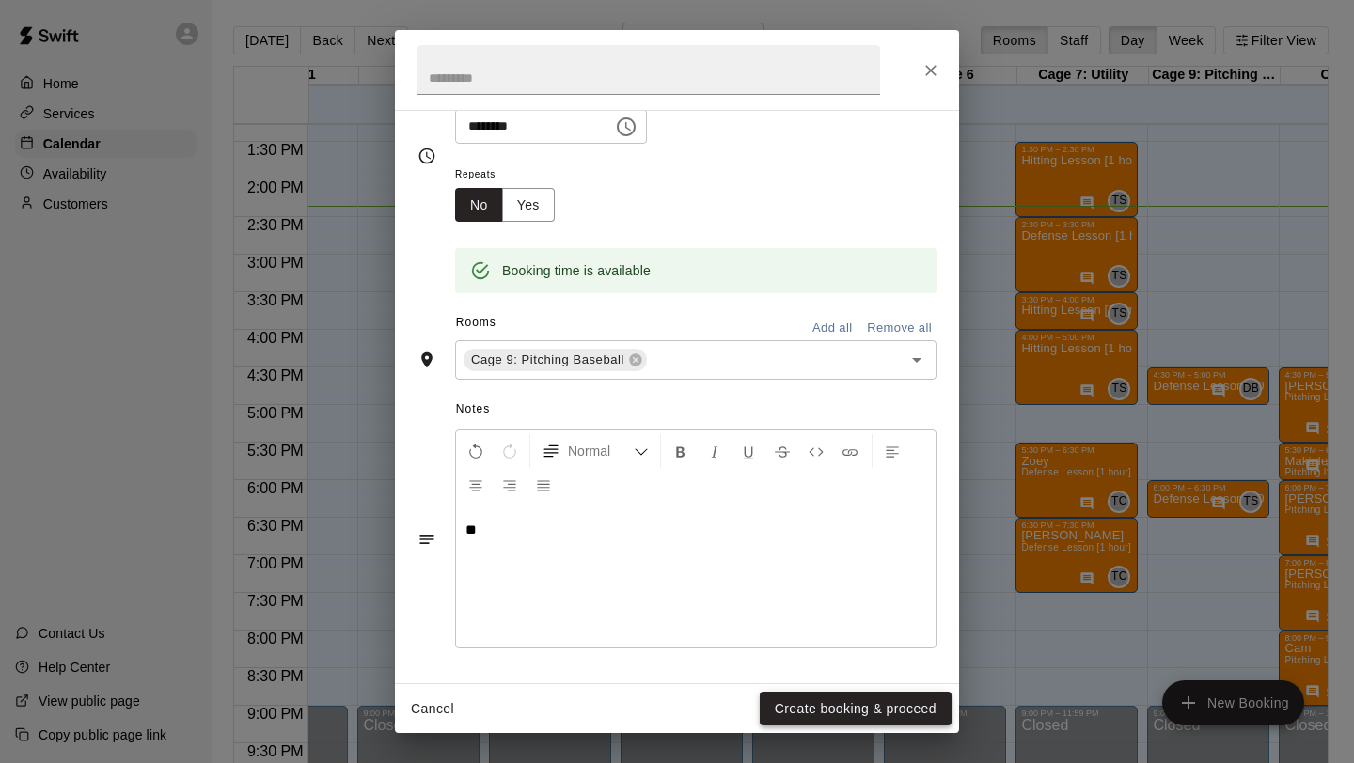
click at [841, 715] on button "Create booking & proceed" at bounding box center [856, 709] width 192 height 35
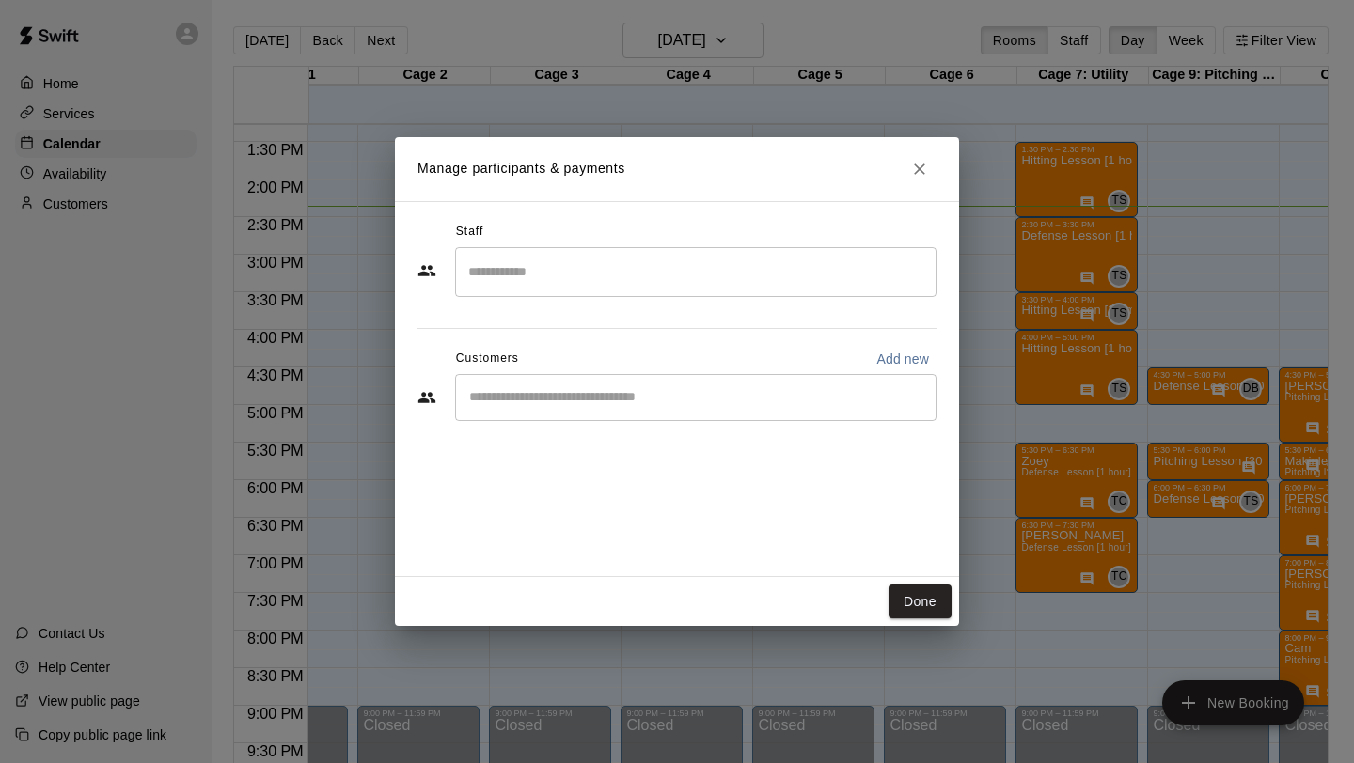
click at [631, 268] on input "Search staff" at bounding box center [696, 272] width 464 height 33
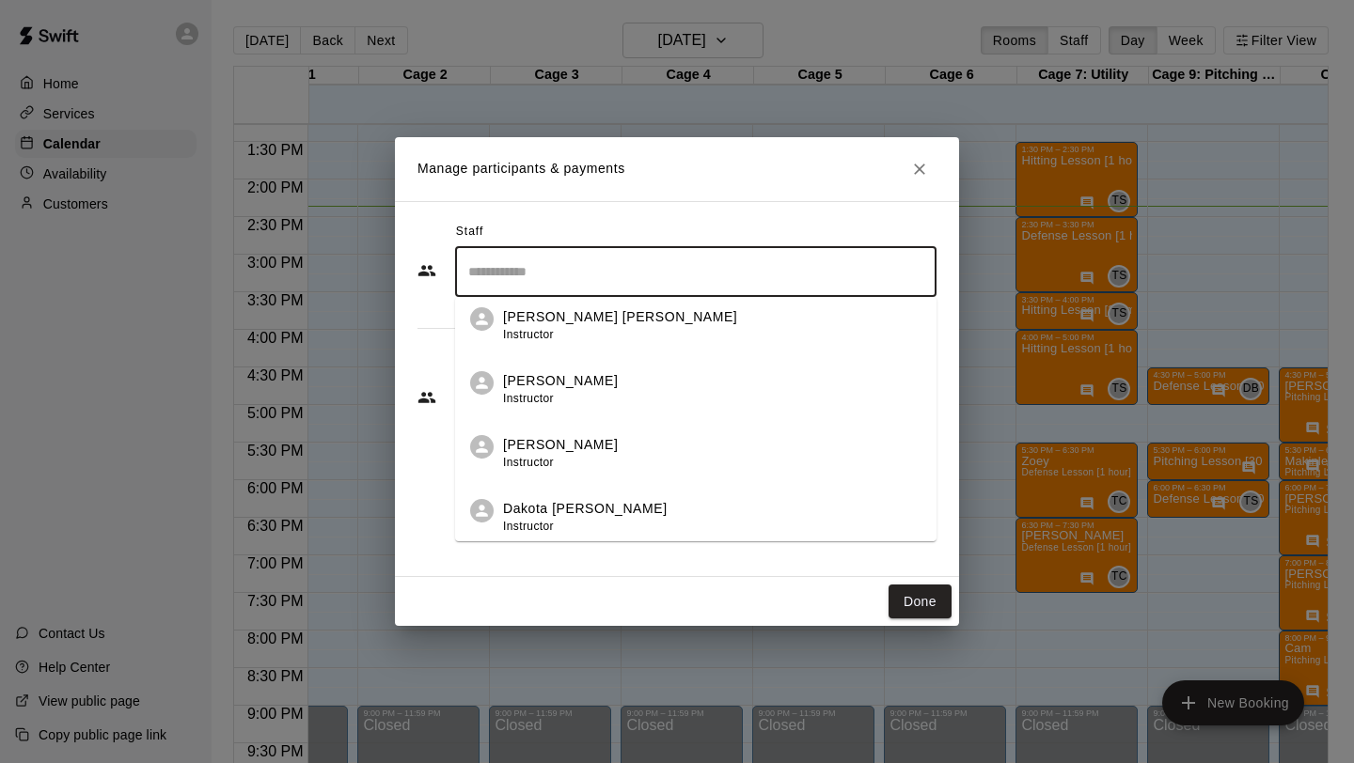
scroll to position [158, 0]
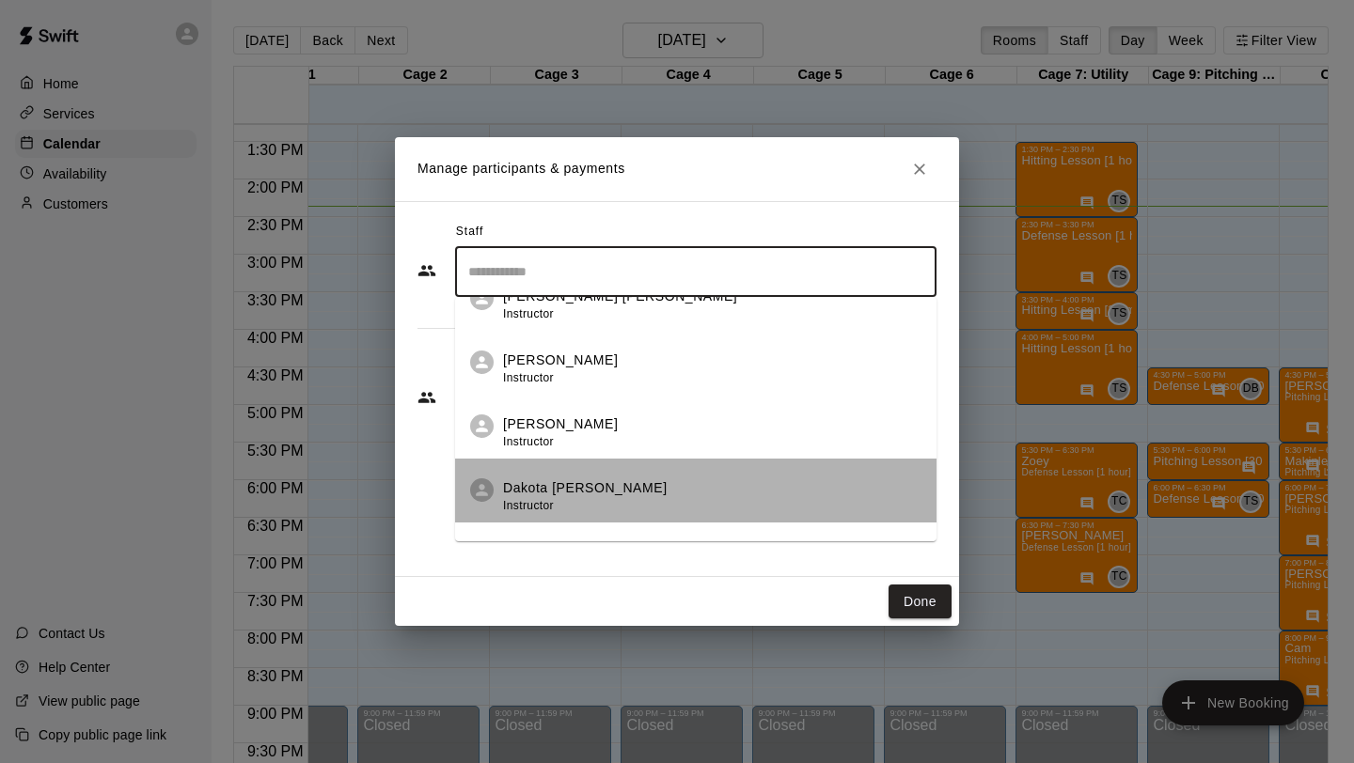
click at [596, 490] on div "Dakota [PERSON_NAME] Instructor" at bounding box center [712, 497] width 418 height 37
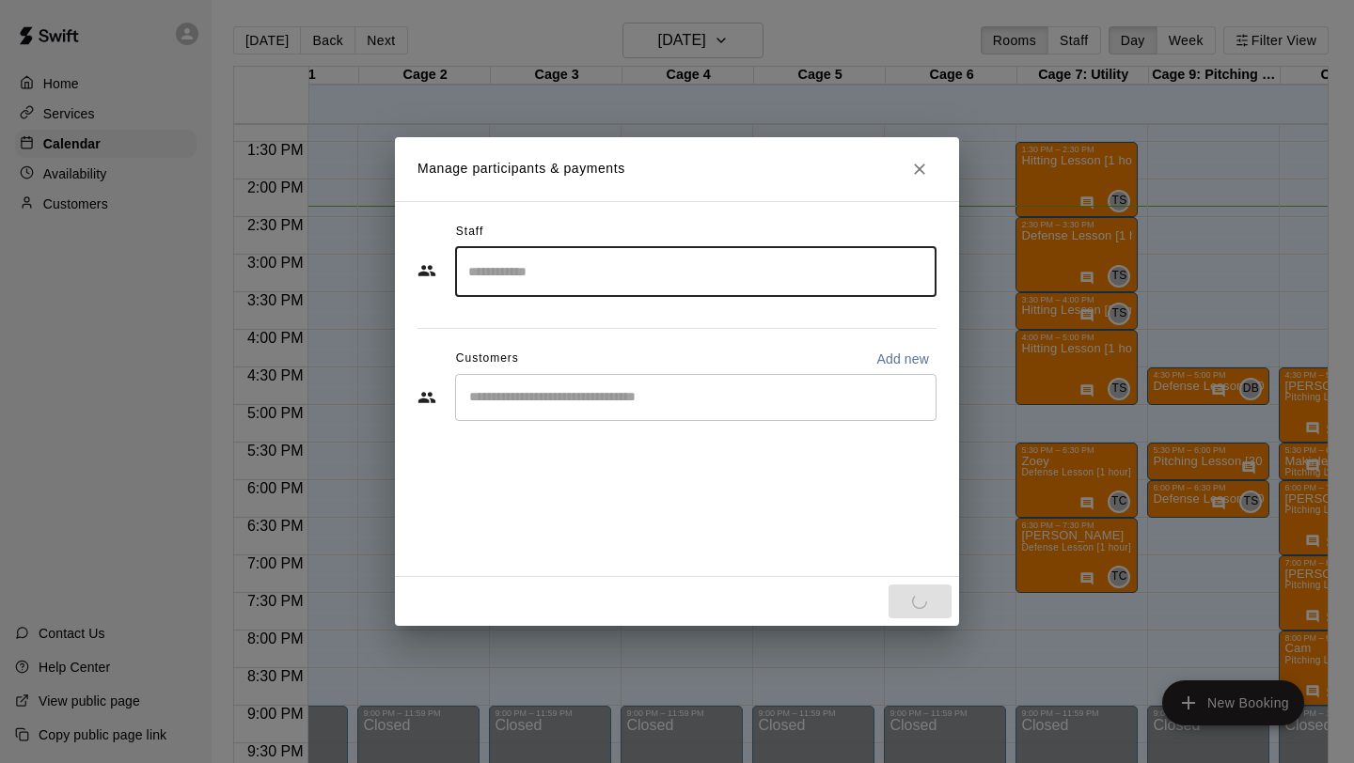
click at [661, 513] on div "Staff ​ Customers Add new ​" at bounding box center [677, 389] width 564 height 376
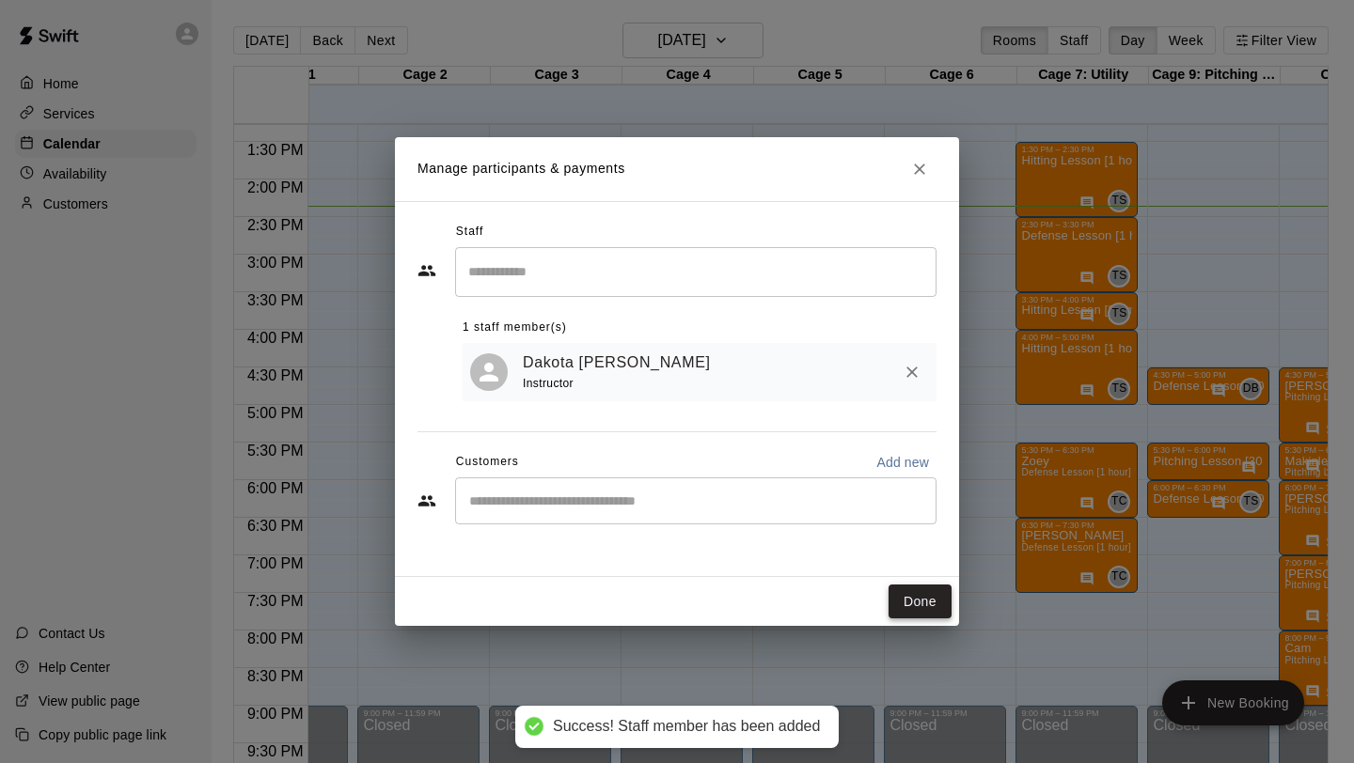
click at [930, 617] on button "Done" at bounding box center [919, 602] width 63 height 35
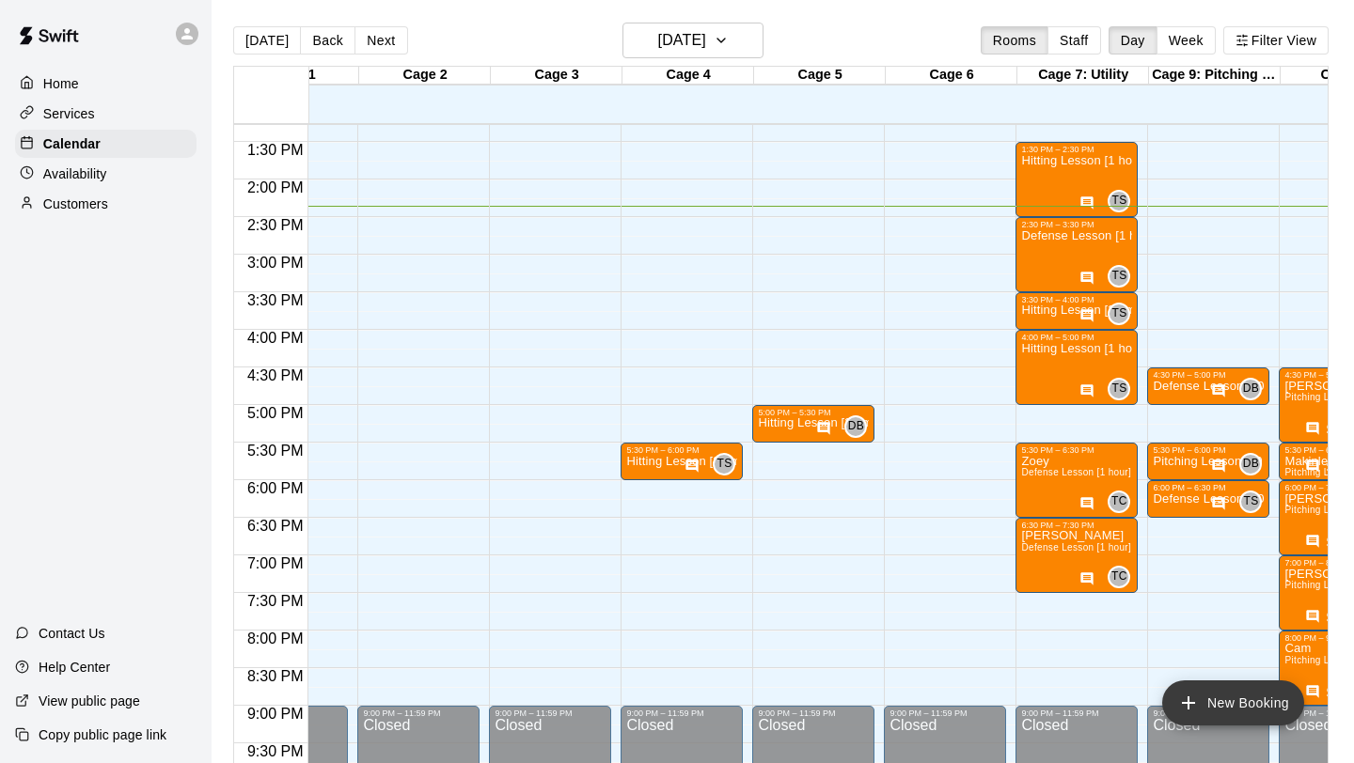
click at [1235, 716] on button "New Booking" at bounding box center [1233, 703] width 142 height 45
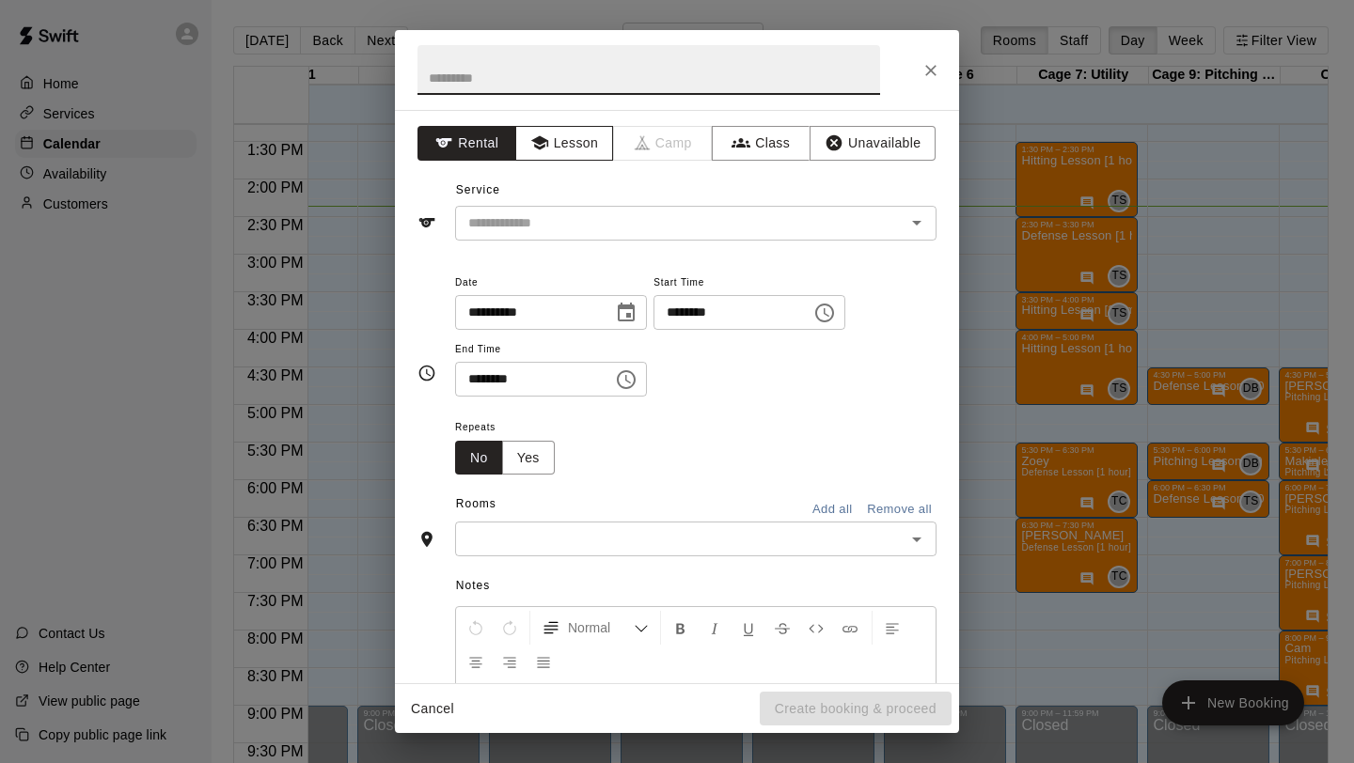
click at [586, 143] on button "Lesson" at bounding box center [564, 143] width 99 height 35
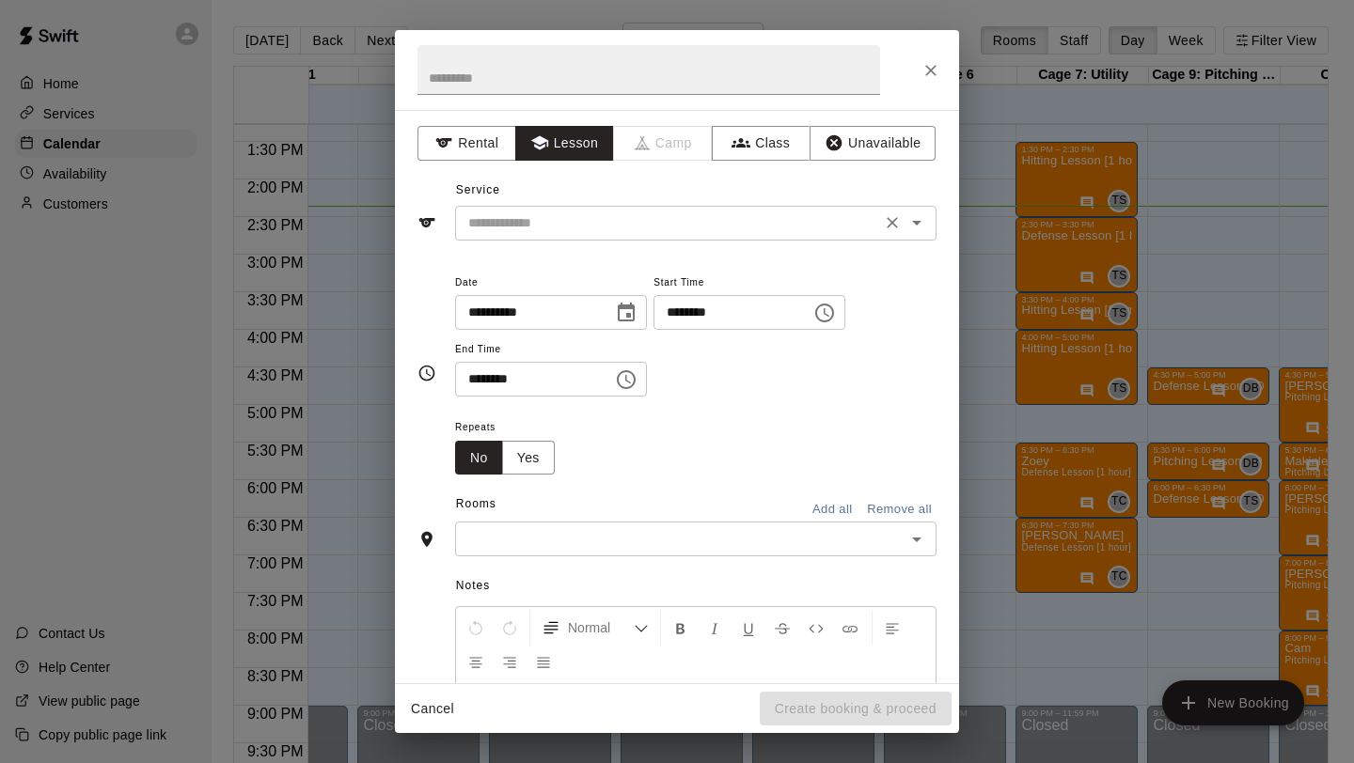
click at [567, 226] on input "text" at bounding box center [668, 224] width 415 height 24
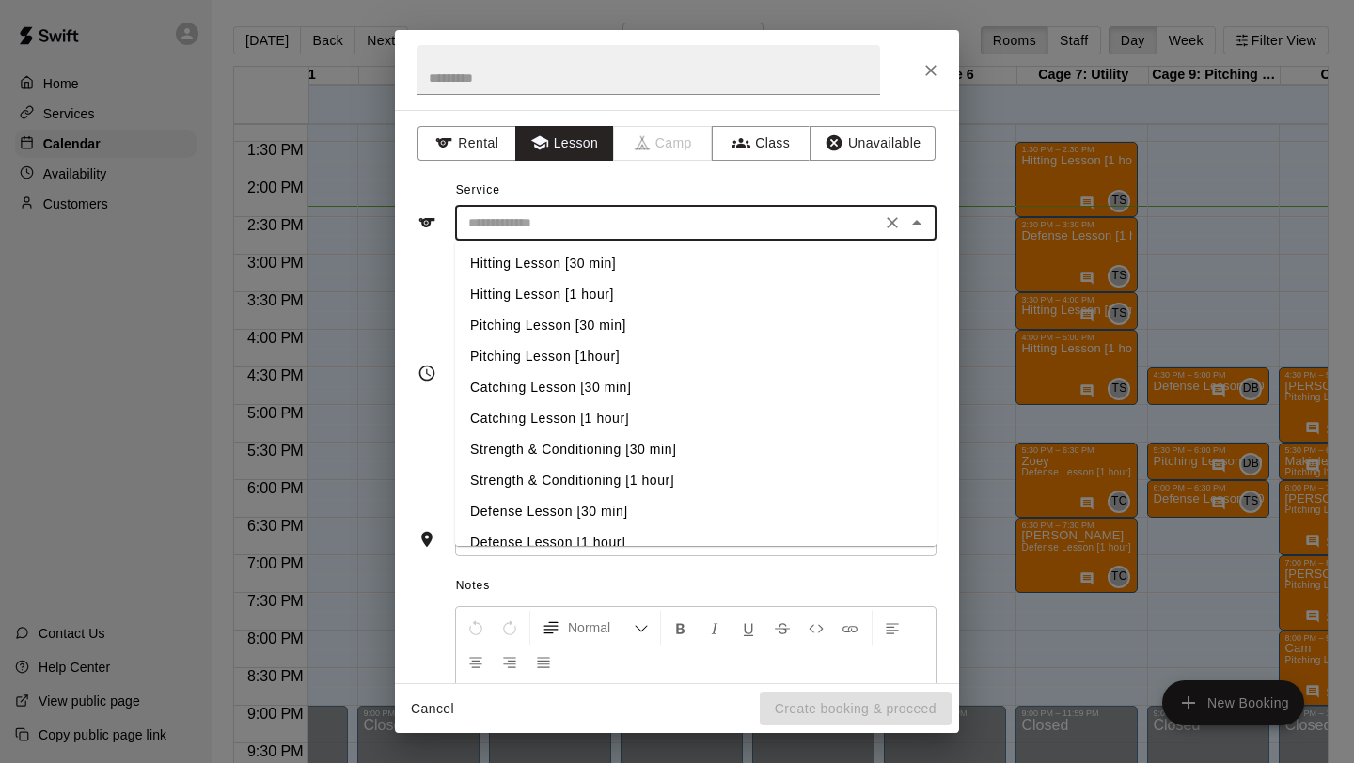
click at [574, 266] on li "Hitting Lesson [30 min]" at bounding box center [695, 263] width 481 height 31
type input "**********"
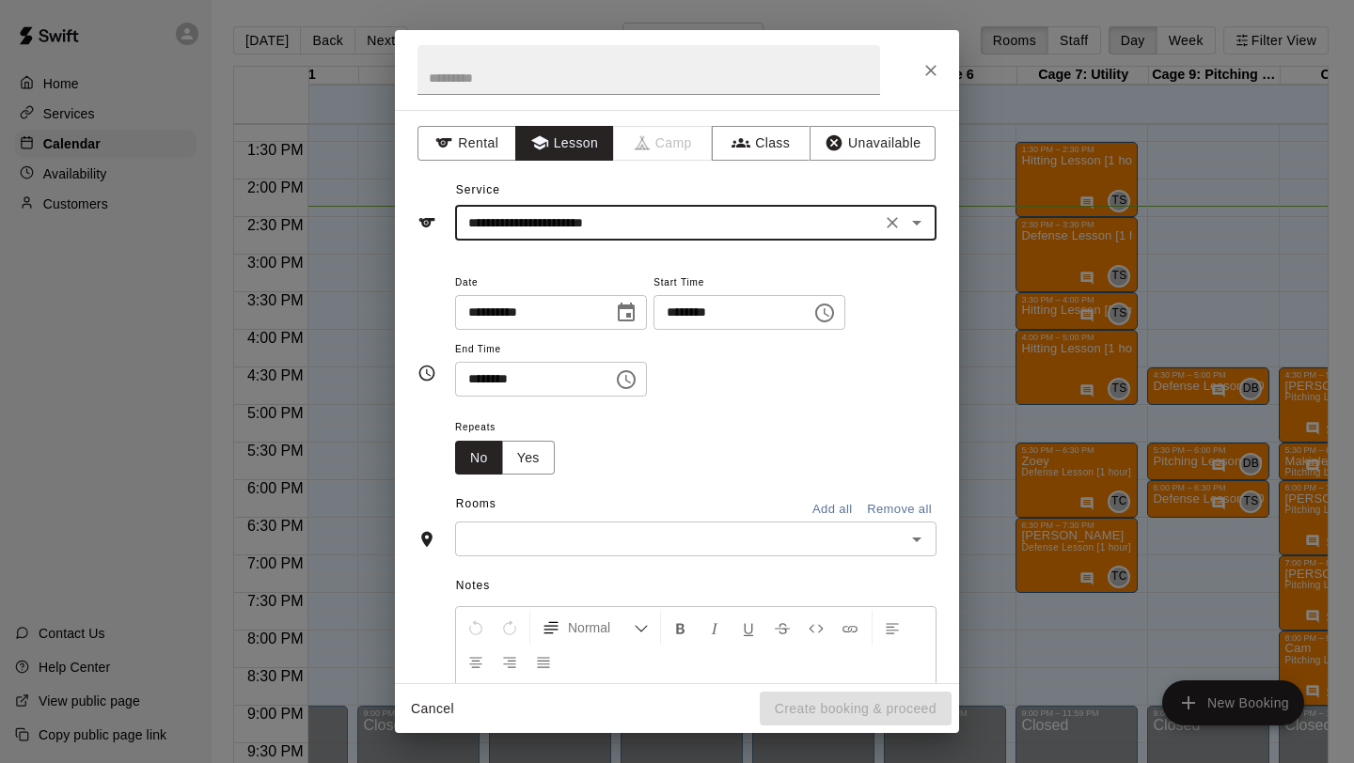
click at [830, 303] on icon "Choose time, selected time is 2:00 PM" at bounding box center [824, 313] width 23 height 23
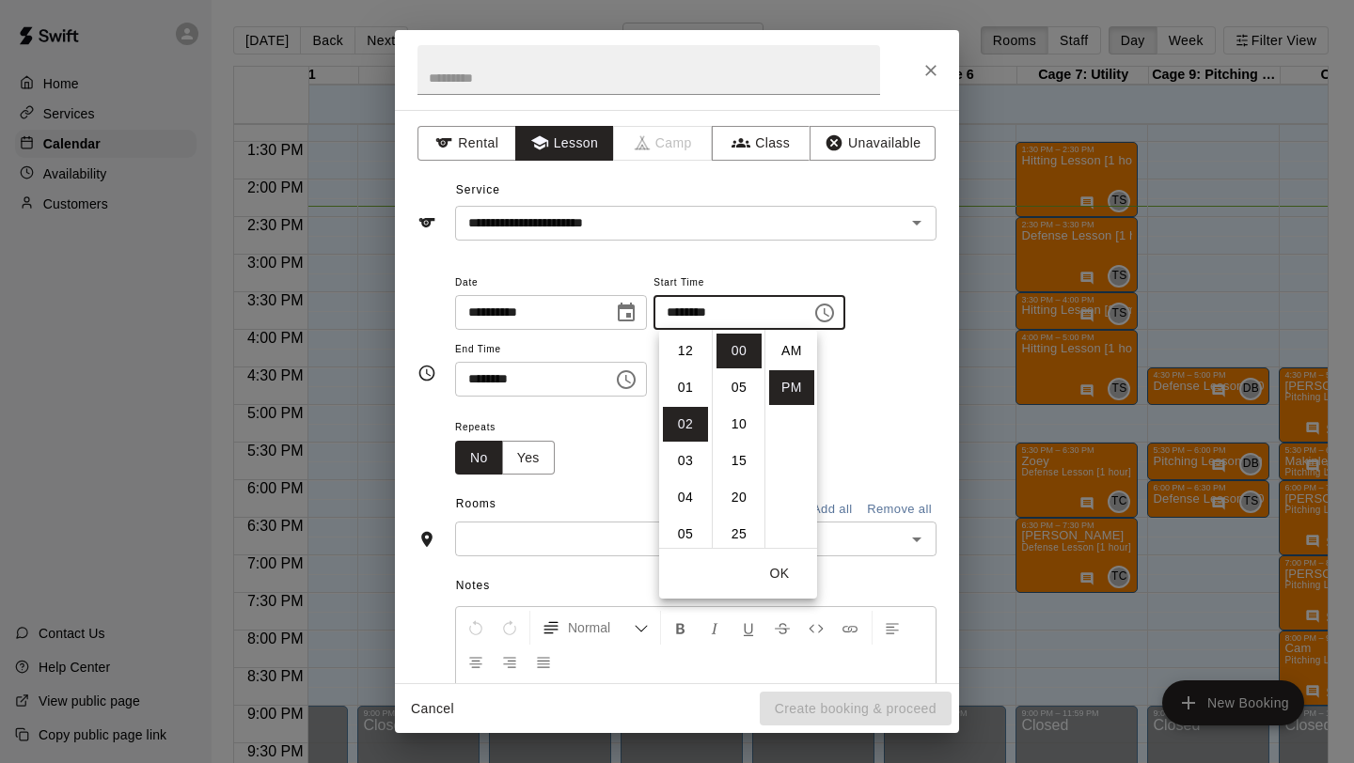
scroll to position [34, 0]
click at [683, 492] on li "06" at bounding box center [685, 497] width 45 height 35
type input "********"
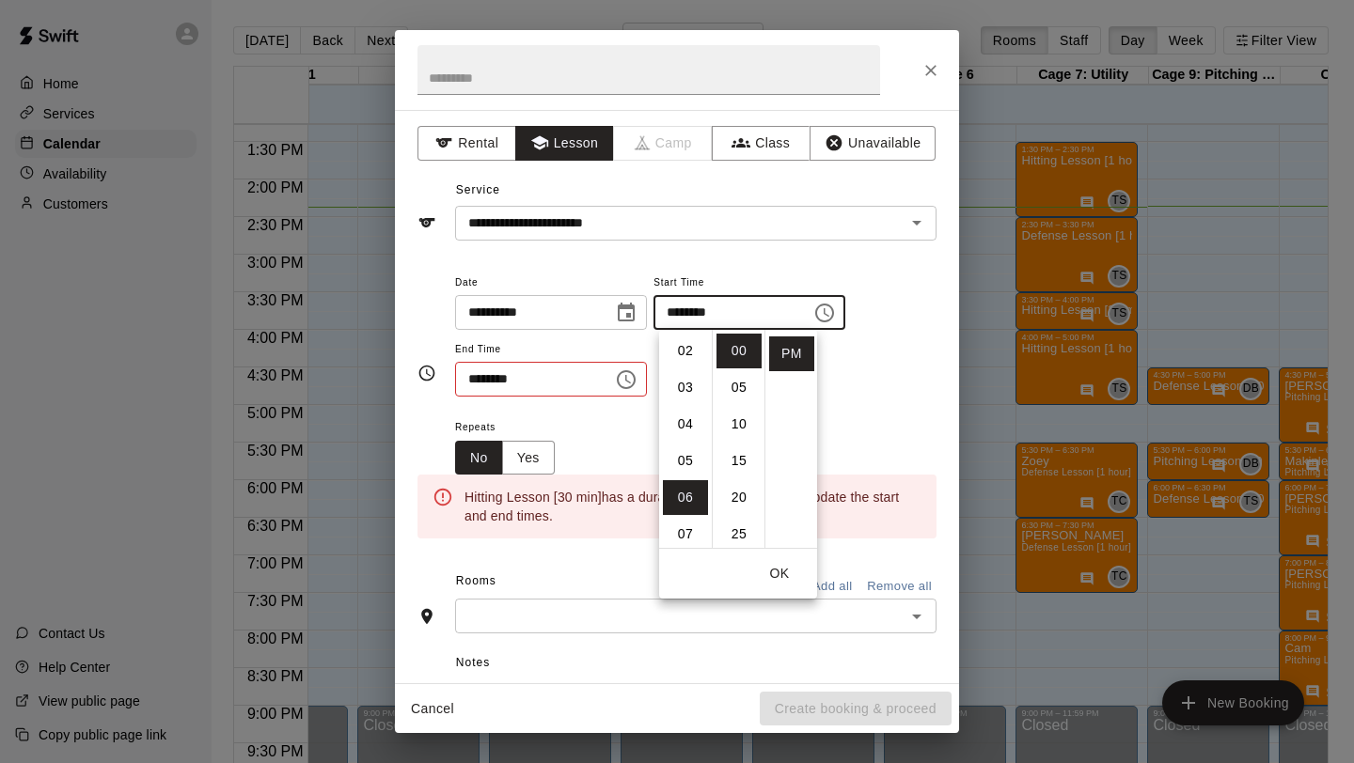
scroll to position [220, 0]
click at [636, 379] on icon "Choose time, selected time is 2:30 PM" at bounding box center [626, 379] width 19 height 19
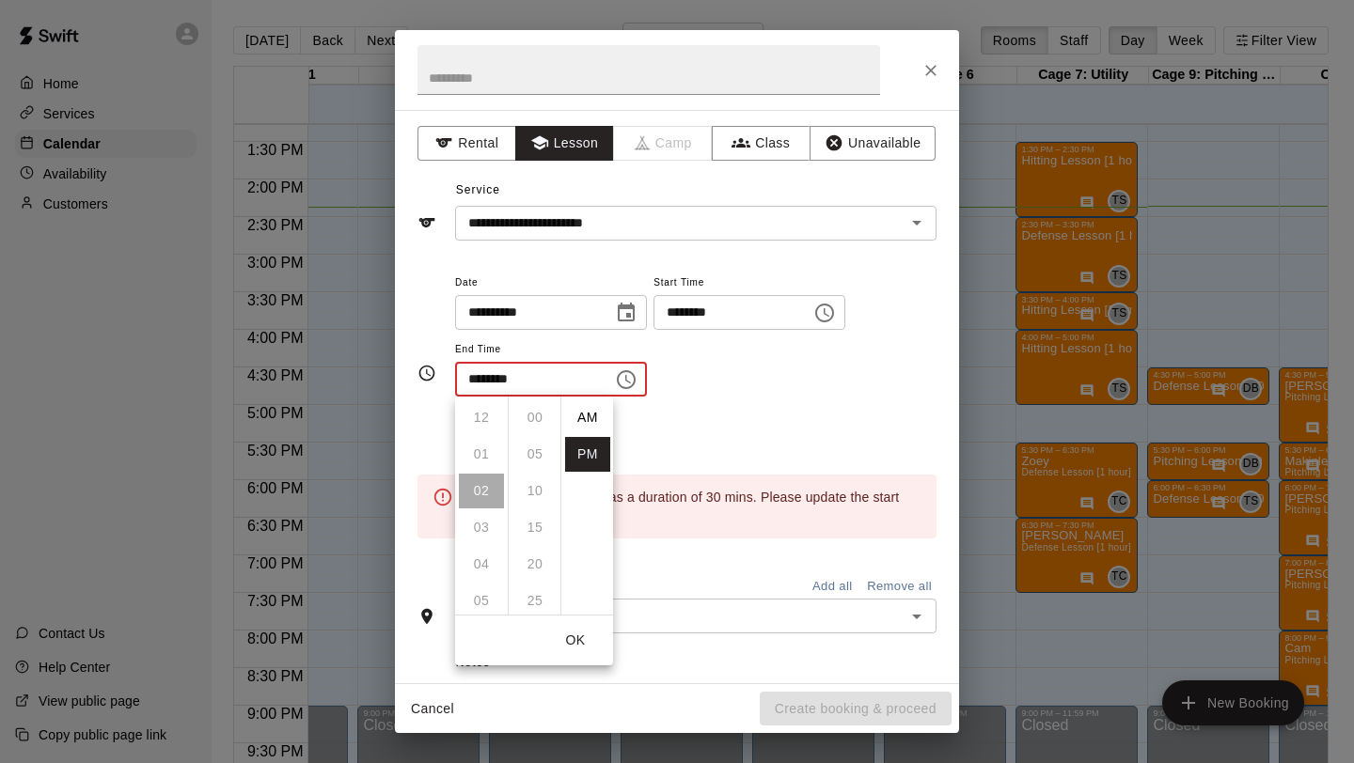
scroll to position [34, 0]
click at [479, 561] on li "06" at bounding box center [481, 564] width 45 height 35
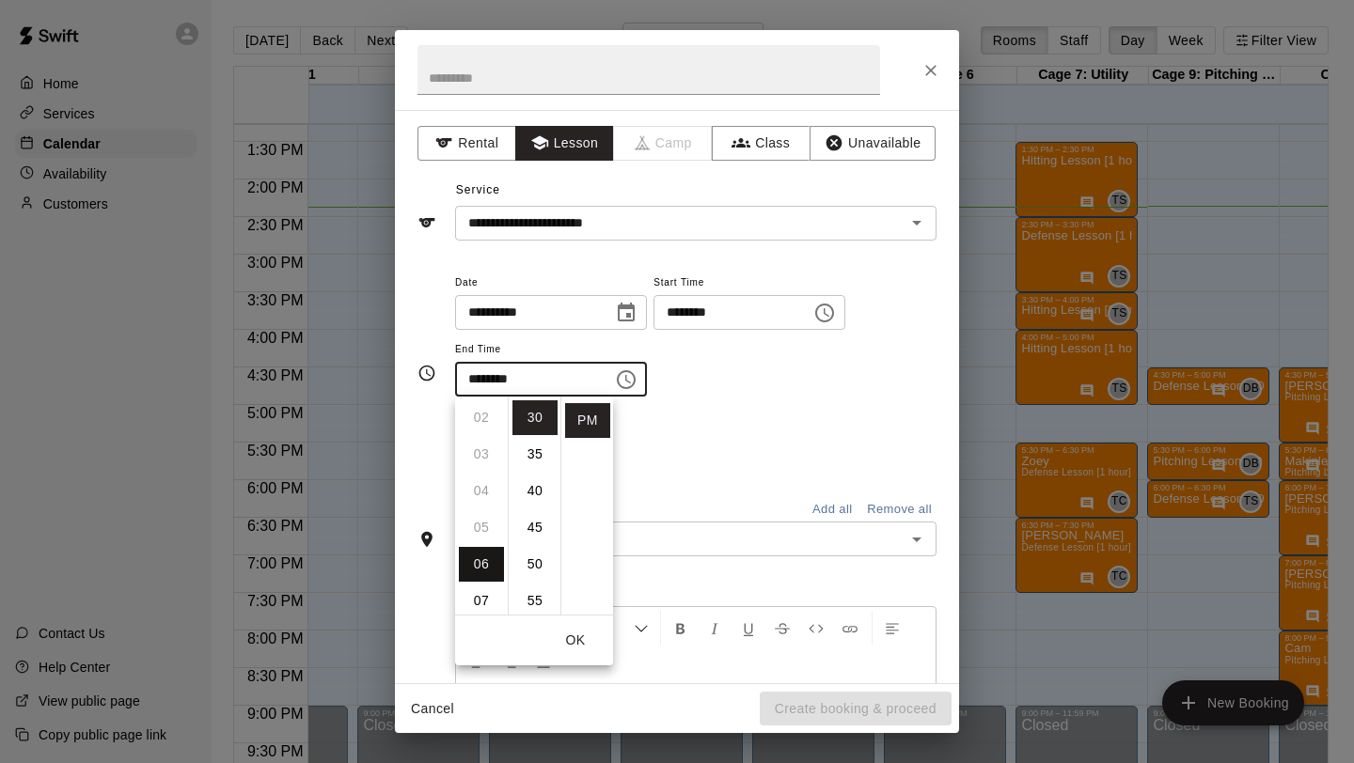
type input "********"
click at [703, 486] on div "**********" at bounding box center [676, 373] width 519 height 235
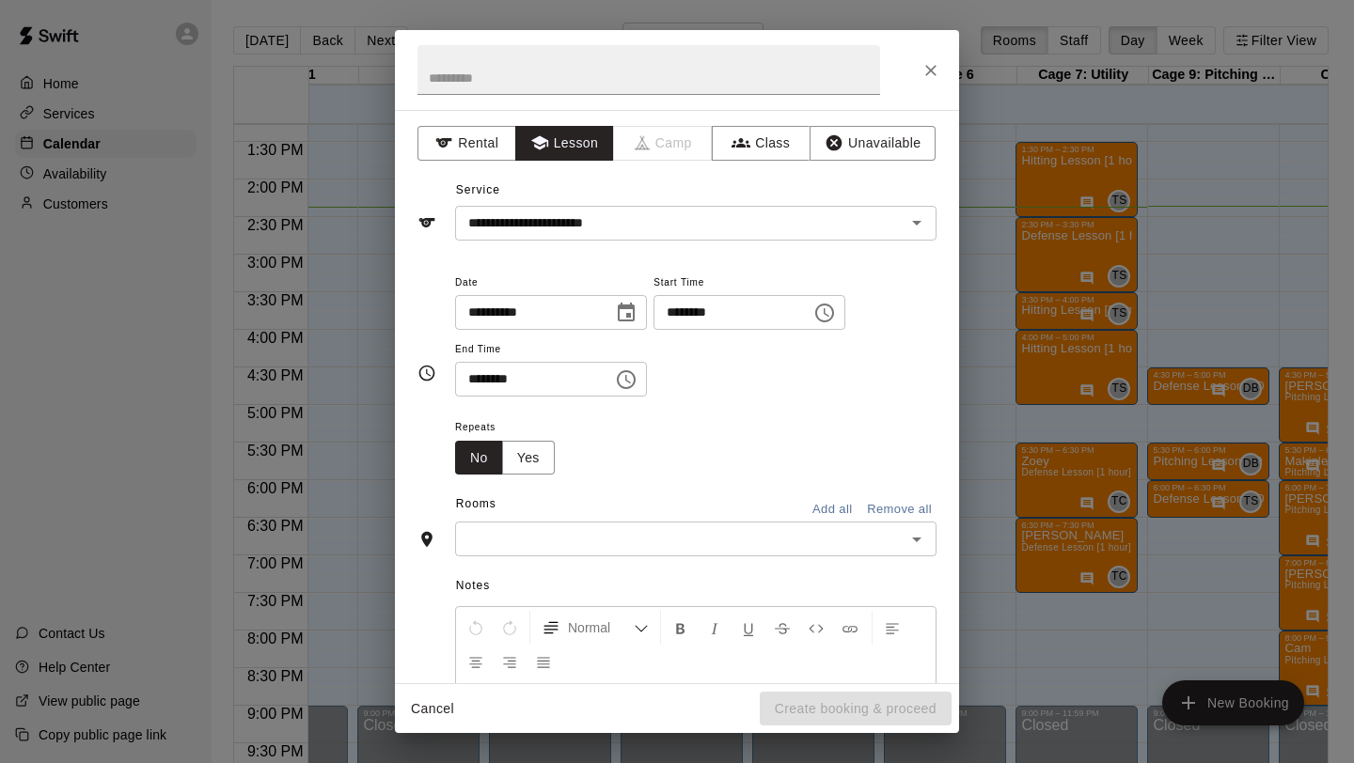
click at [631, 535] on input "text" at bounding box center [680, 539] width 439 height 24
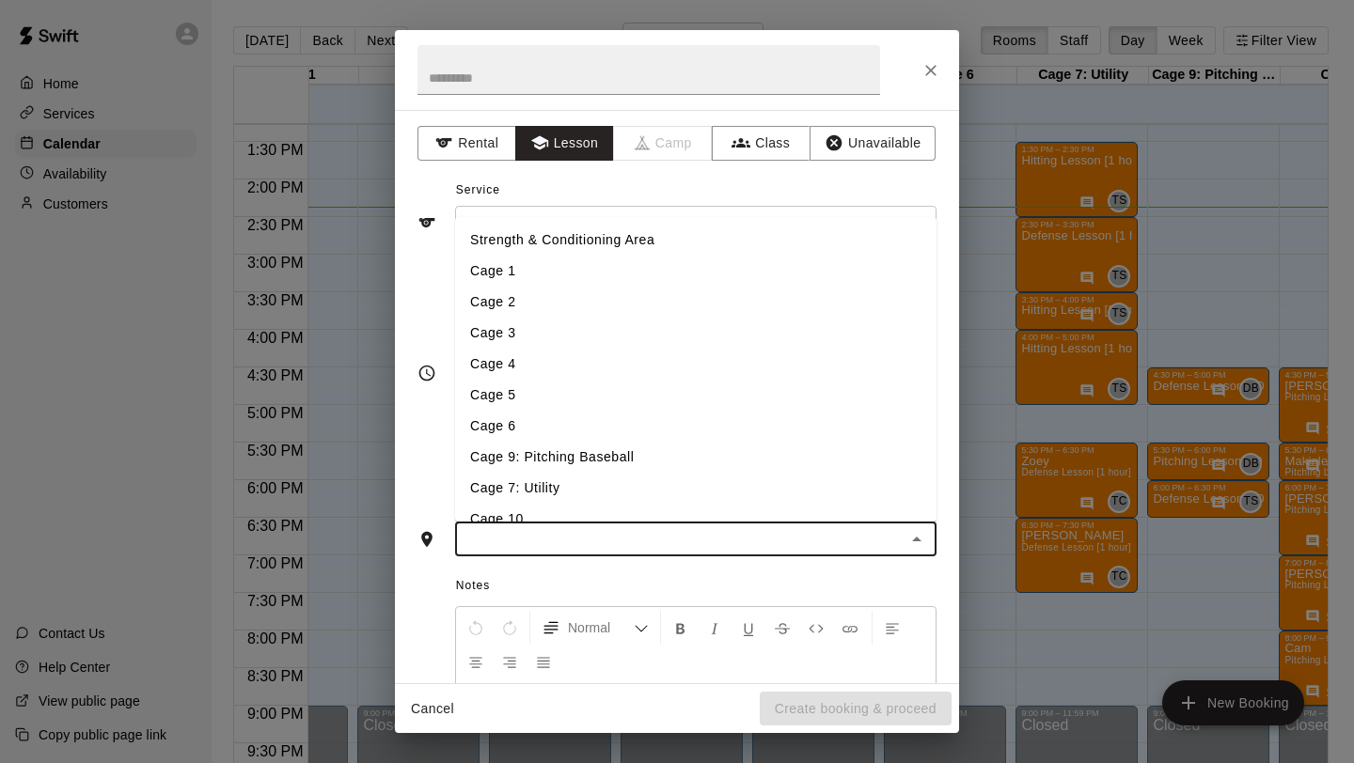
click at [581, 397] on li "Cage 5" at bounding box center [695, 395] width 481 height 31
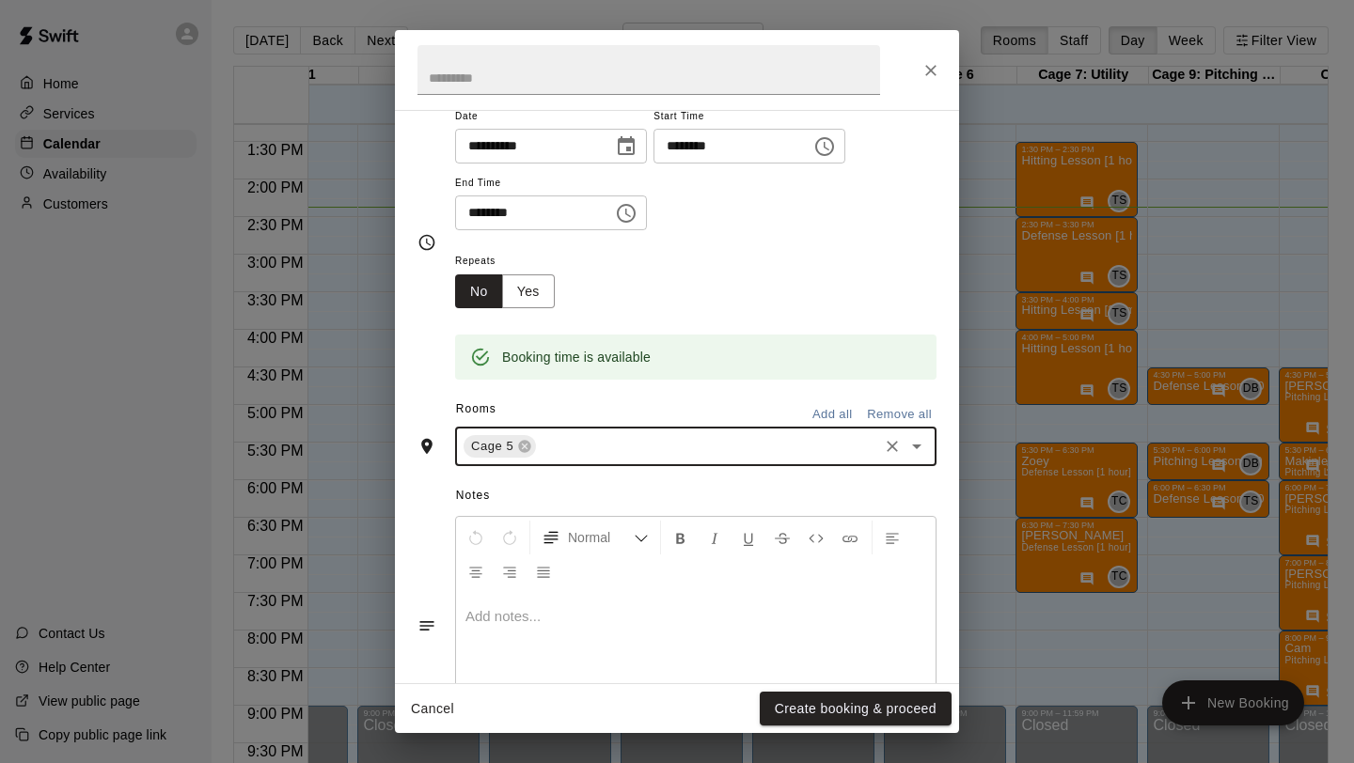
scroll to position [253, 0]
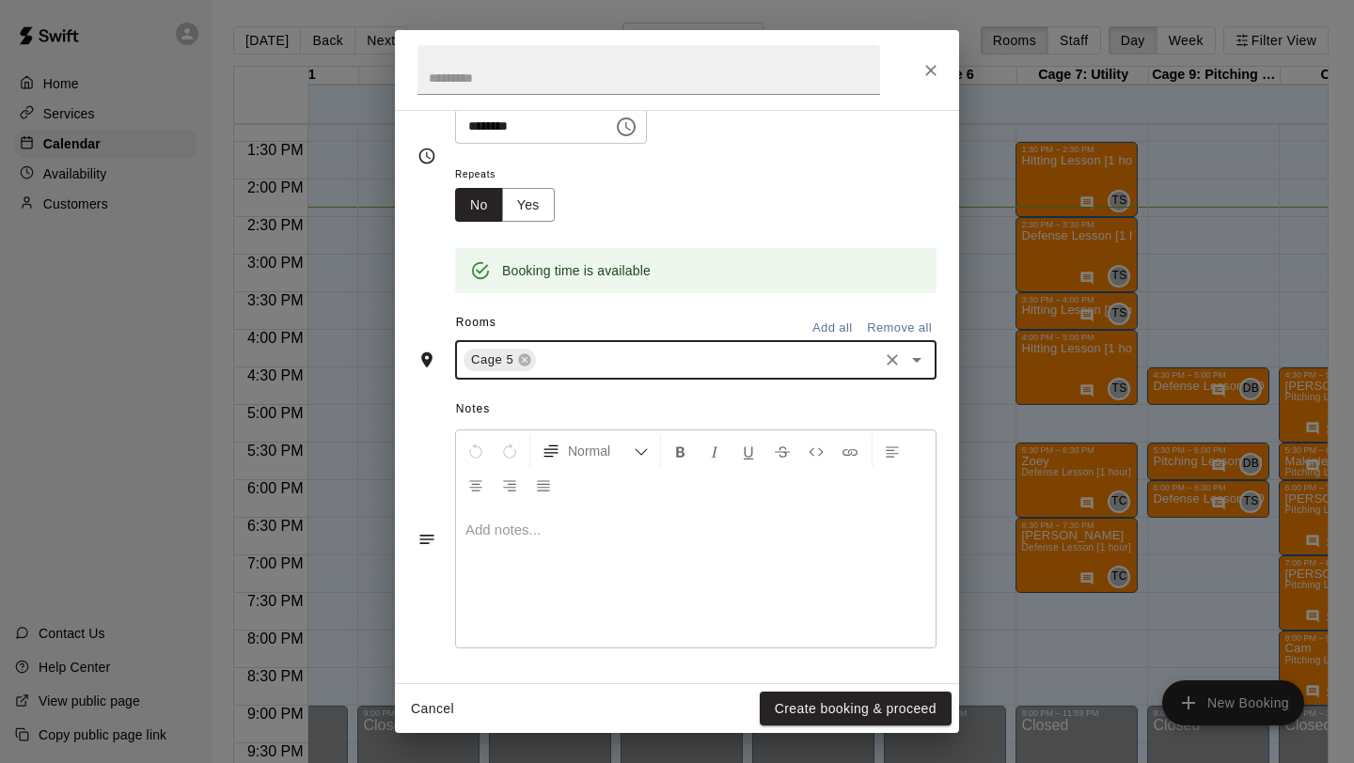
click at [594, 533] on p at bounding box center [695, 530] width 461 height 19
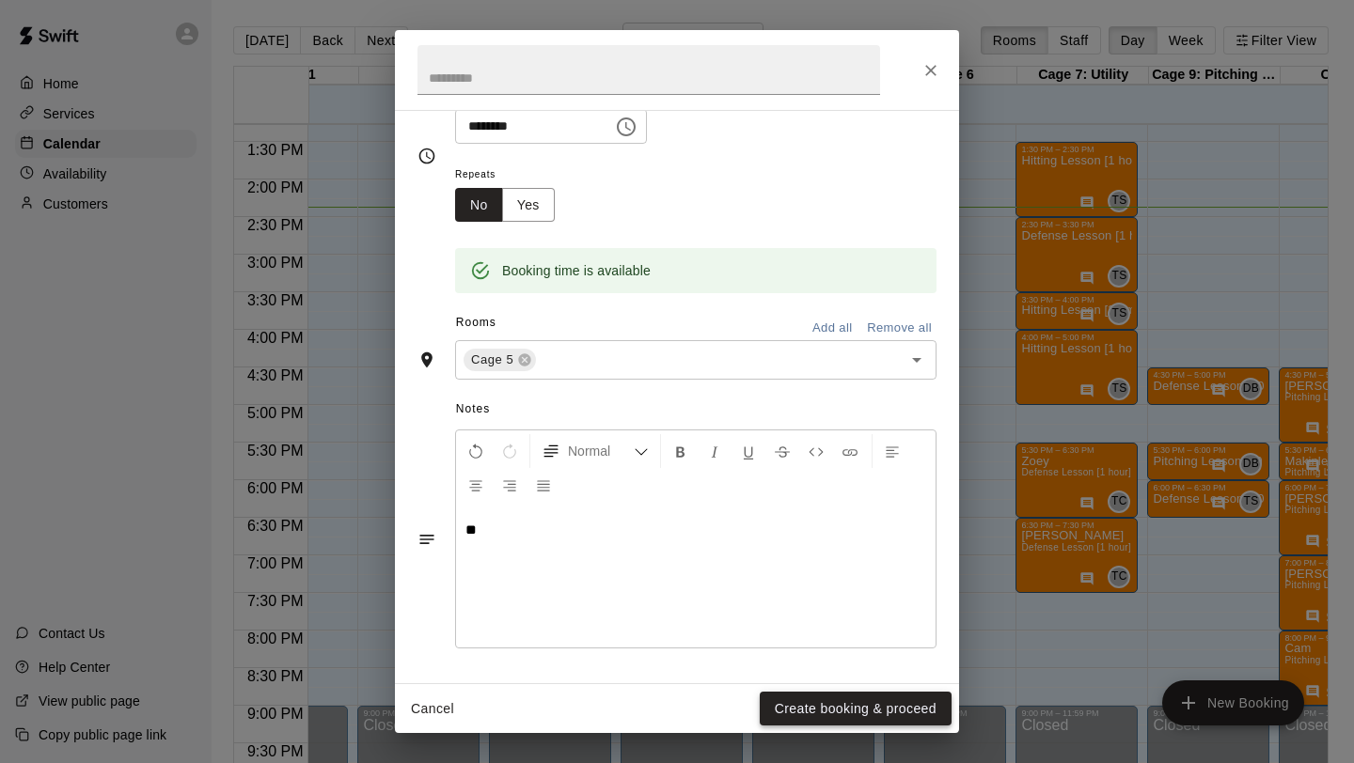
click at [812, 706] on button "Create booking & proceed" at bounding box center [856, 709] width 192 height 35
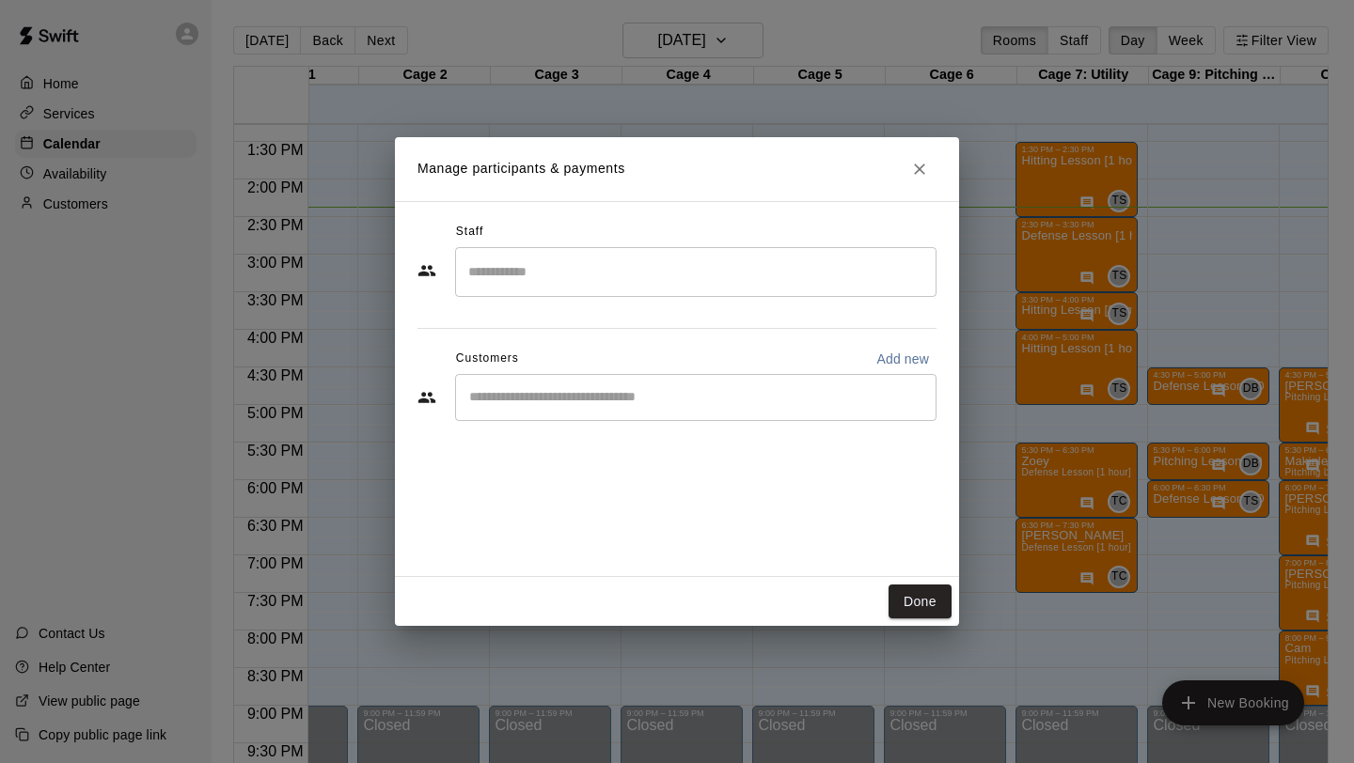
click at [570, 275] on input "Search staff" at bounding box center [696, 272] width 464 height 33
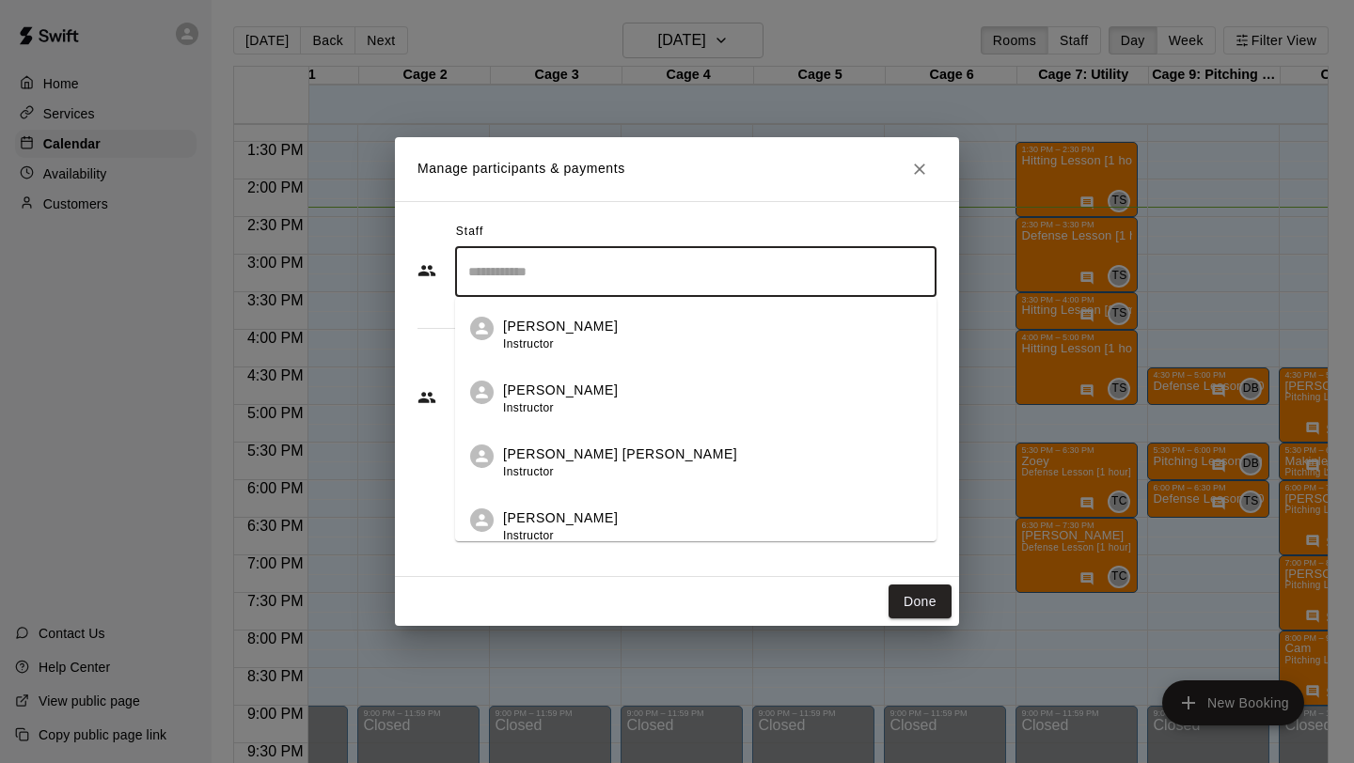
scroll to position [165, 0]
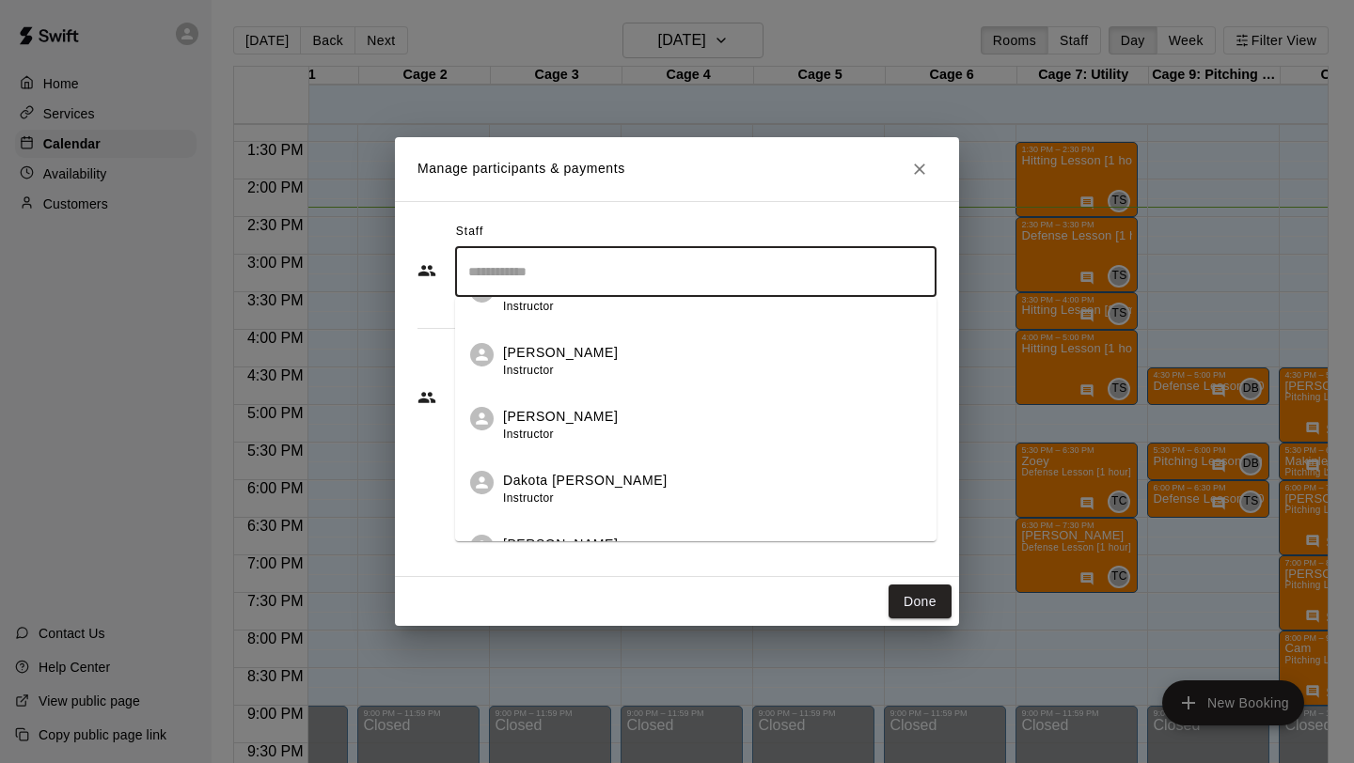
click at [545, 493] on span "Instructor" at bounding box center [528, 498] width 51 height 13
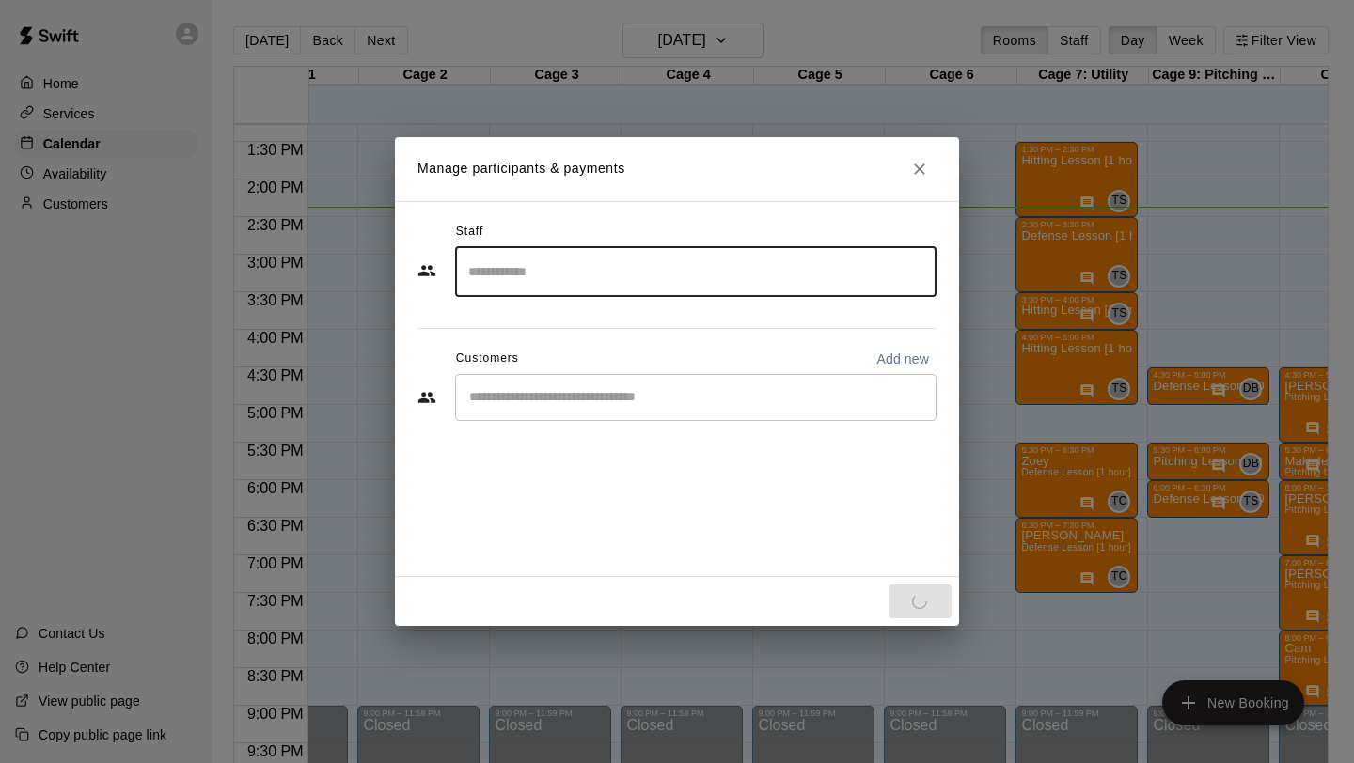
click at [568, 516] on div "Staff ​ Customers Add new ​" at bounding box center [677, 389] width 564 height 376
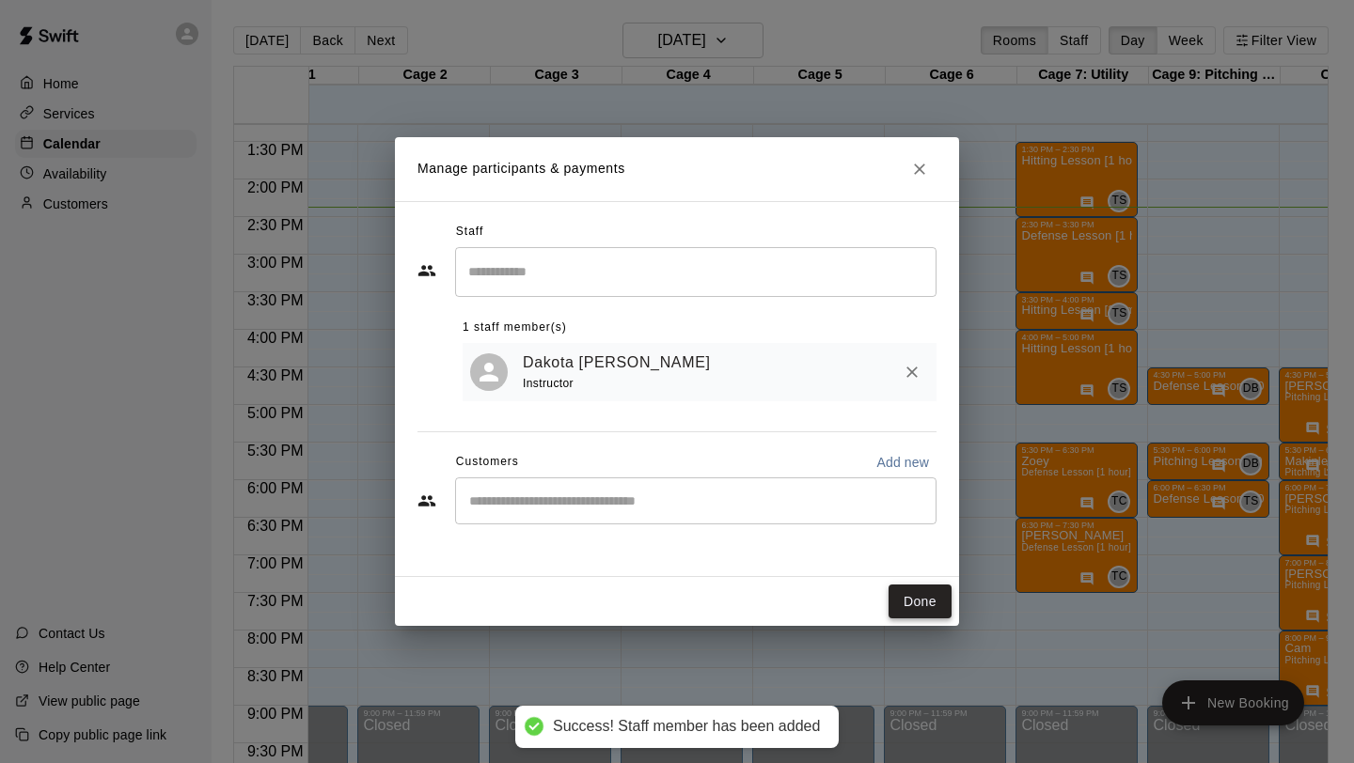
click at [915, 605] on button "Done" at bounding box center [919, 602] width 63 height 35
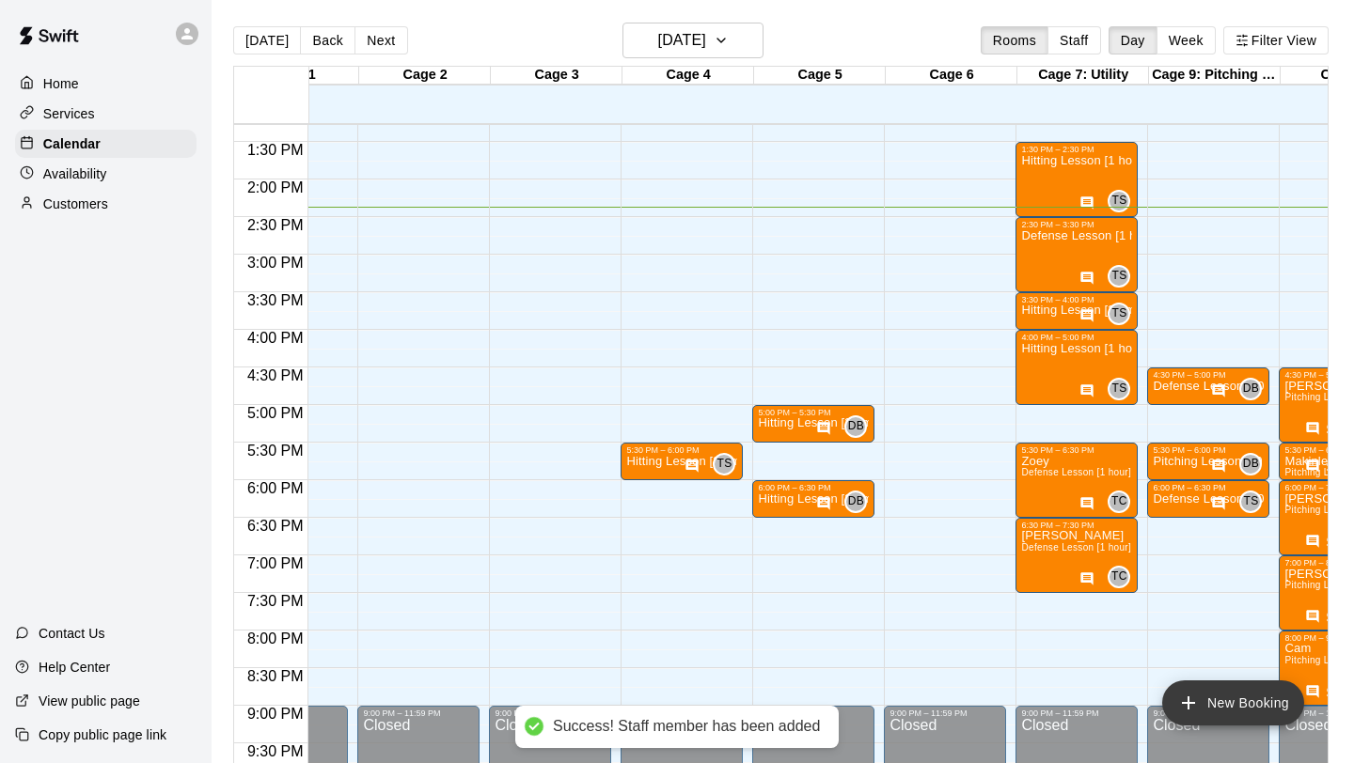
click at [1209, 718] on button "New Booking" at bounding box center [1233, 703] width 142 height 45
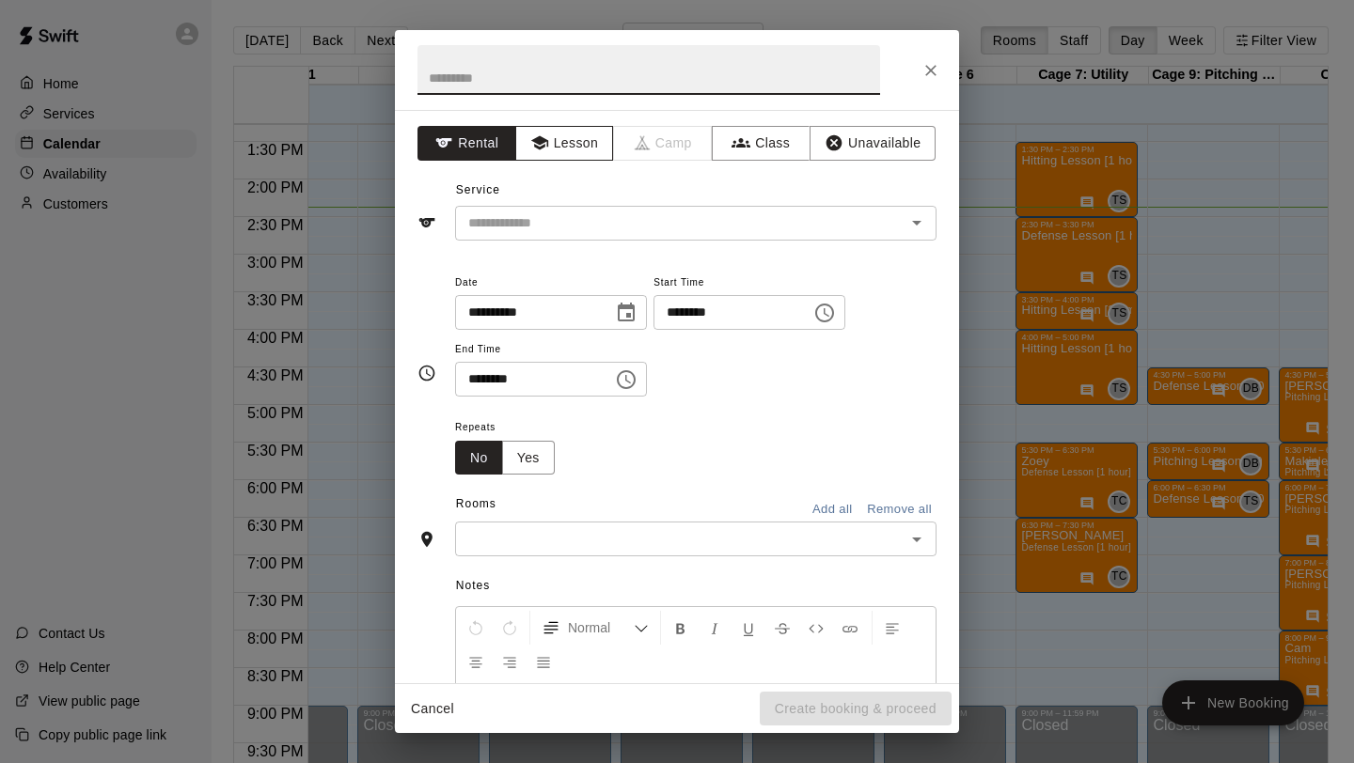
click at [568, 143] on button "Lesson" at bounding box center [564, 143] width 99 height 35
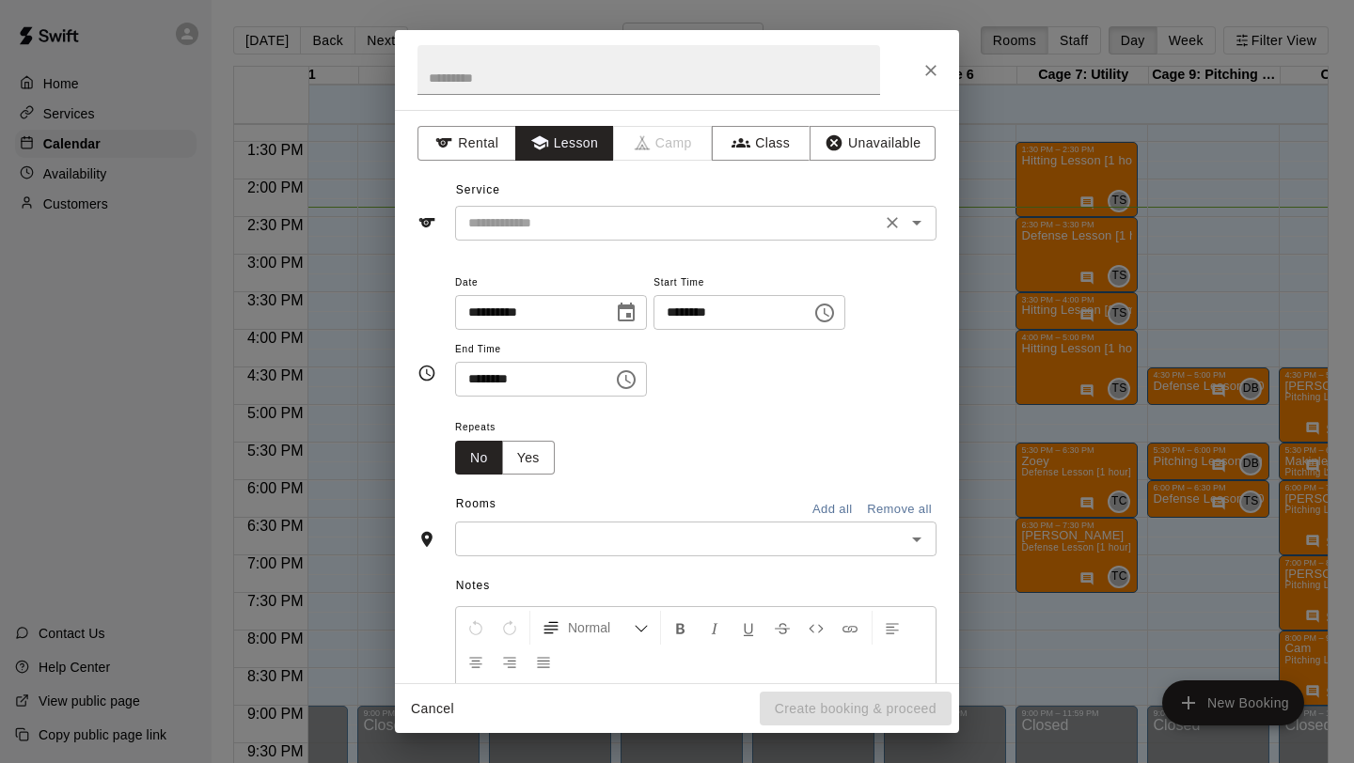
click at [553, 227] on input "text" at bounding box center [668, 224] width 415 height 24
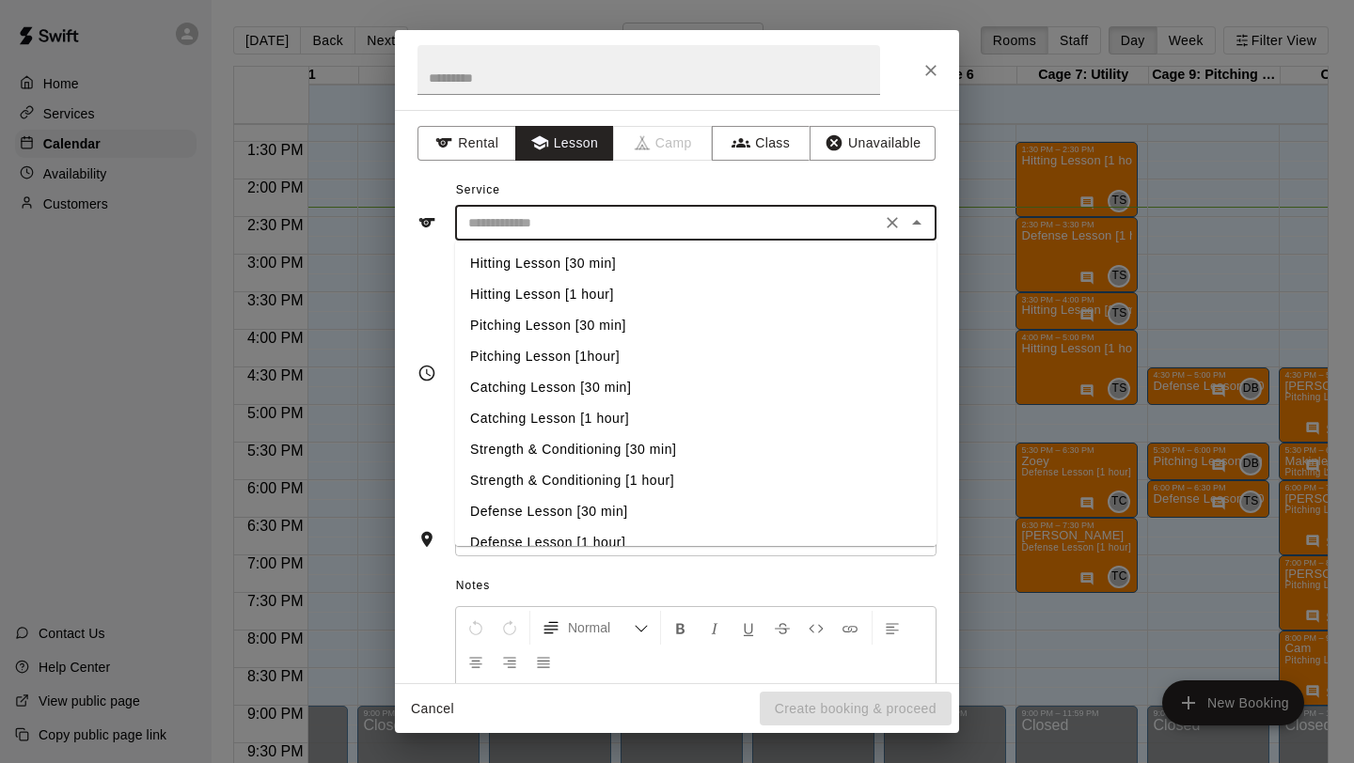
click at [565, 326] on li "Pitching Lesson [30 min]" at bounding box center [695, 325] width 481 height 31
type input "**********"
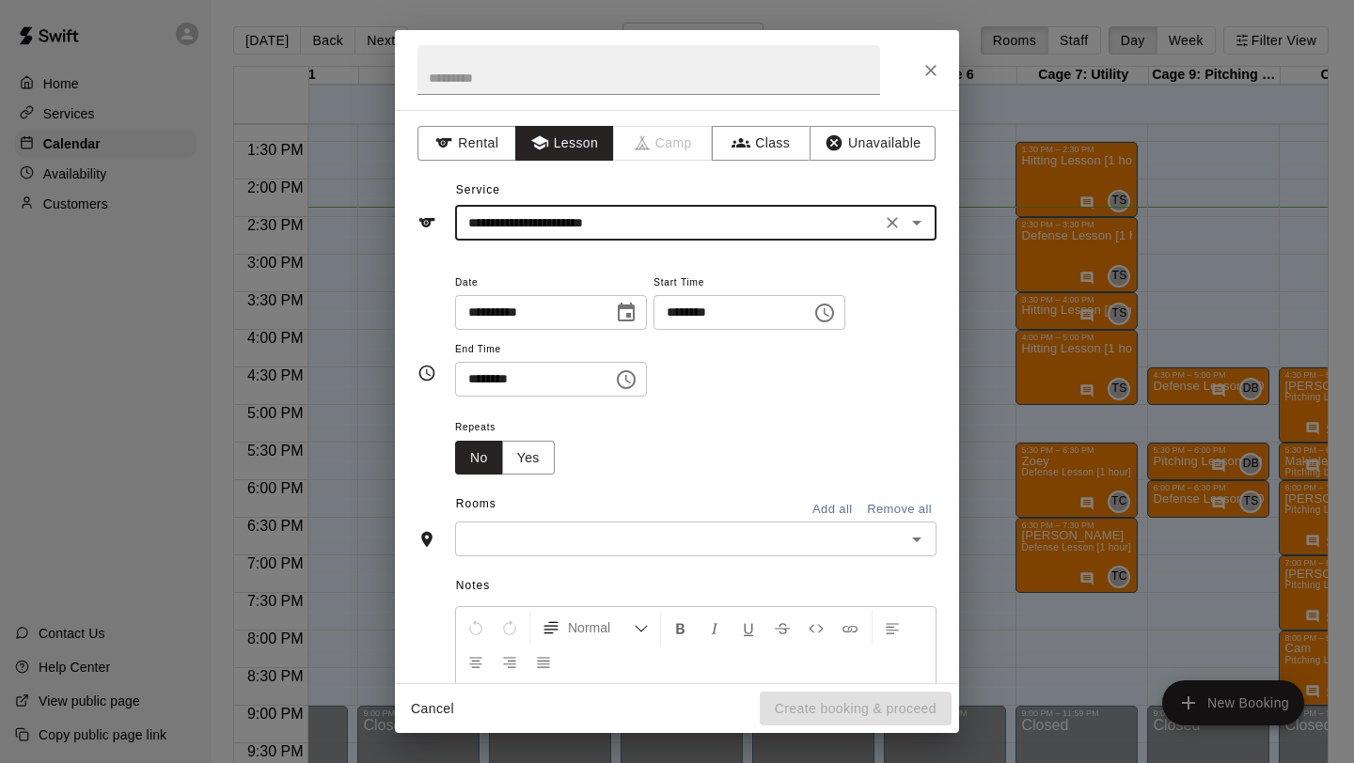
click at [836, 308] on icon "Choose time, selected time is 2:00 PM" at bounding box center [824, 313] width 23 height 23
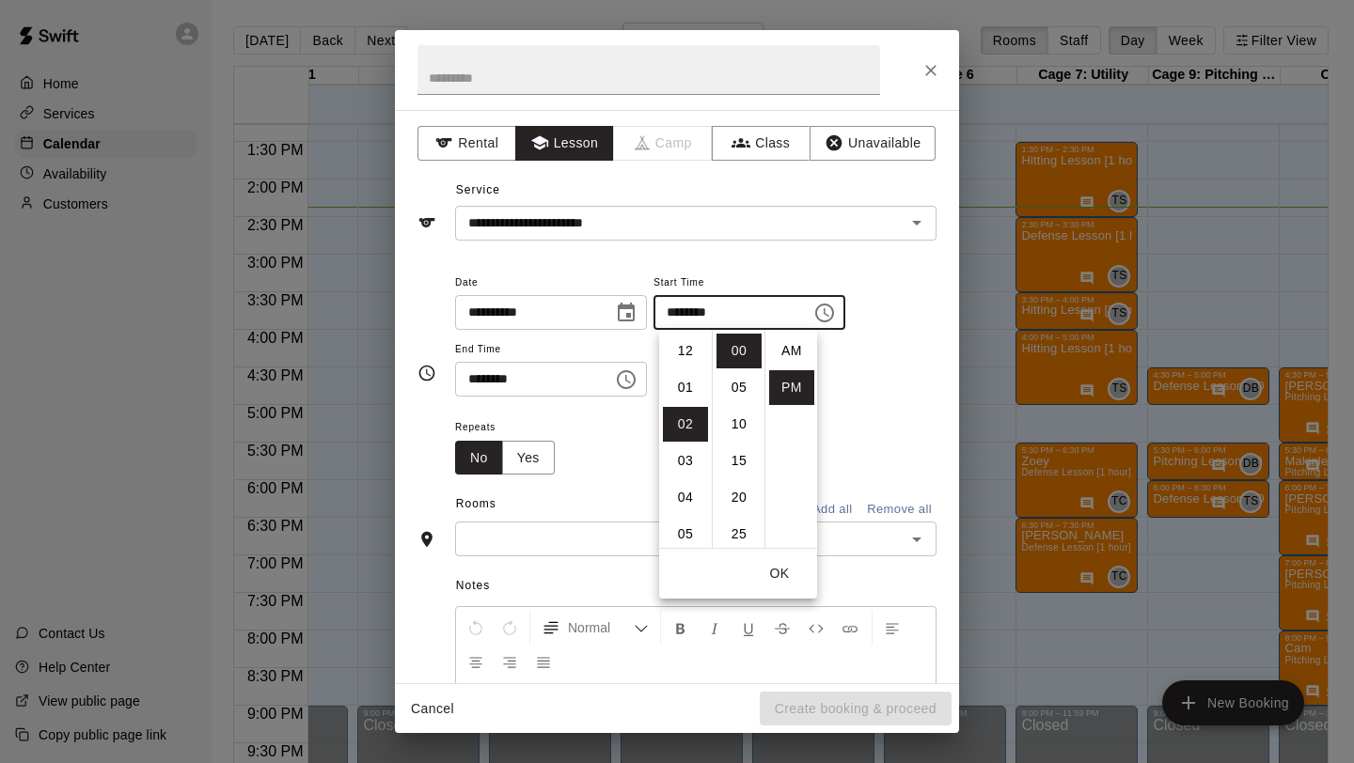
scroll to position [34, 0]
click at [691, 495] on li "06" at bounding box center [685, 497] width 45 height 35
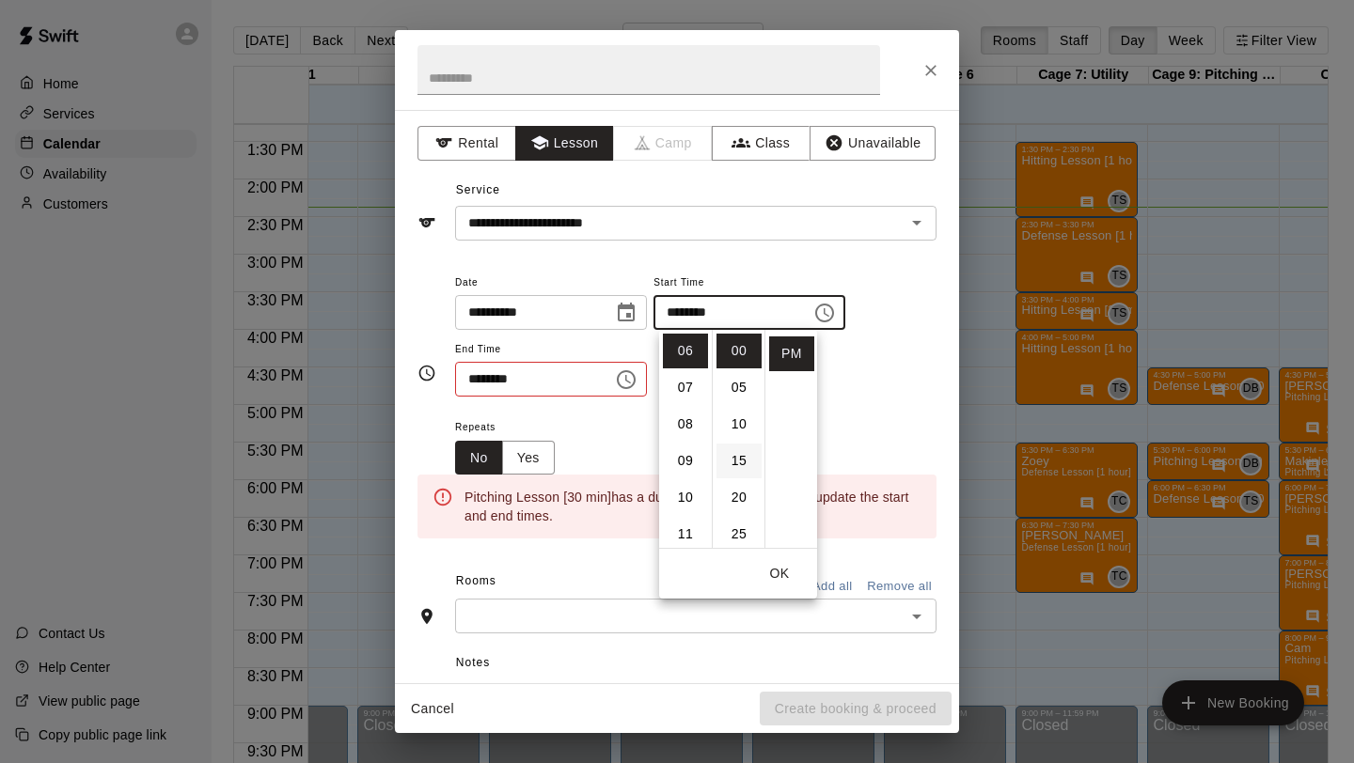
scroll to position [117, 0]
click at [744, 456] on li "30" at bounding box center [738, 454] width 45 height 35
type input "********"
click at [633, 374] on icon "Choose time, selected time is 2:30 PM" at bounding box center [626, 380] width 23 height 23
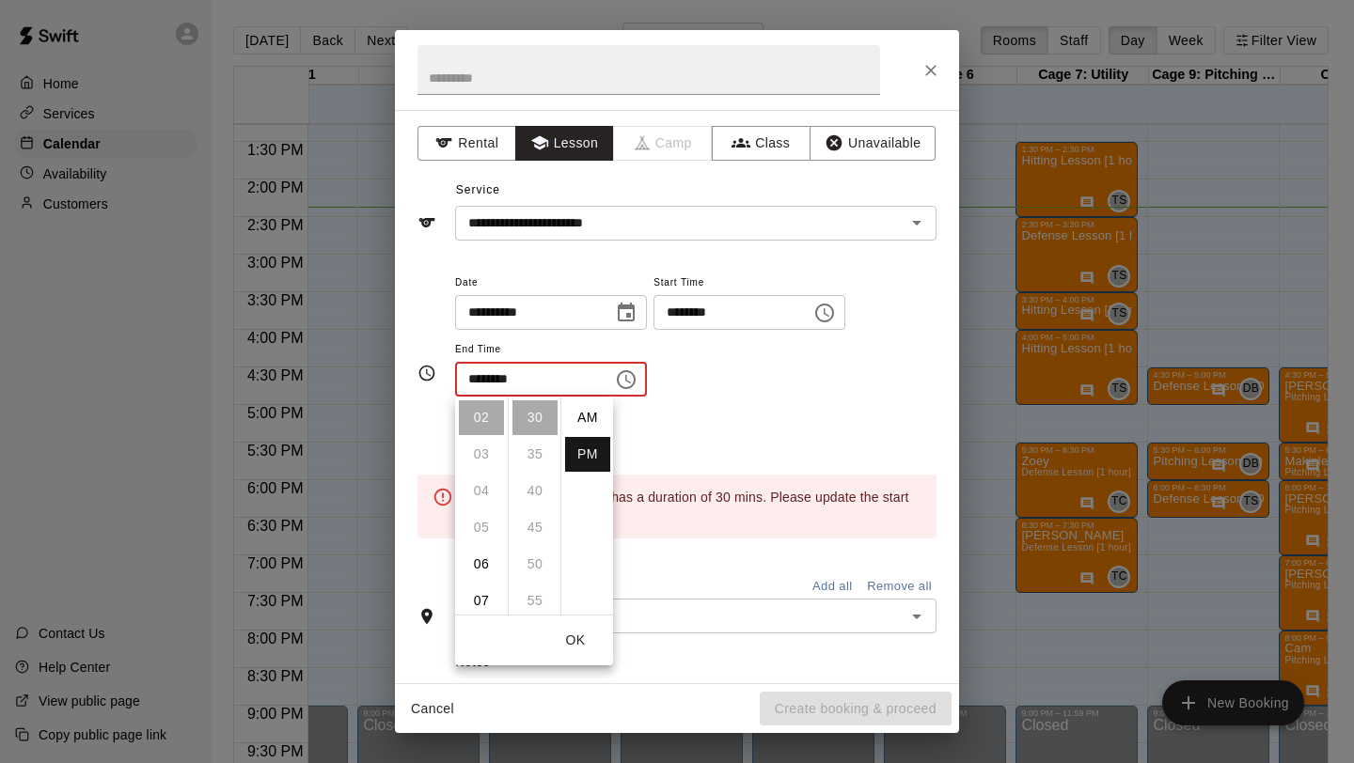
scroll to position [34, 0]
click at [482, 603] on li "07" at bounding box center [481, 601] width 45 height 35
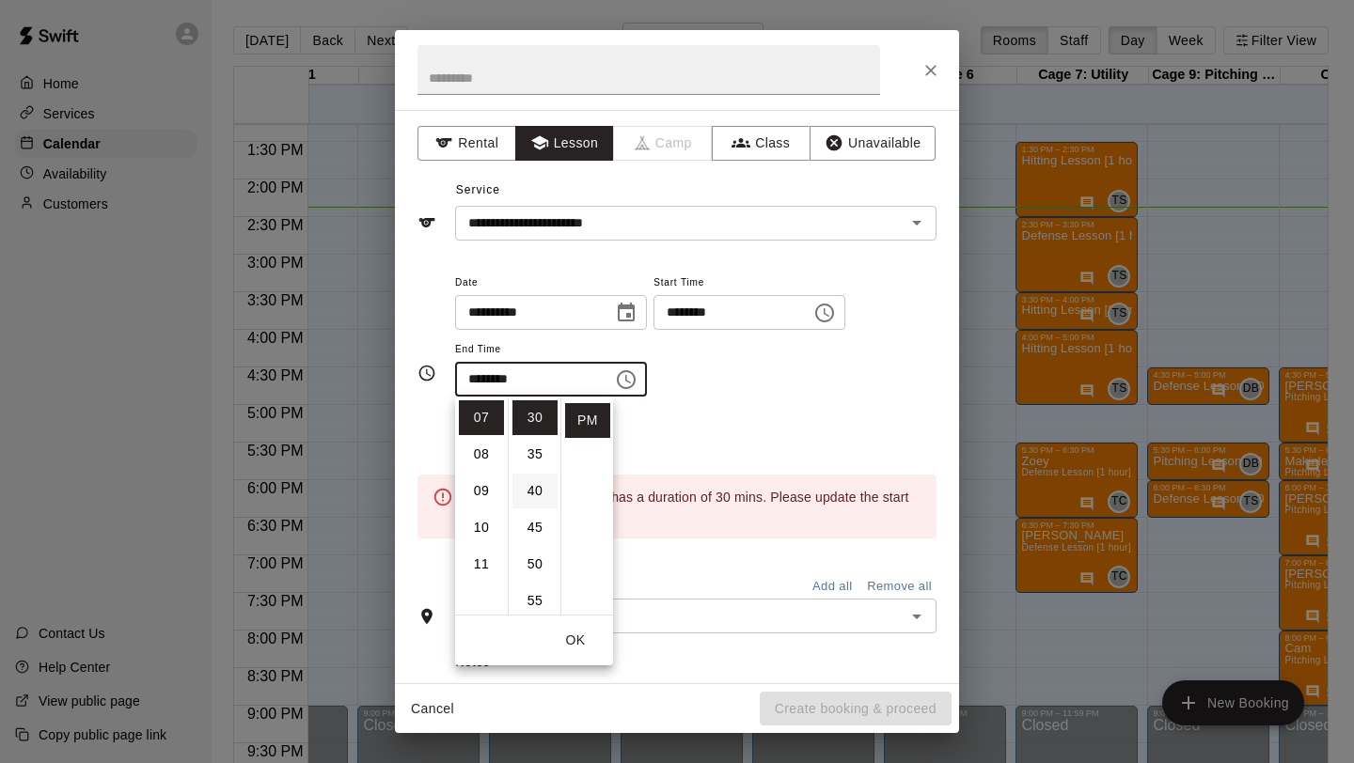
scroll to position [0, 0]
click at [533, 424] on li "00" at bounding box center [534, 418] width 45 height 35
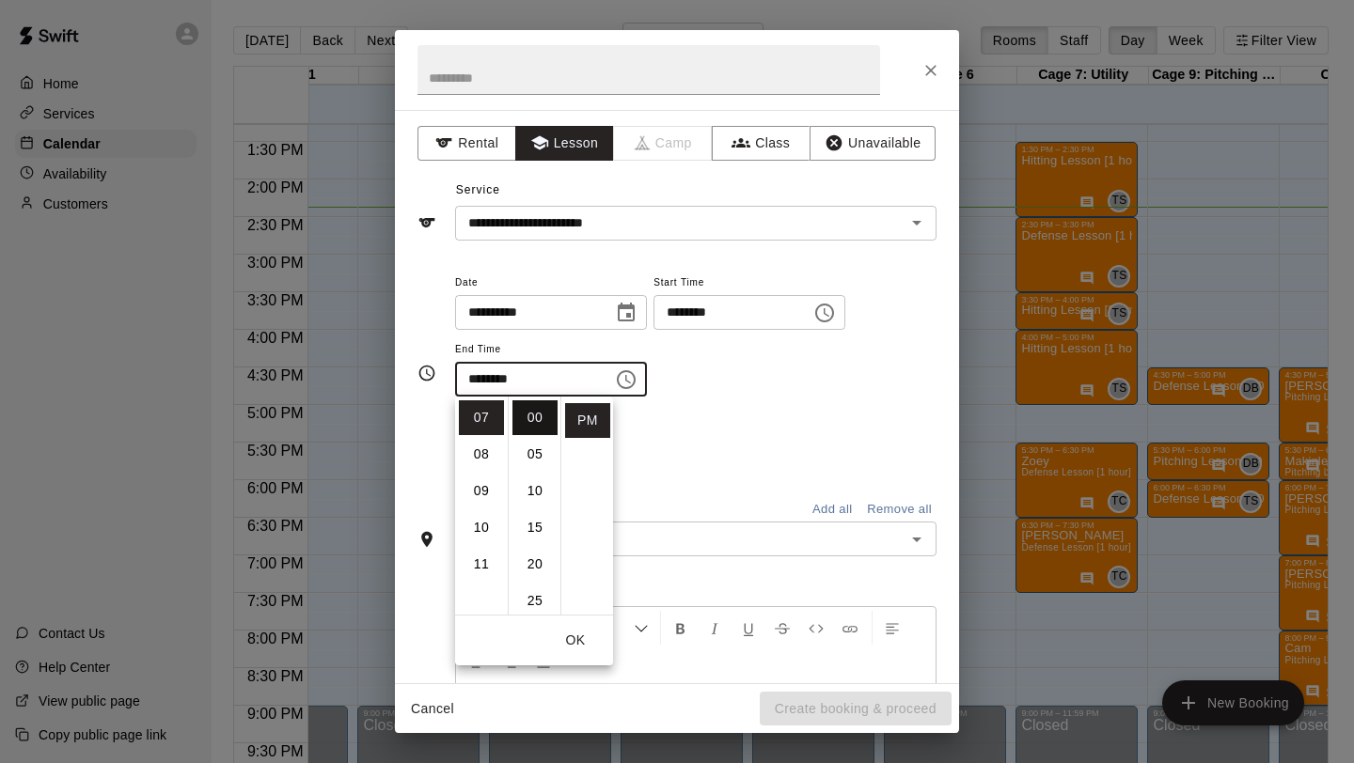
type input "********"
click at [746, 389] on div "**********" at bounding box center [695, 334] width 481 height 127
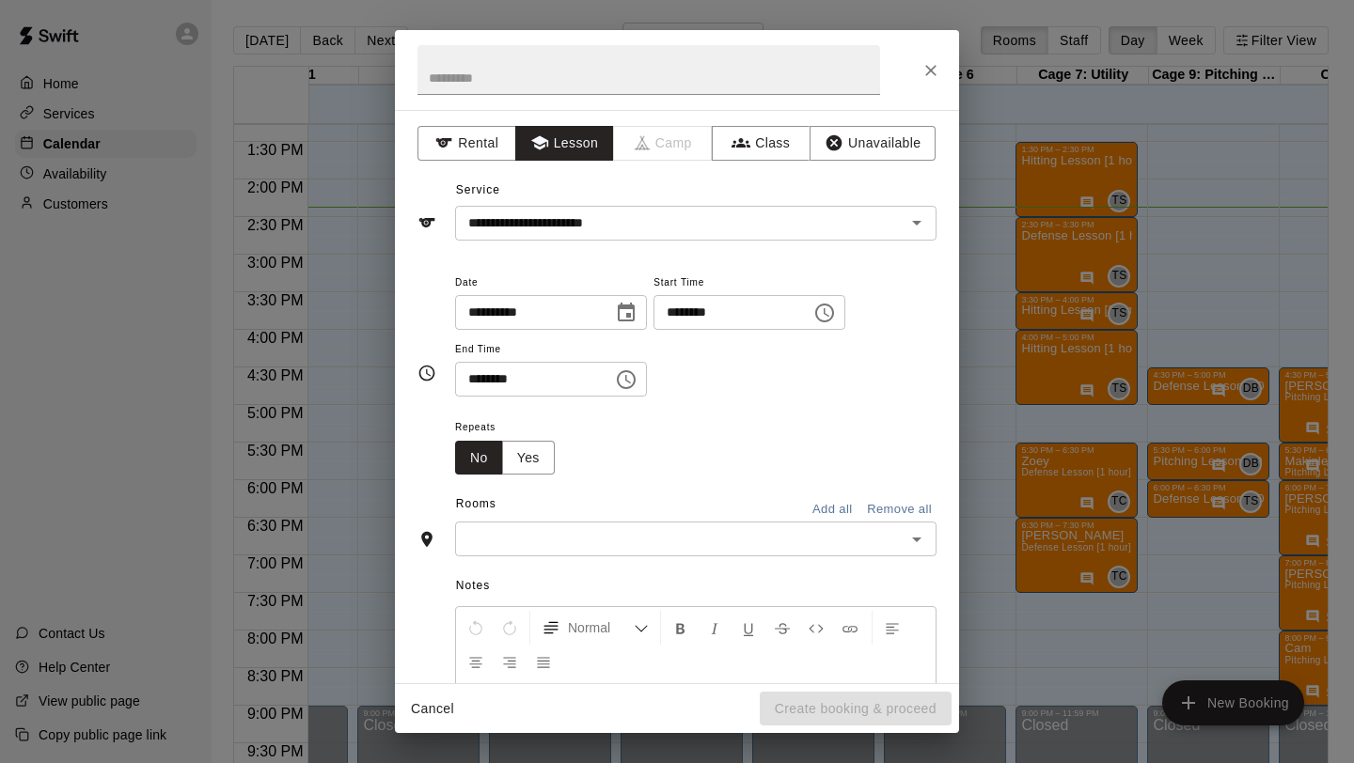
click at [648, 526] on div "​" at bounding box center [695, 539] width 481 height 35
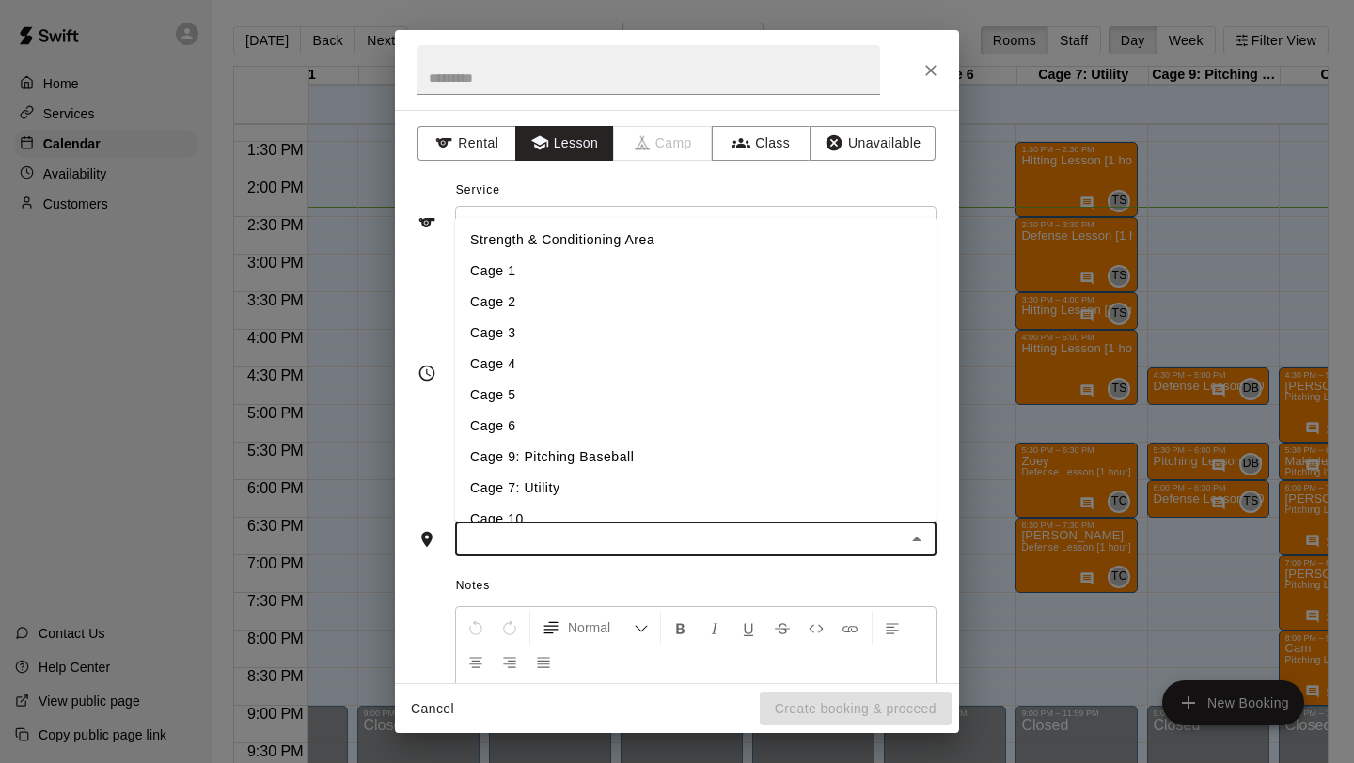
click at [570, 463] on li "Cage 9: Pitching Baseball" at bounding box center [695, 457] width 481 height 31
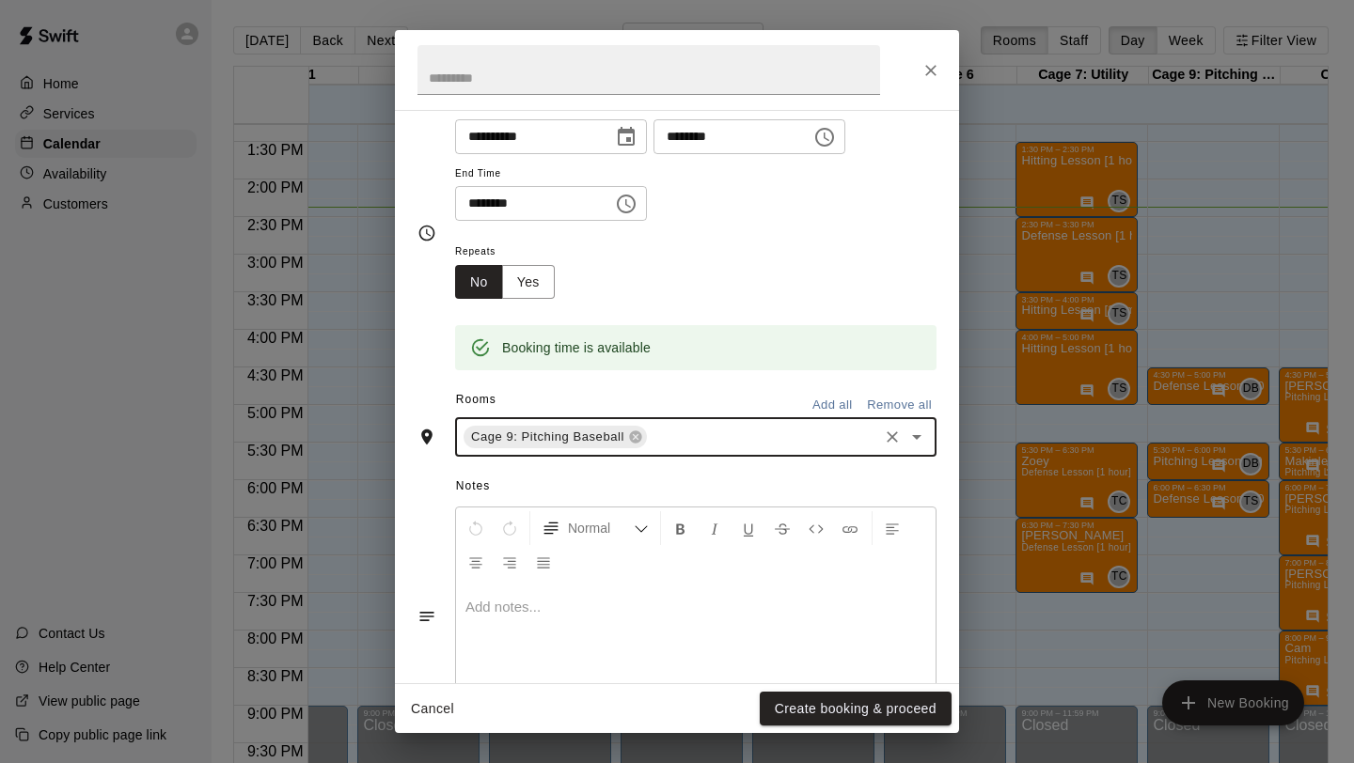
scroll to position [253, 0]
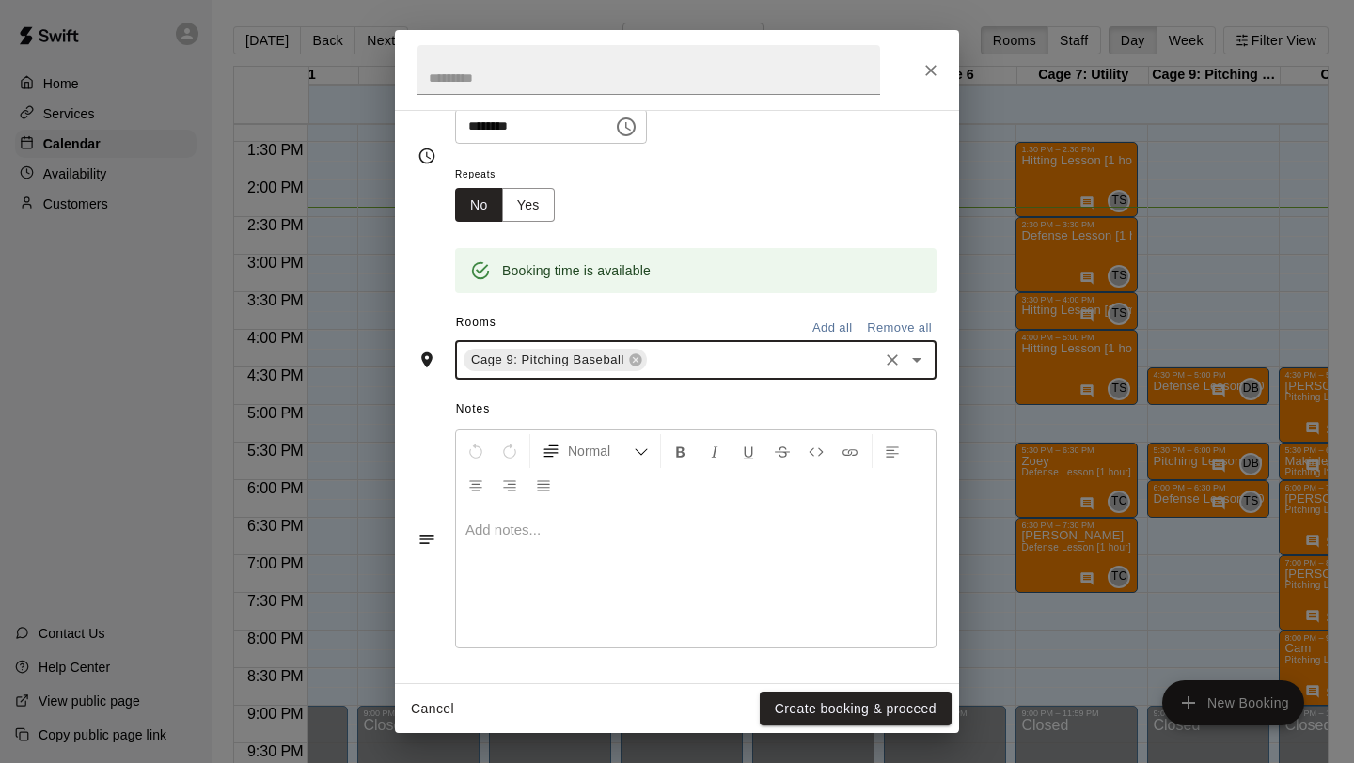
click at [568, 574] on div at bounding box center [695, 577] width 479 height 141
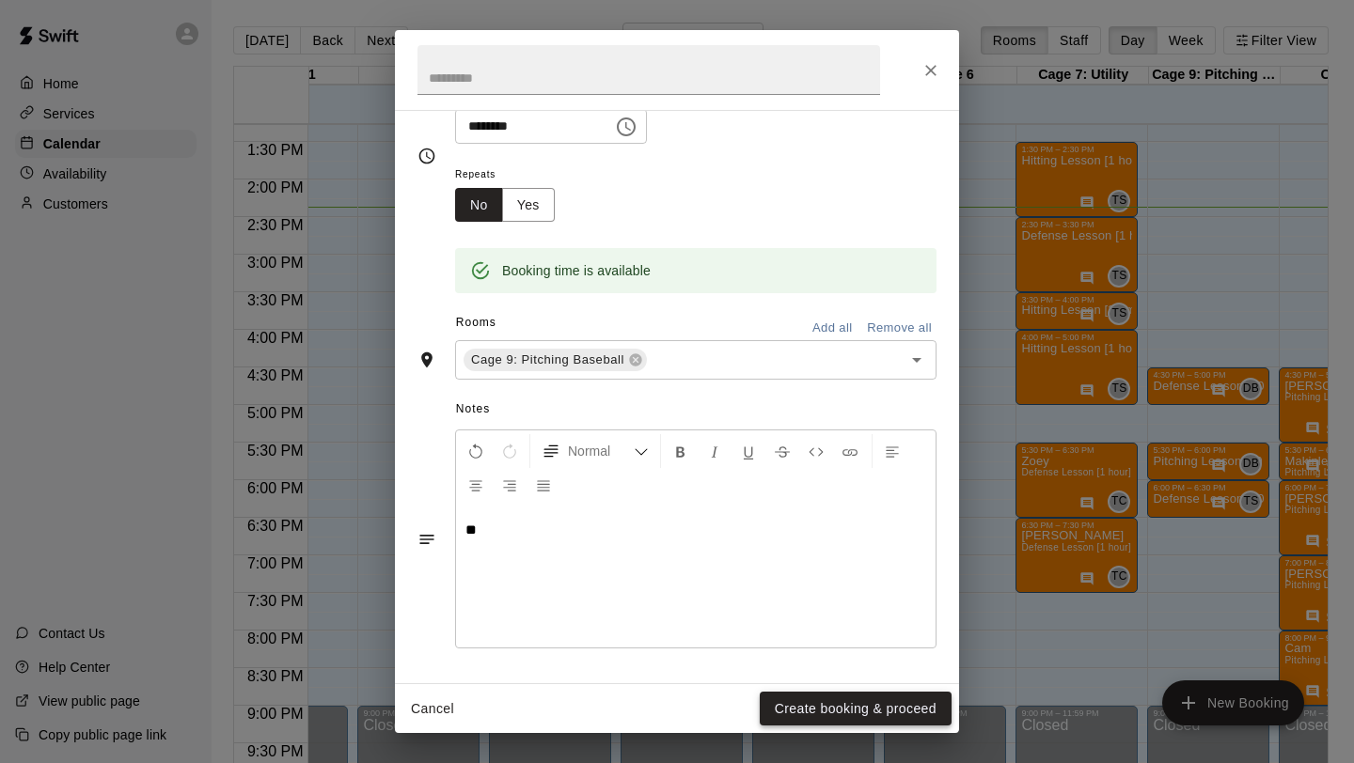
click at [872, 712] on button "Create booking & proceed" at bounding box center [856, 709] width 192 height 35
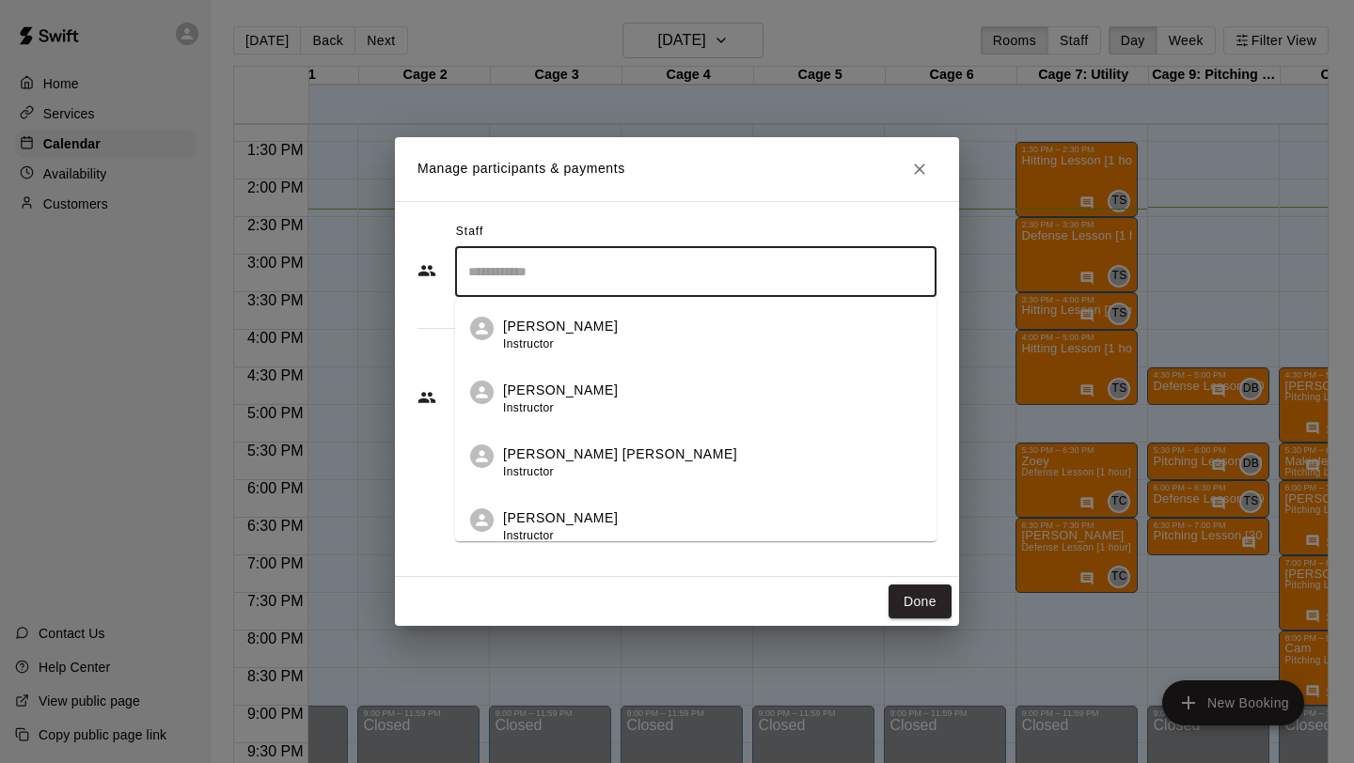
click at [578, 273] on input "Search staff" at bounding box center [696, 272] width 464 height 33
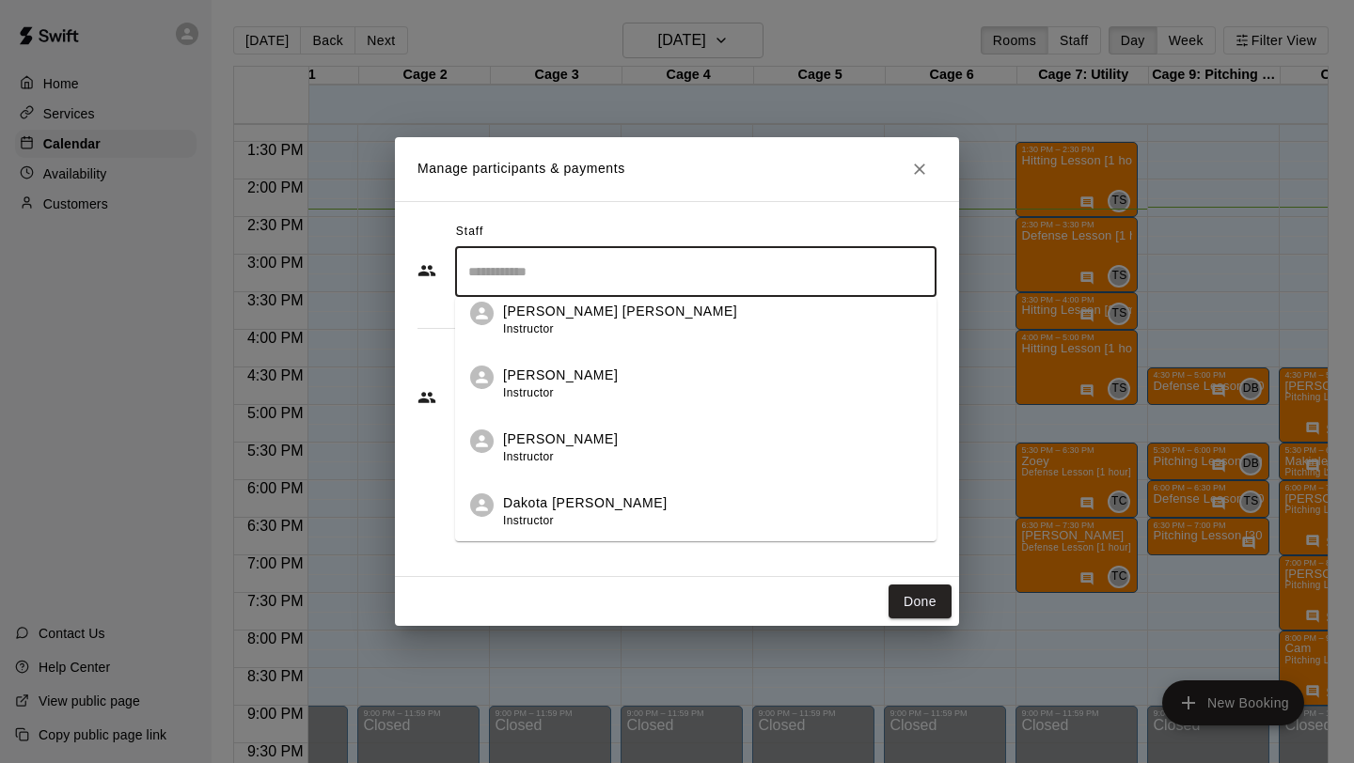
click at [562, 504] on p "Dakota [PERSON_NAME]" at bounding box center [585, 504] width 165 height 20
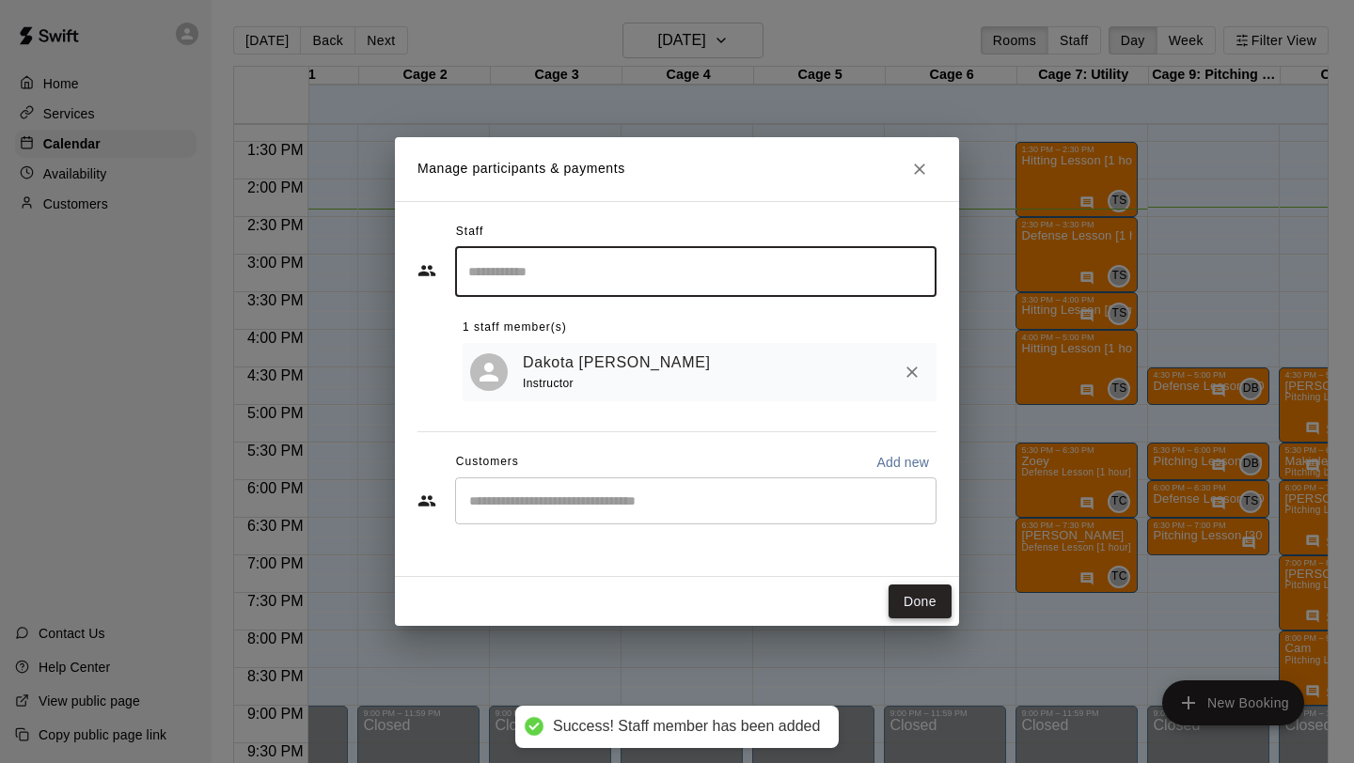
click at [931, 613] on button "Done" at bounding box center [919, 602] width 63 height 35
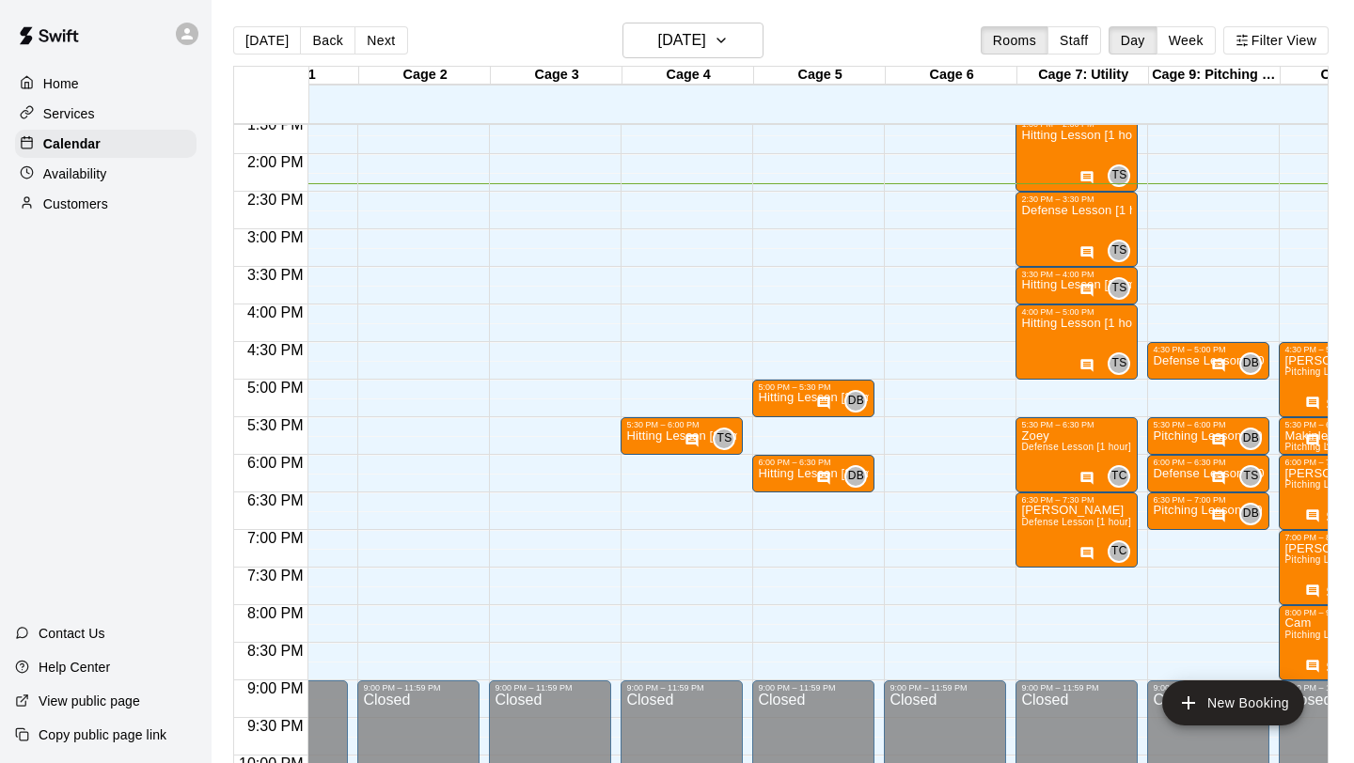
scroll to position [1025, 82]
